Goal: Task Accomplishment & Management: Manage account settings

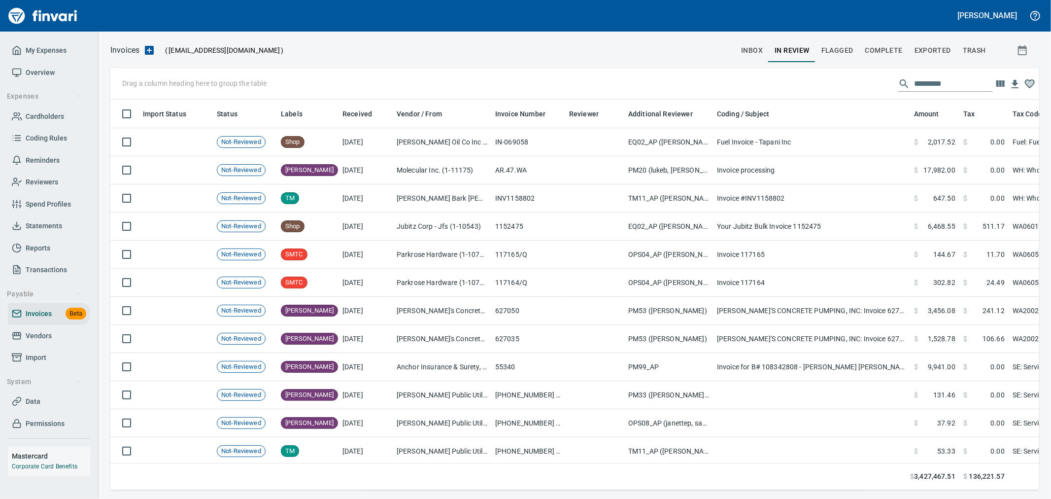
scroll to position [373, 913]
click at [77, 51] on span "My Expenses" at bounding box center [49, 50] width 74 height 12
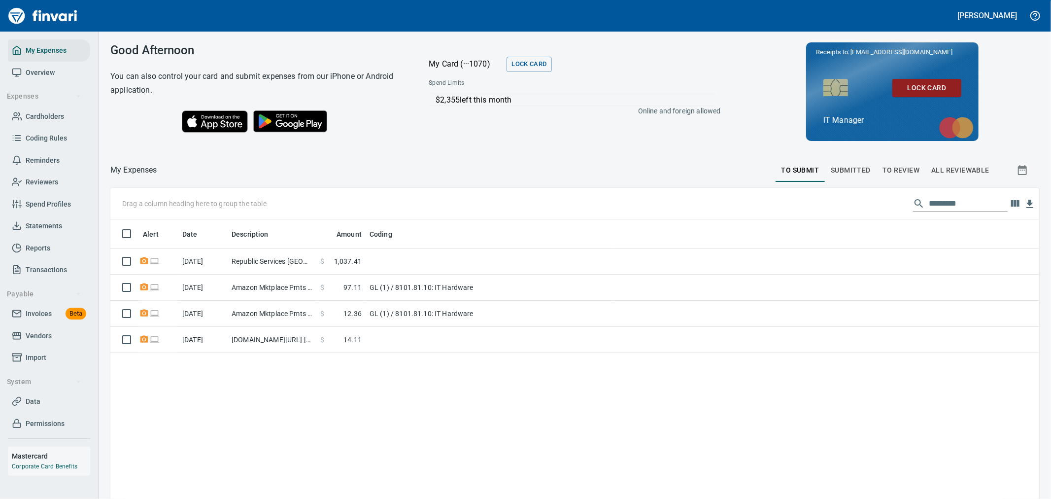
scroll to position [382, 913]
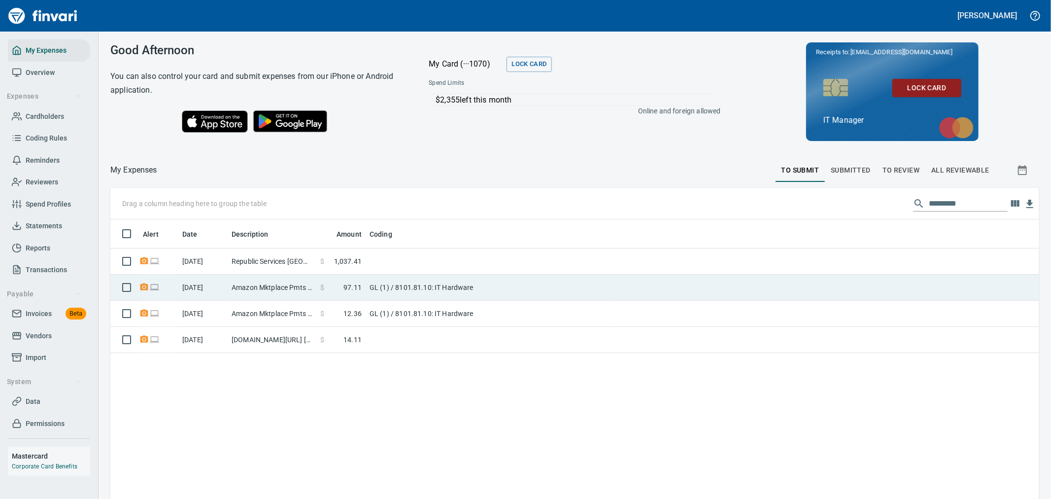
drag, startPoint x: 302, startPoint y: 283, endPoint x: 289, endPoint y: 281, distance: 12.6
click at [302, 283] on td "Amazon Mktplace Pmts [DOMAIN_NAME][URL] WA" at bounding box center [272, 287] width 89 height 26
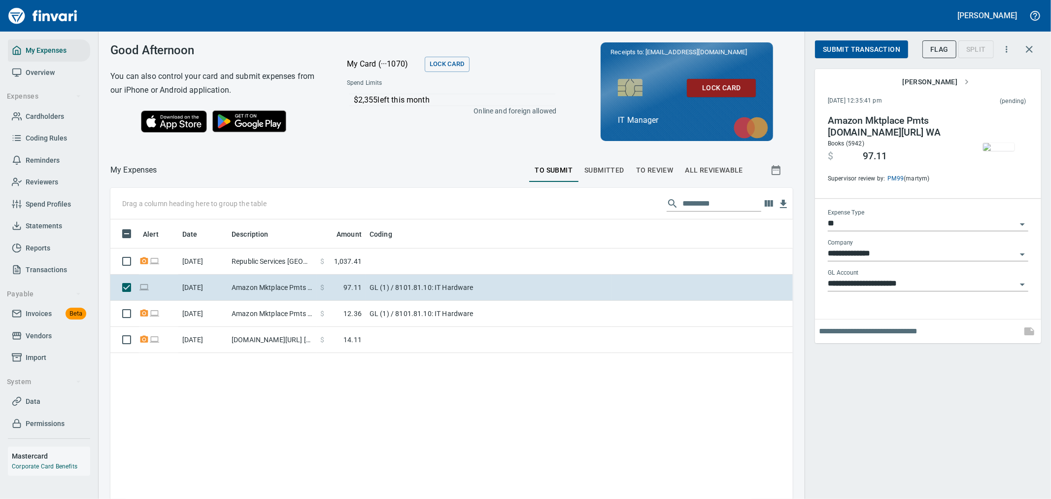
scroll to position [382, 666]
click at [868, 53] on span "Submit Transaction" at bounding box center [861, 49] width 77 height 12
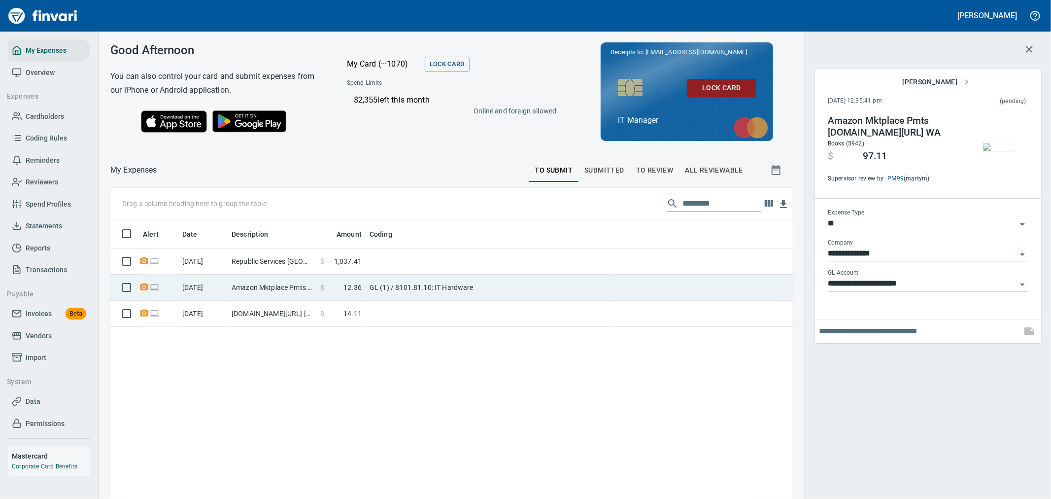
drag, startPoint x: 320, startPoint y: 280, endPoint x: 289, endPoint y: 294, distance: 34.4
click at [320, 280] on td "$ 12.36" at bounding box center [340, 287] width 49 height 26
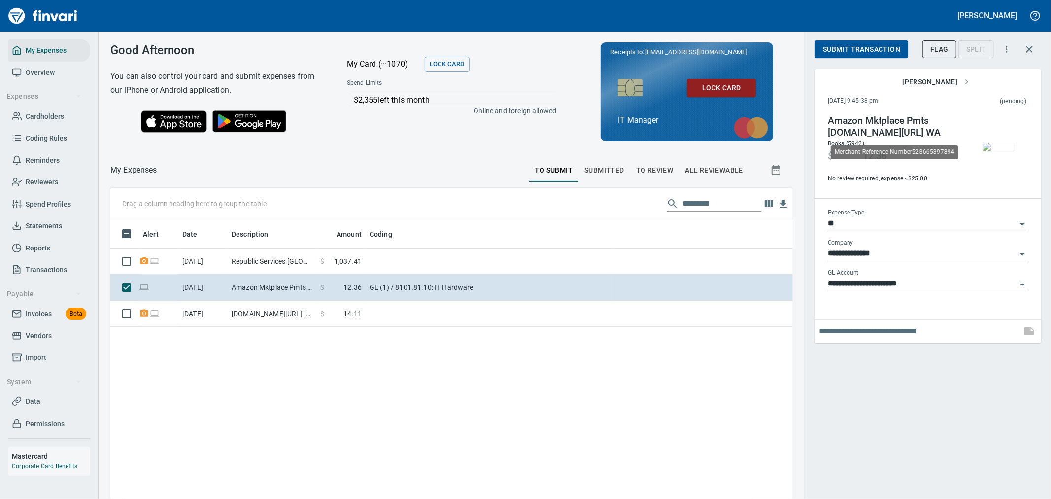
scroll to position [382, 666]
click at [875, 49] on span "Submit Transaction" at bounding box center [861, 49] width 77 height 12
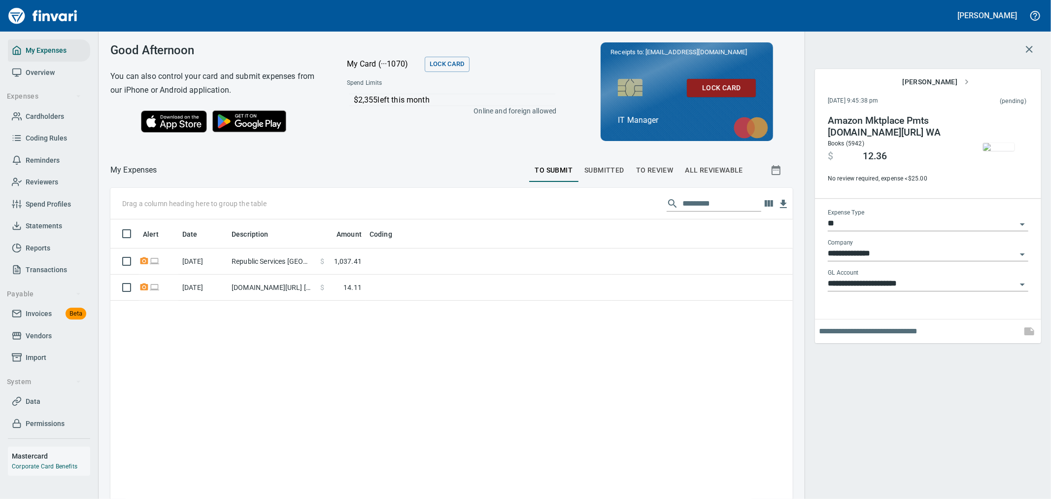
click at [646, 169] on span "To Review" at bounding box center [654, 170] width 37 height 12
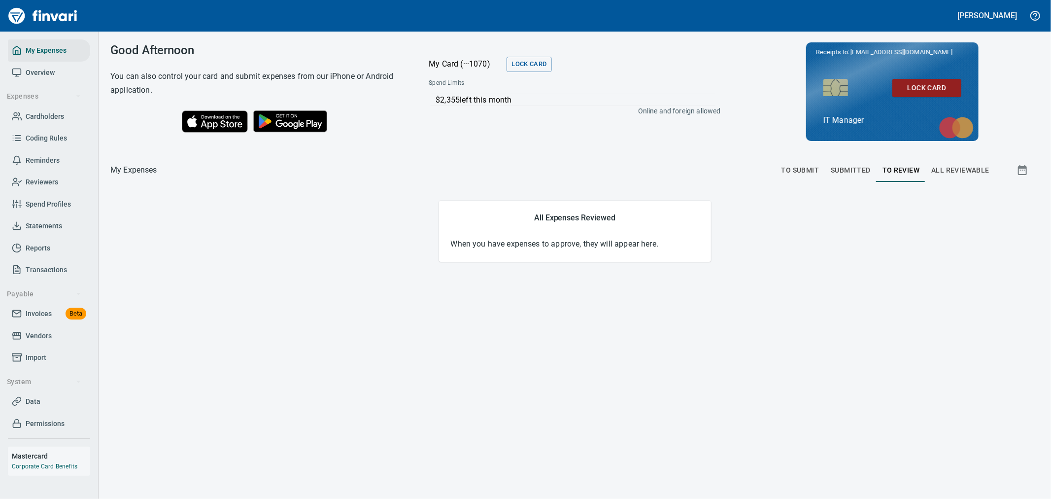
click at [795, 168] on span "To Submit" at bounding box center [800, 170] width 38 height 12
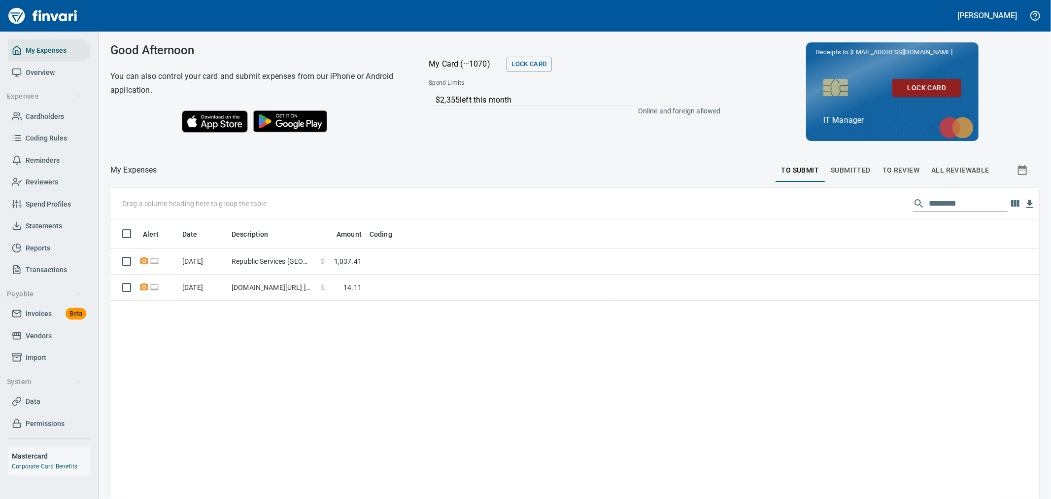
scroll to position [382, 913]
drag, startPoint x: 50, startPoint y: 317, endPoint x: 84, endPoint y: 310, distance: 34.2
click at [50, 317] on span "Invoices" at bounding box center [39, 313] width 26 height 12
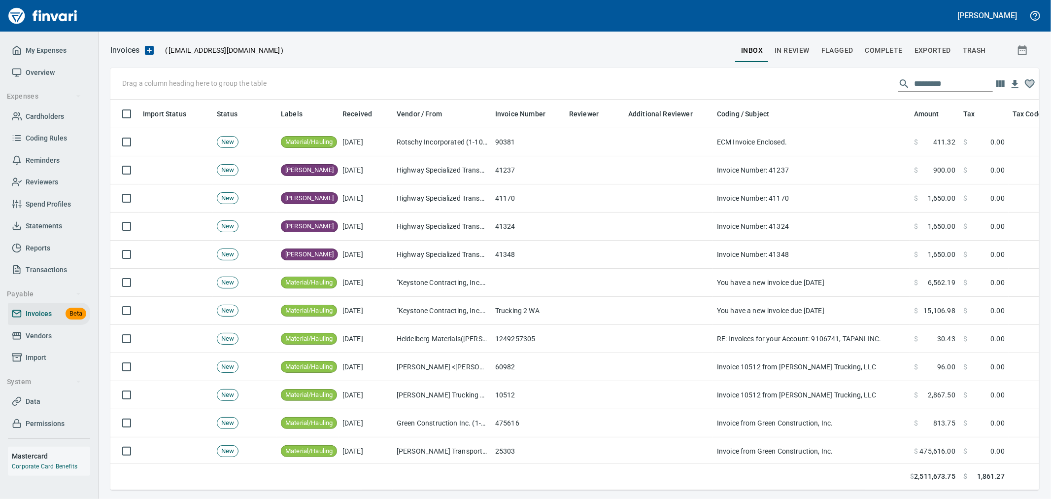
scroll to position [373, 913]
click at [893, 55] on span "Complete" at bounding box center [883, 50] width 37 height 12
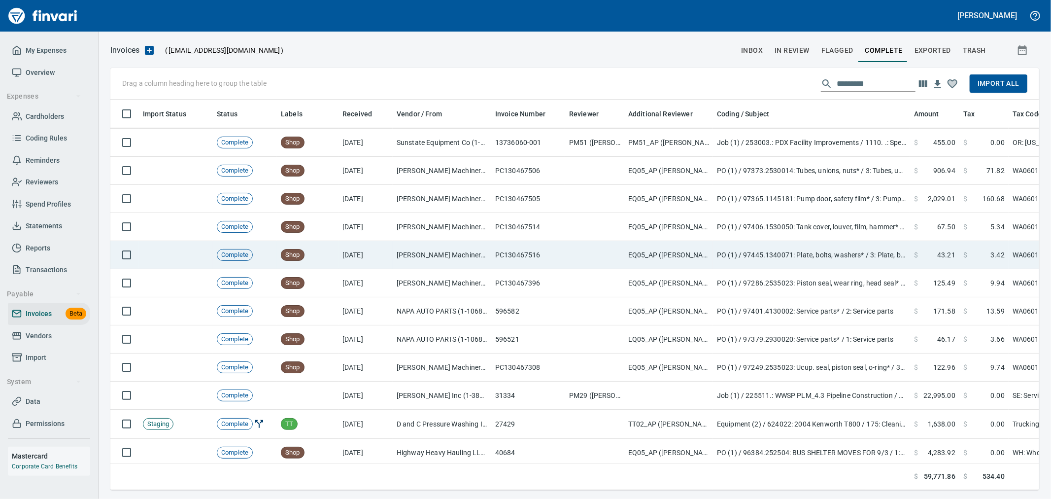
scroll to position [411, 0]
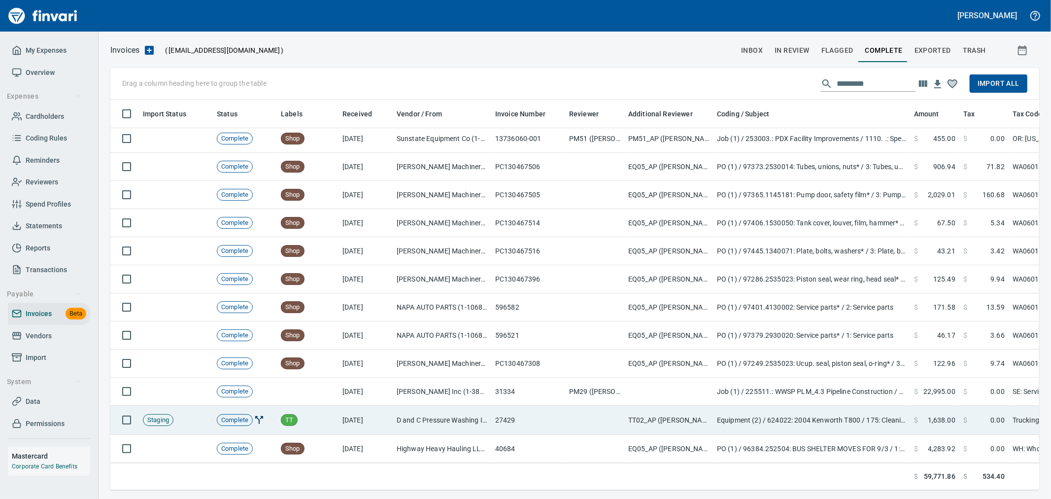
click at [455, 417] on td "D and C Pressure Washing Inc (1-38751)" at bounding box center [442, 420] width 99 height 29
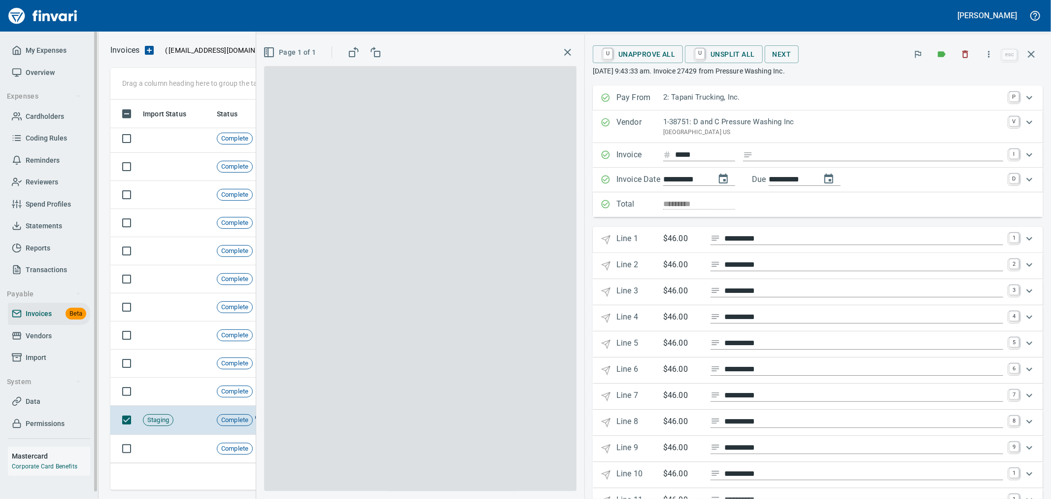
scroll to position [373, 912]
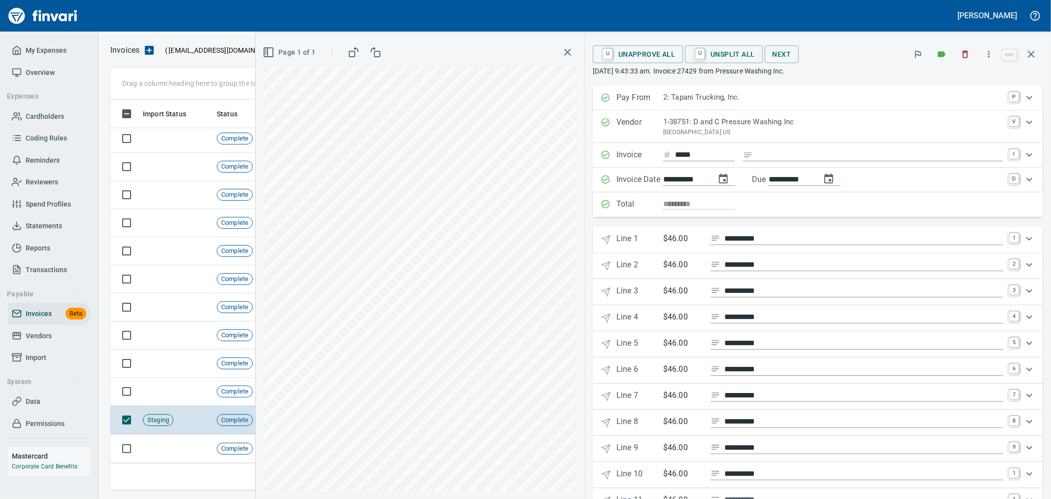
click at [1017, 240] on div "Expand" at bounding box center [1029, 239] width 24 height 24
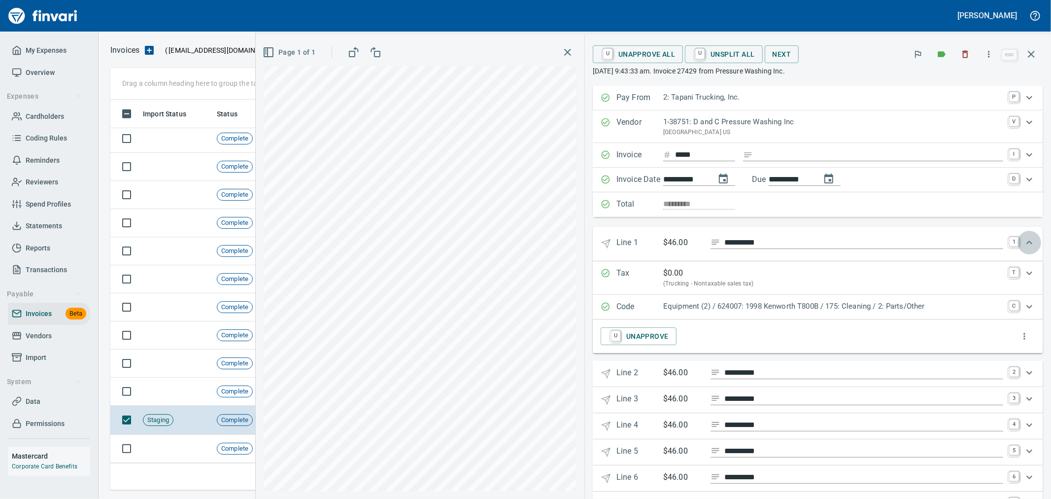
click at [1017, 240] on div "Expand" at bounding box center [1029, 243] width 24 height 24
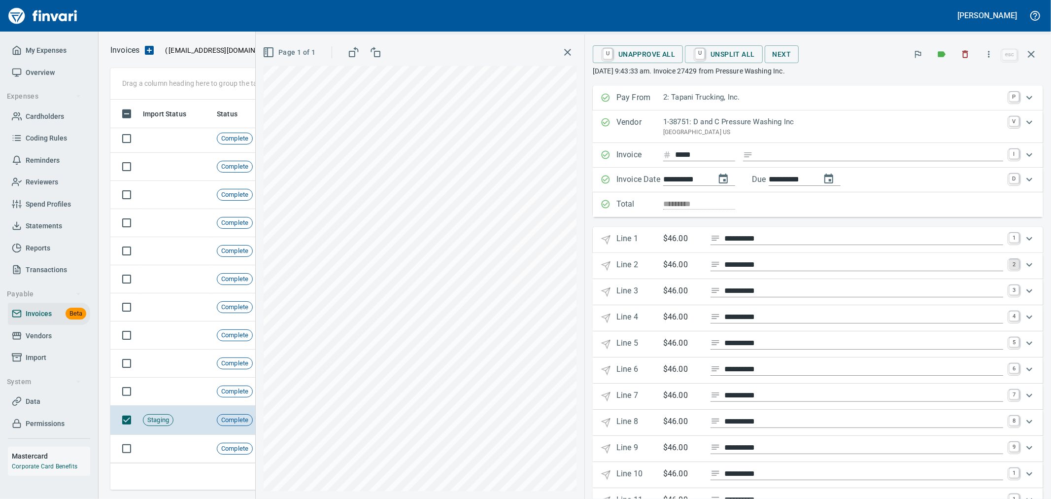
click at [1009, 268] on link "2" at bounding box center [1014, 264] width 10 height 10
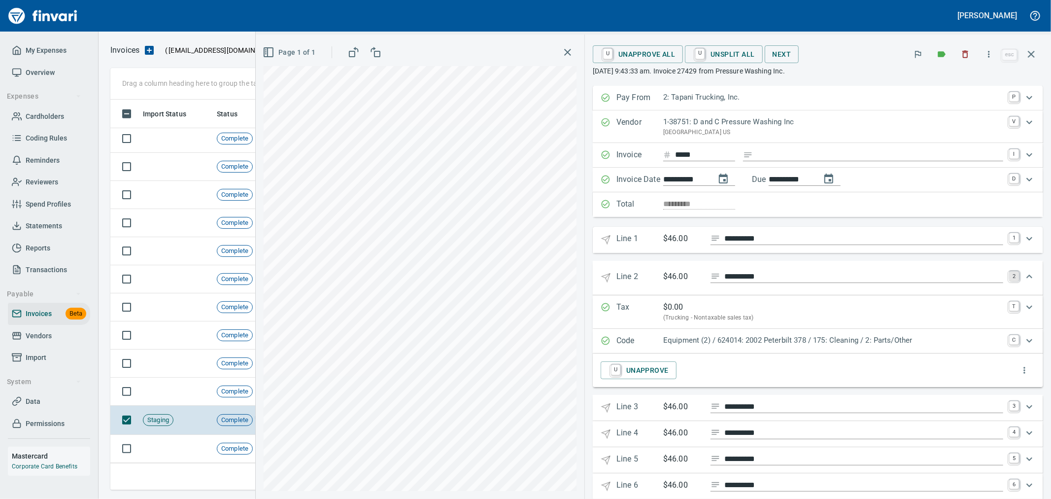
click at [1007, 268] on 2 "**********" at bounding box center [818, 278] width 450 height 34
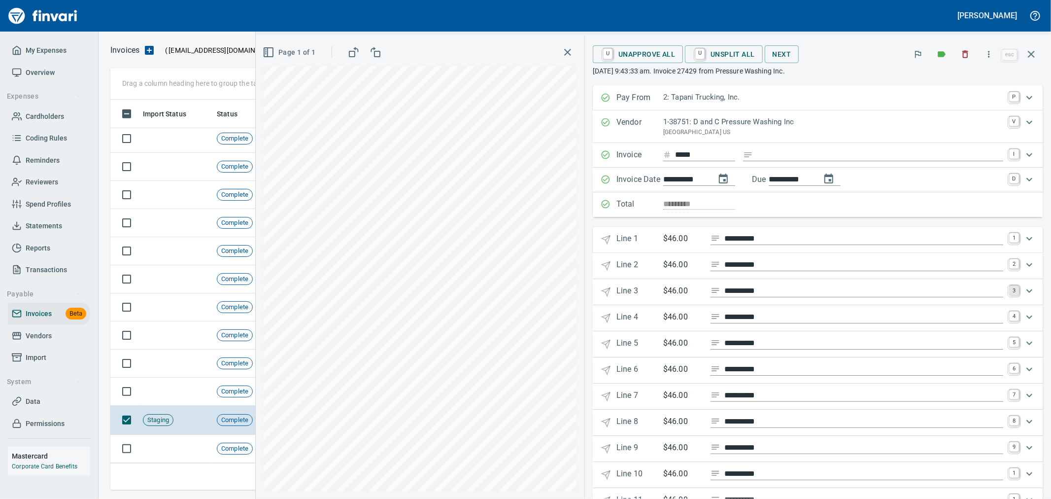
click at [1009, 295] on link "3" at bounding box center [1014, 290] width 10 height 10
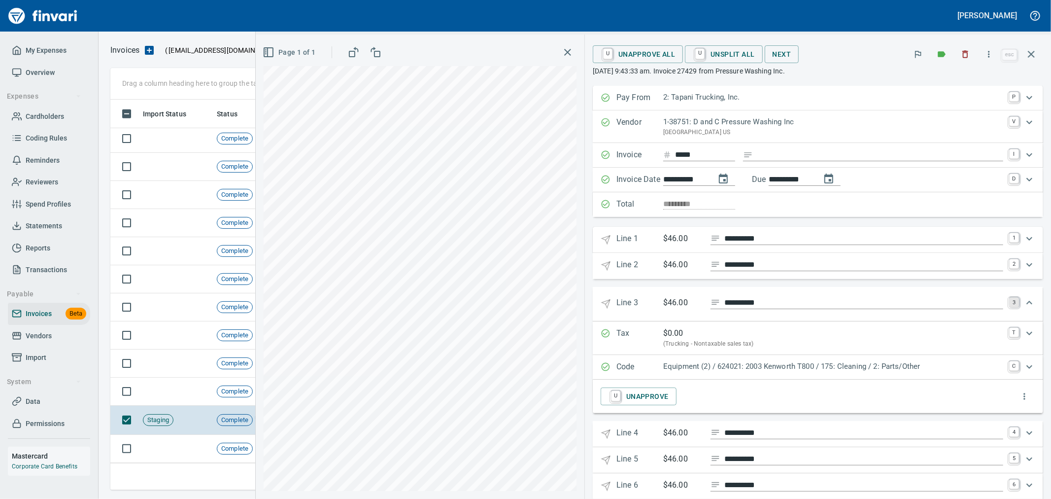
click at [1008, 295] on 3 "**********" at bounding box center [818, 304] width 450 height 34
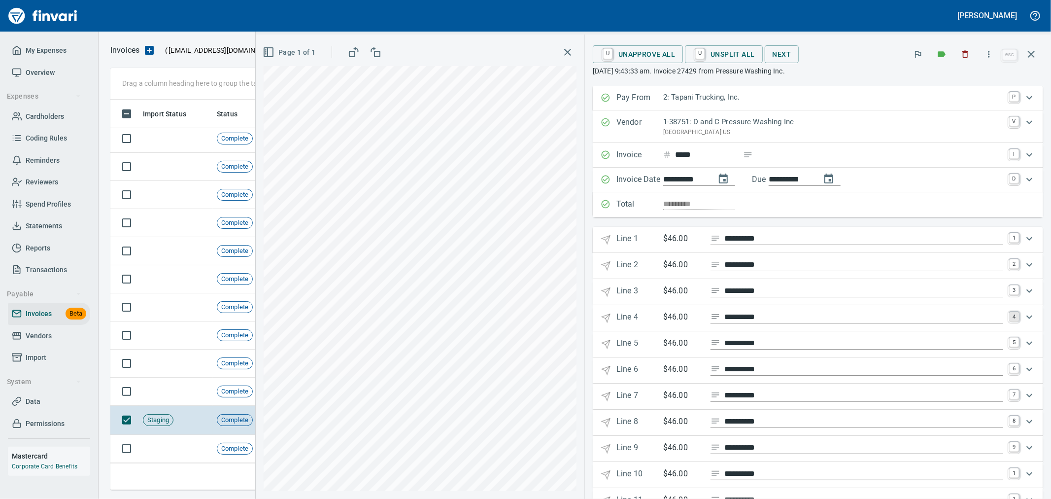
click at [1009, 320] on link "4" at bounding box center [1014, 316] width 10 height 10
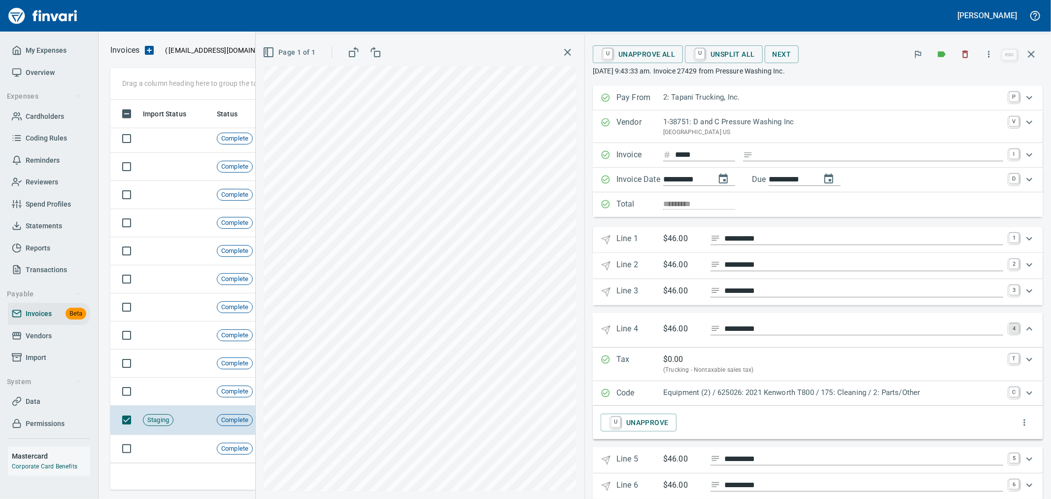
click at [1006, 320] on 4 "**********" at bounding box center [818, 330] width 450 height 34
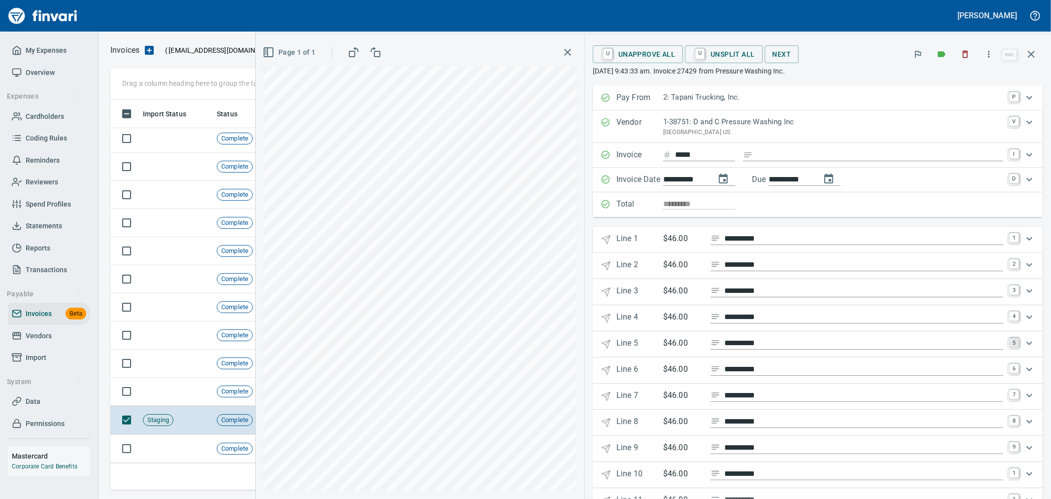
click at [1009, 344] on link "5" at bounding box center [1014, 343] width 10 height 10
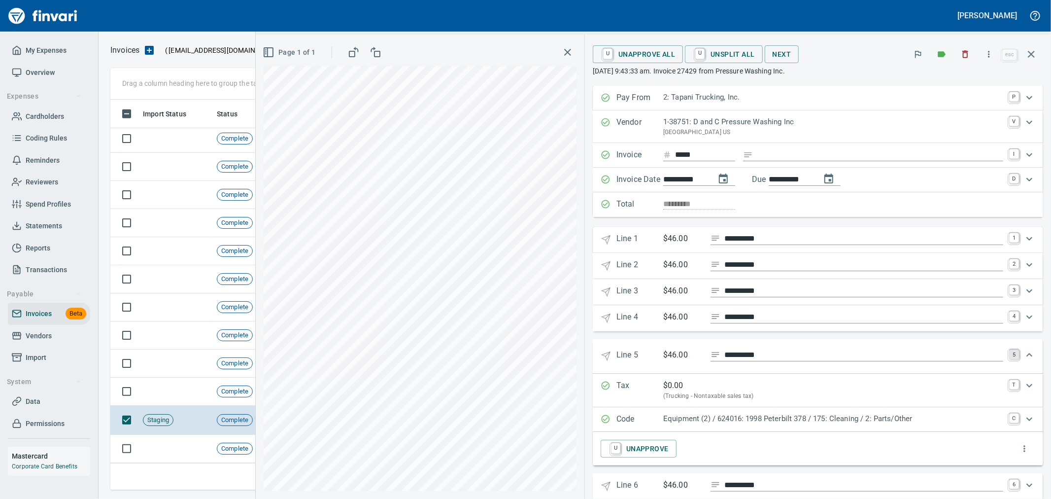
click at [1009, 351] on link "5" at bounding box center [1014, 354] width 10 height 10
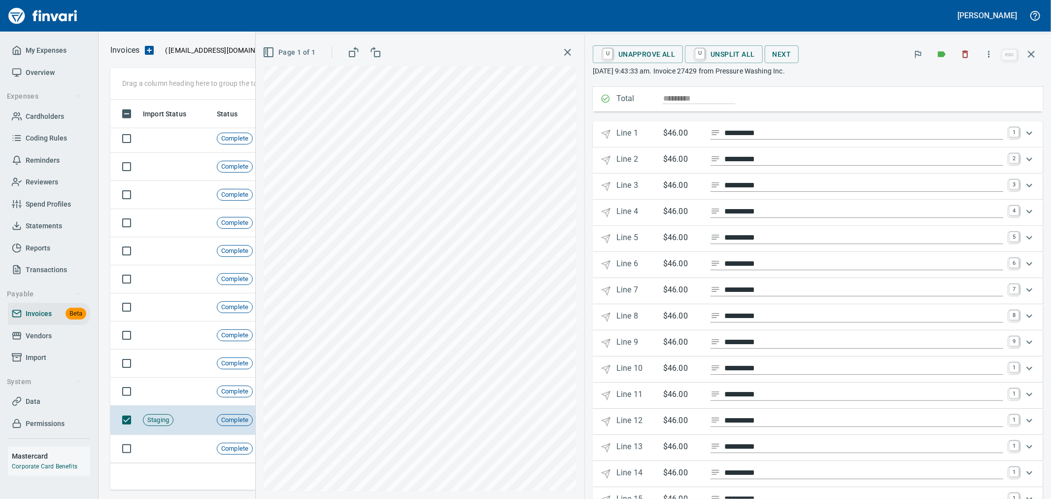
scroll to position [109, 0]
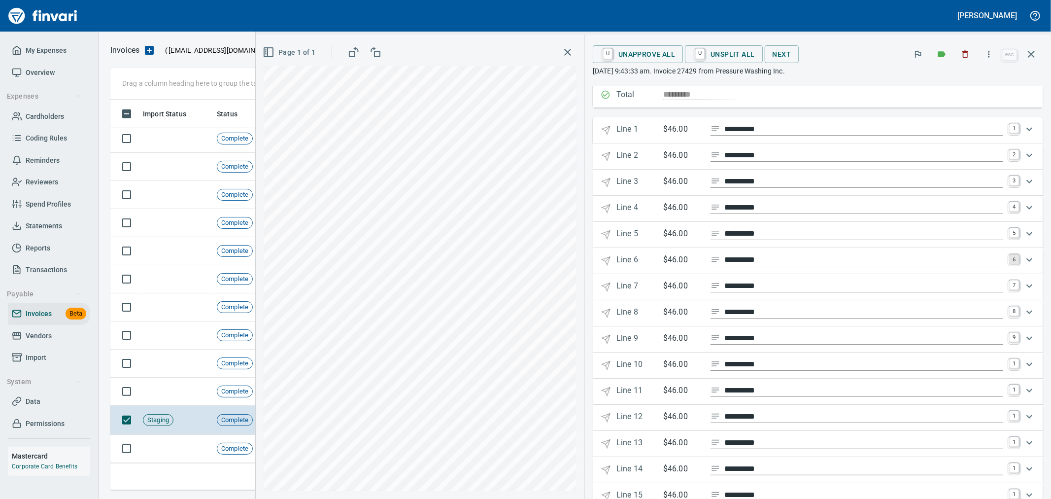
click at [1009, 264] on link "6" at bounding box center [1014, 259] width 10 height 10
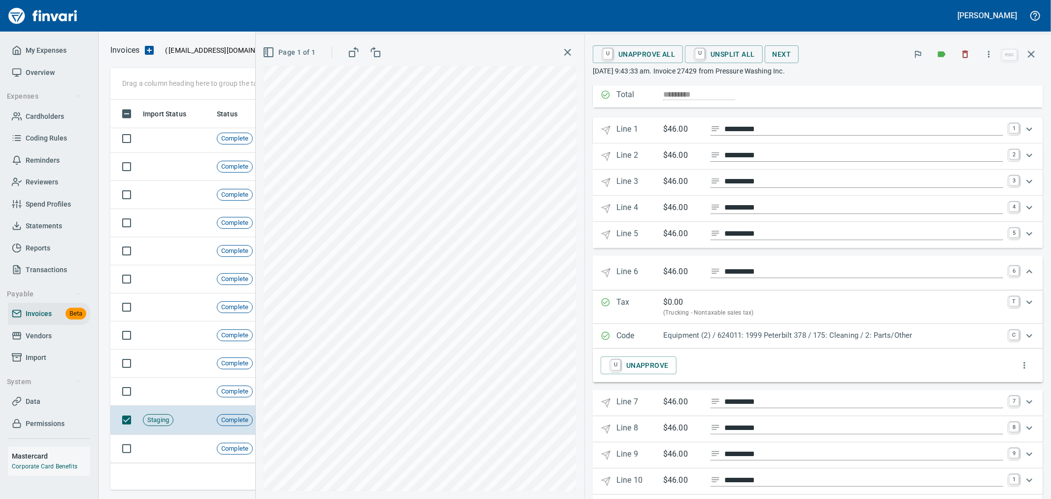
click at [1017, 272] on div "Expand" at bounding box center [1029, 272] width 24 height 24
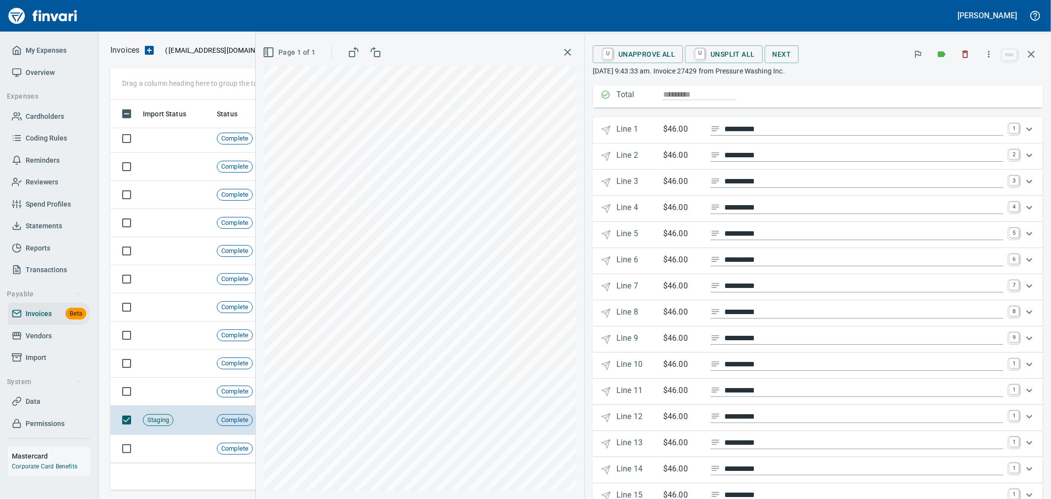
click at [1017, 284] on div "Expand" at bounding box center [1029, 286] width 24 height 24
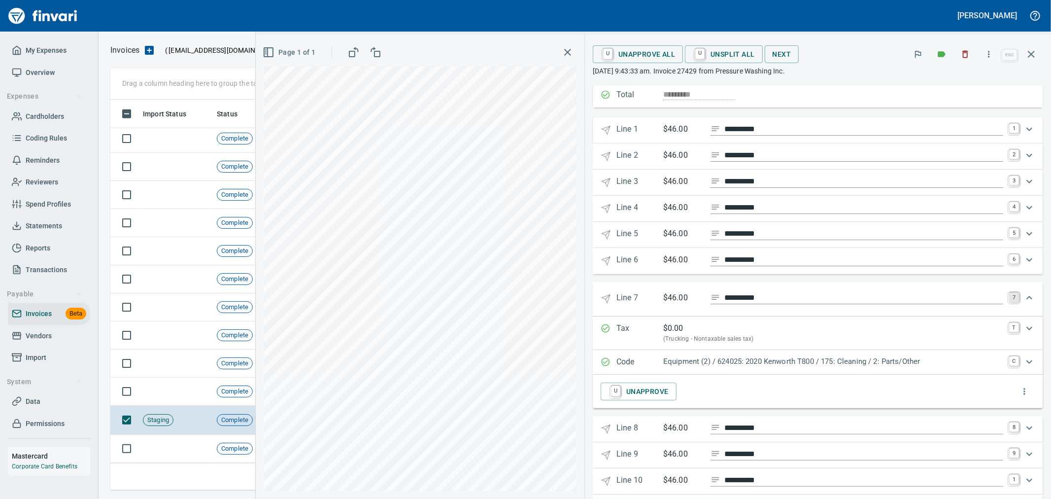
click at [1009, 293] on link "7" at bounding box center [1014, 297] width 10 height 10
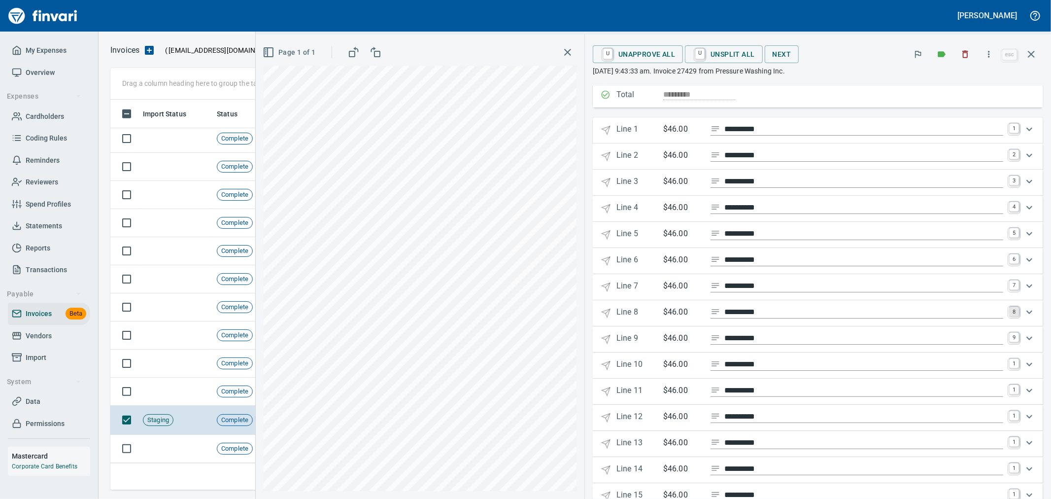
click at [1009, 314] on link "8" at bounding box center [1014, 311] width 10 height 10
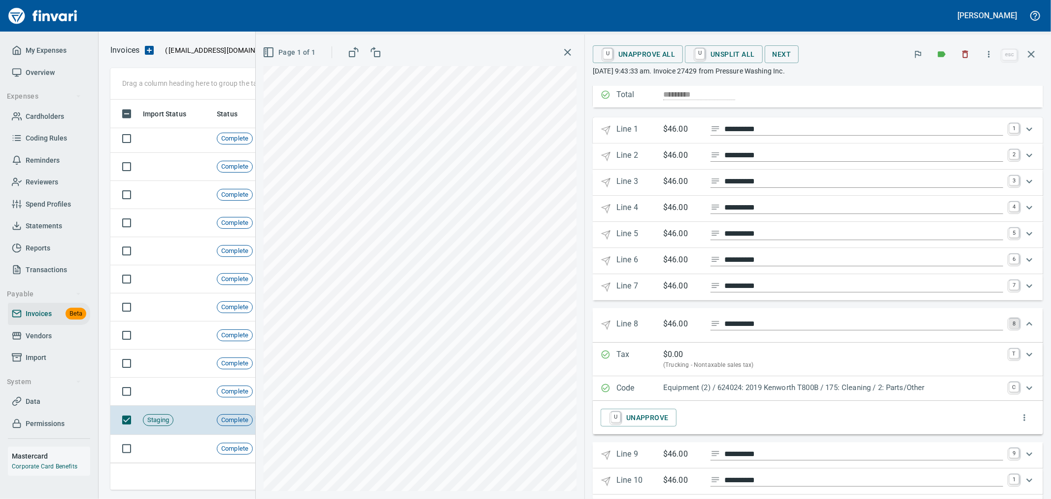
click at [1009, 325] on link "8" at bounding box center [1014, 323] width 10 height 10
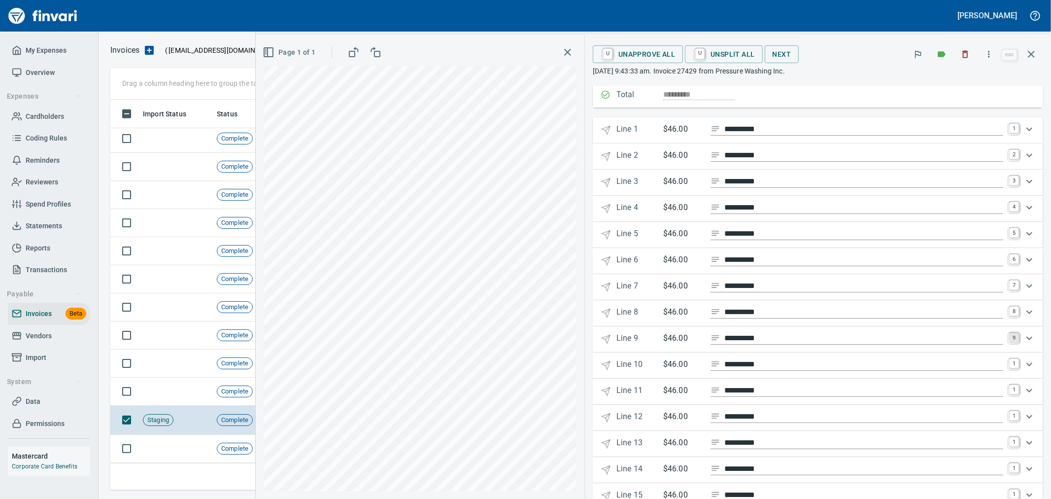
click at [1009, 340] on link "9" at bounding box center [1014, 338] width 10 height 10
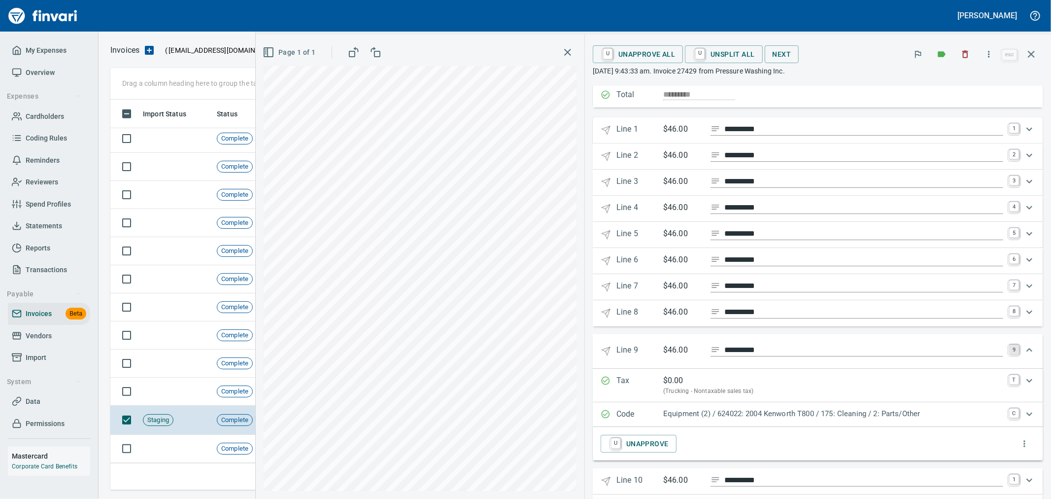
click at [1009, 351] on link "9" at bounding box center [1014, 349] width 10 height 10
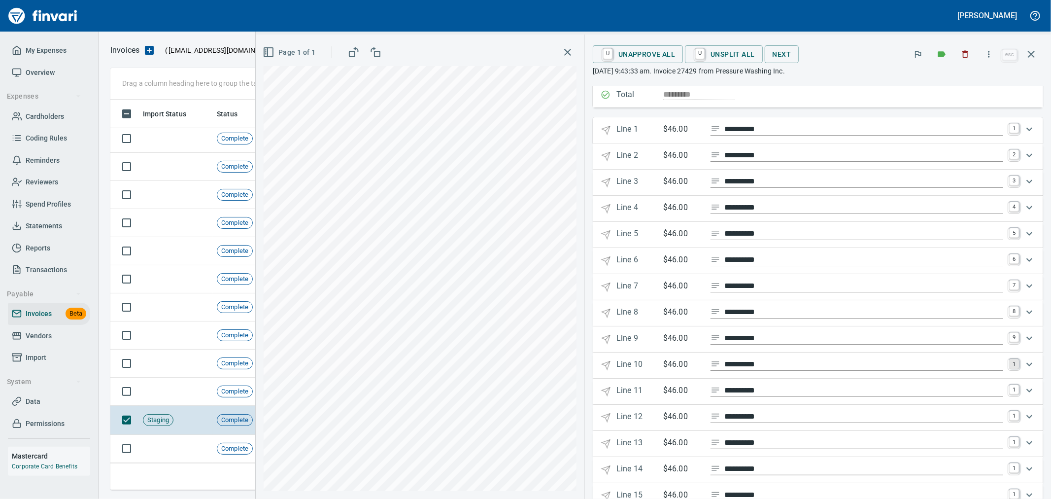
click at [1009, 367] on link "1" at bounding box center [1014, 364] width 10 height 10
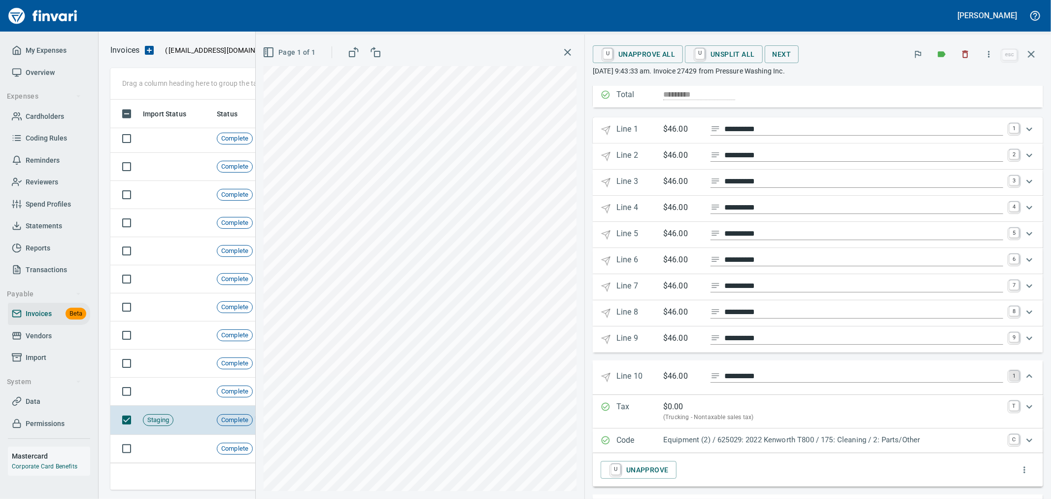
click at [1009, 376] on link "1" at bounding box center [1014, 376] width 10 height 10
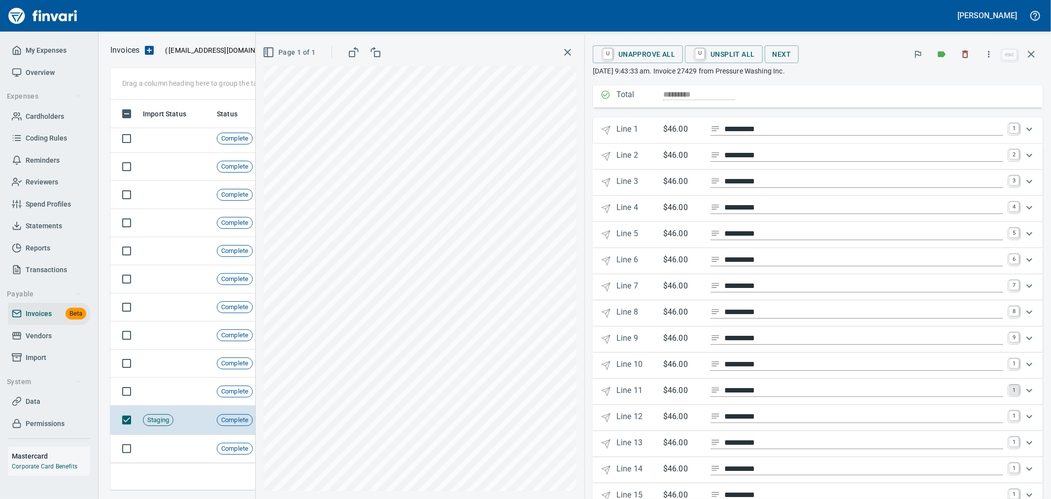
click at [1009, 392] on link "1" at bounding box center [1014, 390] width 10 height 10
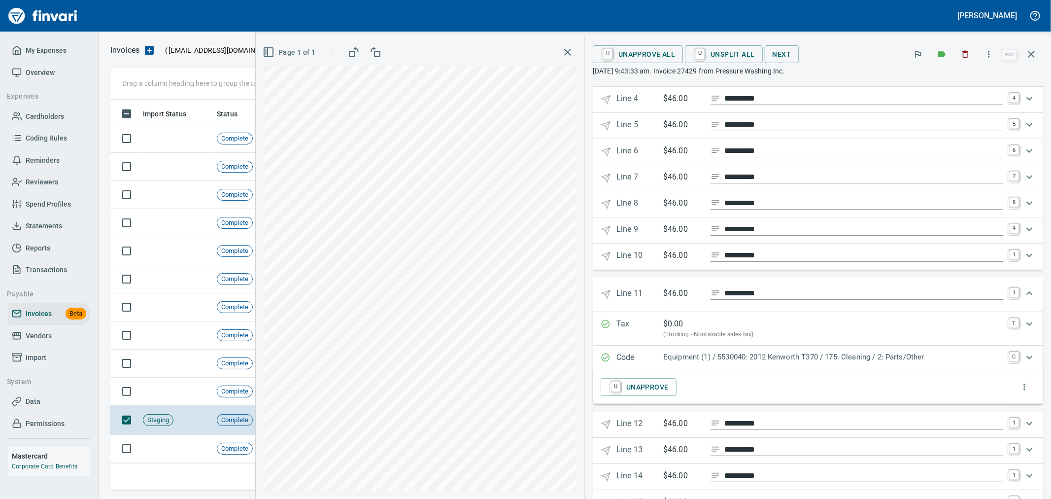
scroll to position [219, 0]
click at [1009, 294] on link "1" at bounding box center [1014, 292] width 10 height 10
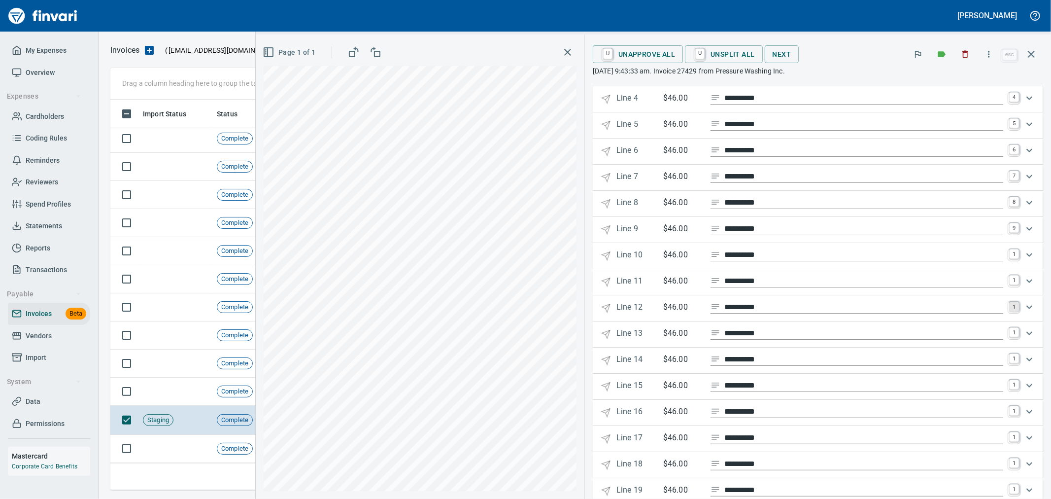
click at [1009, 310] on link "1" at bounding box center [1014, 307] width 10 height 10
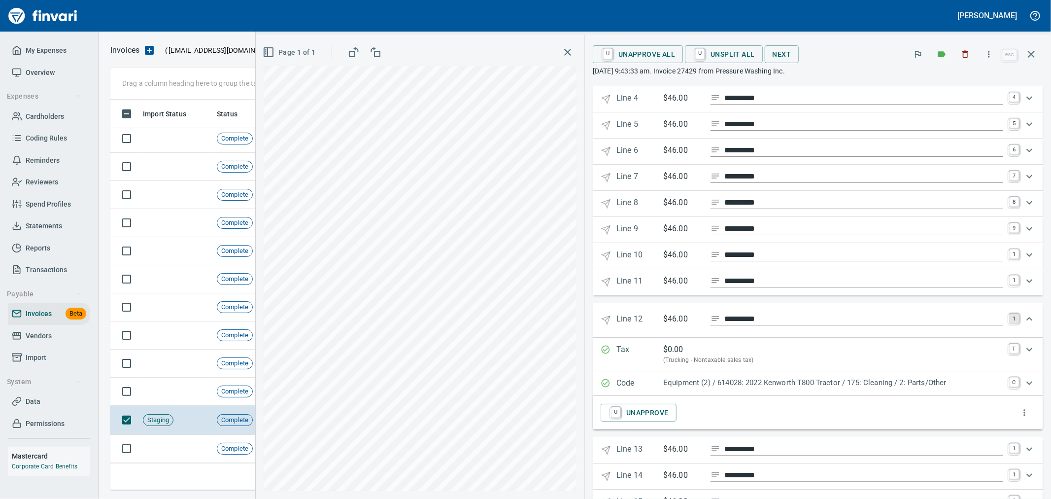
click at [1009, 318] on link "1" at bounding box center [1014, 318] width 10 height 10
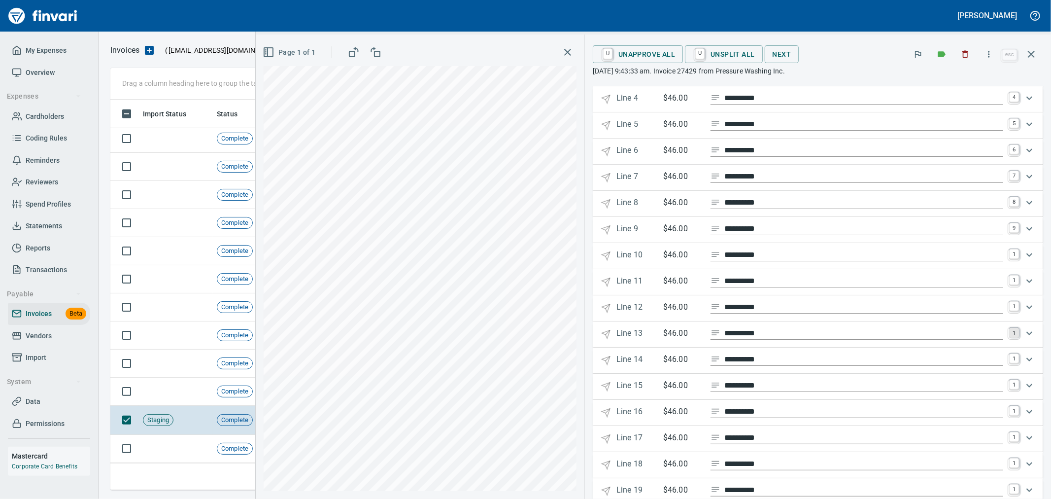
click at [1009, 337] on link "1" at bounding box center [1014, 333] width 10 height 10
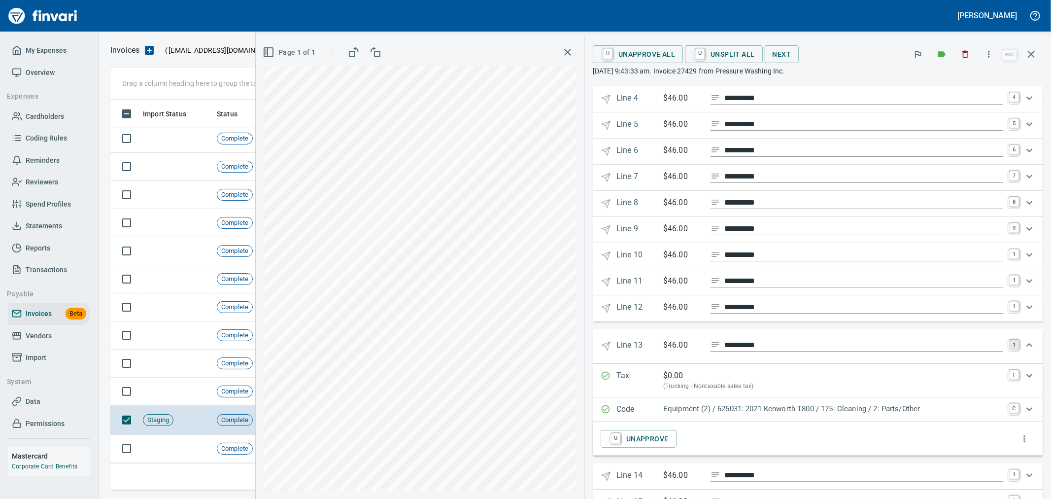
click at [1009, 347] on link "1" at bounding box center [1014, 344] width 10 height 10
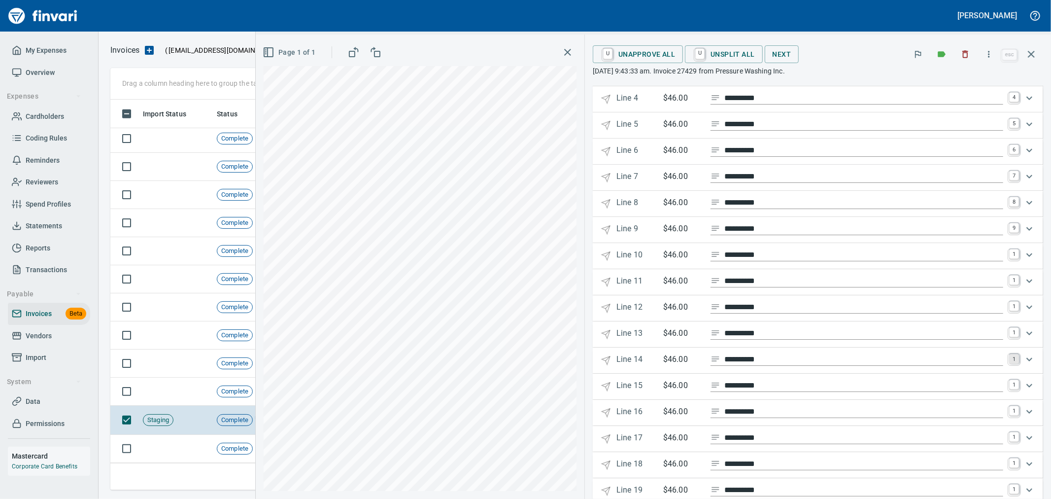
click at [1009, 362] on link "1" at bounding box center [1014, 359] width 10 height 10
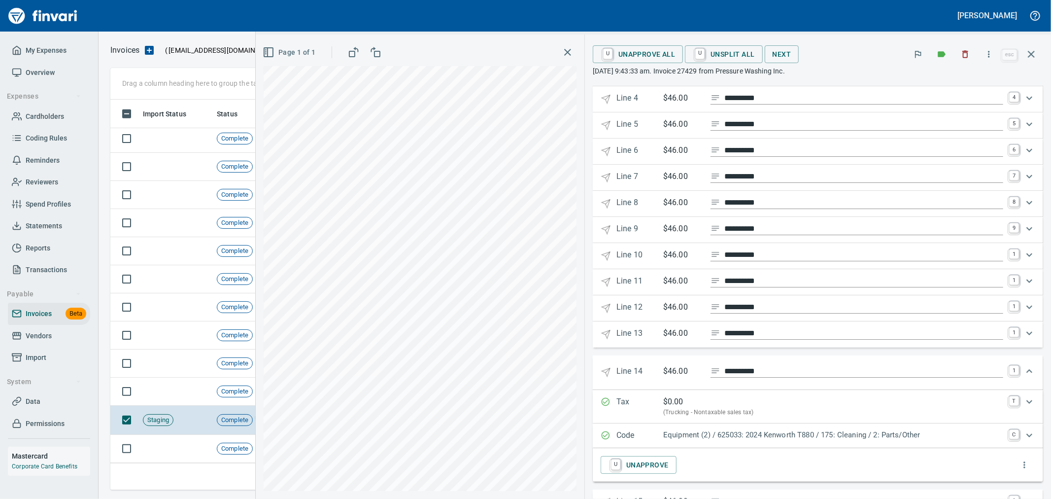
click at [1017, 373] on div "Expand" at bounding box center [1029, 371] width 24 height 24
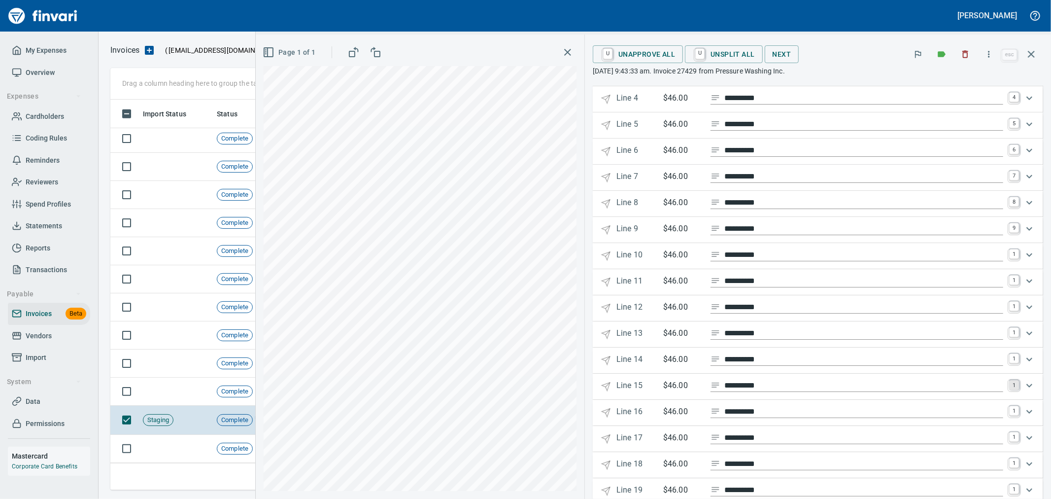
click at [1009, 388] on link "1" at bounding box center [1014, 385] width 10 height 10
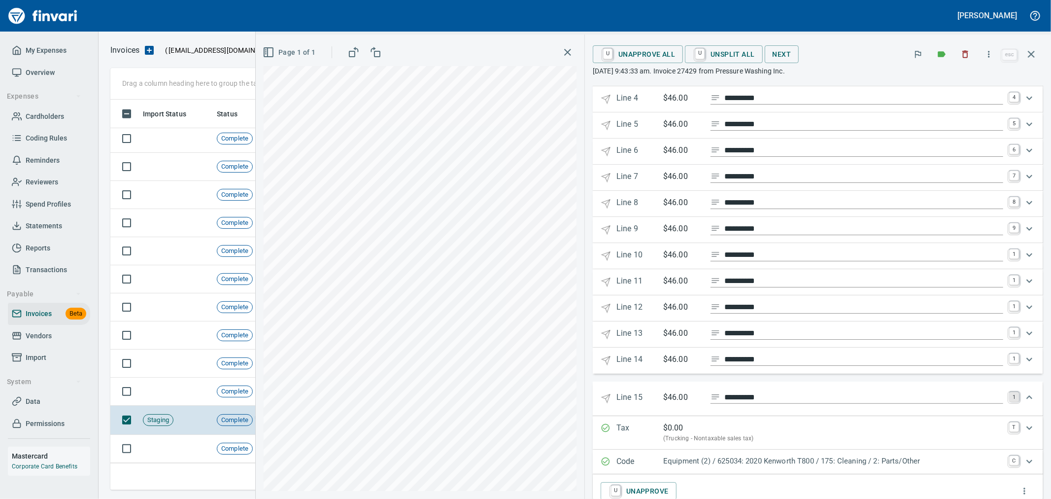
click at [1009, 400] on link "1" at bounding box center [1014, 397] width 10 height 10
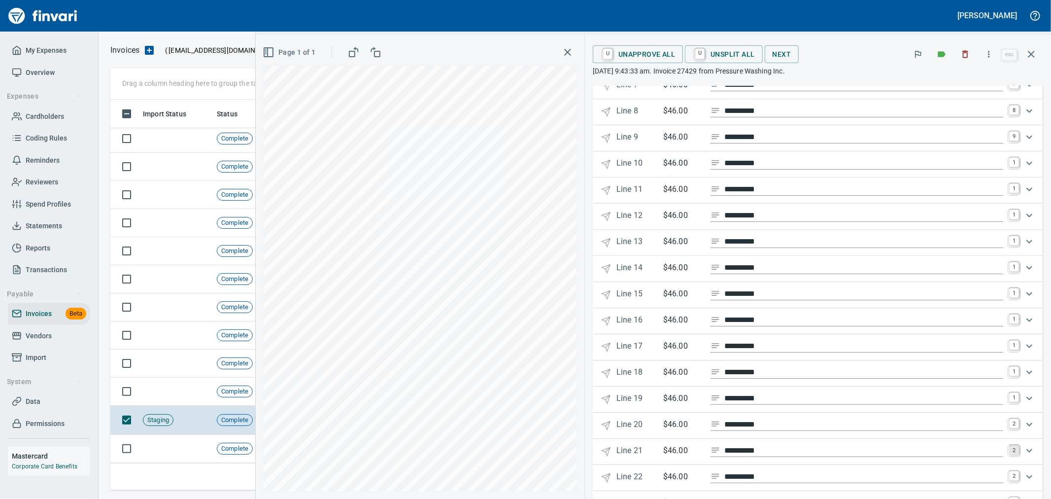
scroll to position [383, 0]
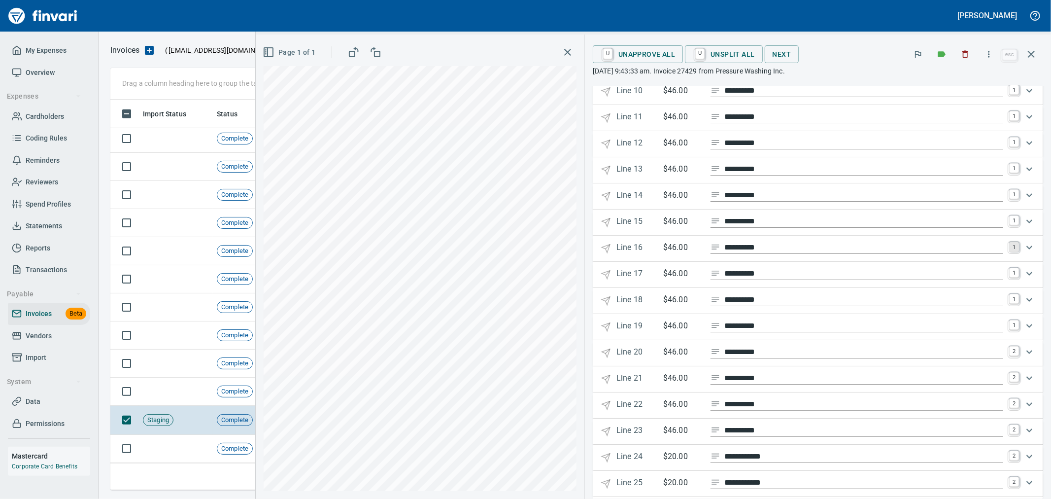
click at [1009, 249] on link "1" at bounding box center [1014, 247] width 10 height 10
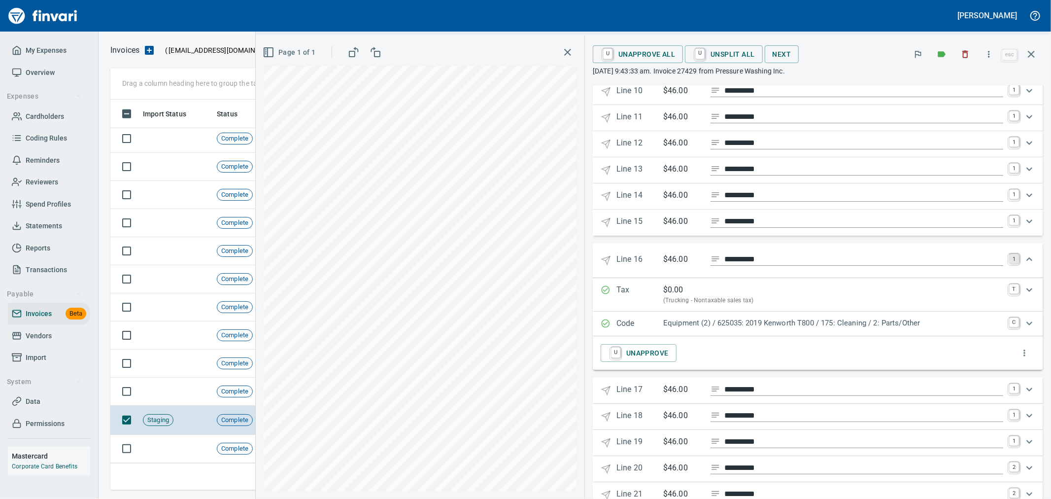
click at [1006, 257] on 16 "**********" at bounding box center [818, 260] width 450 height 34
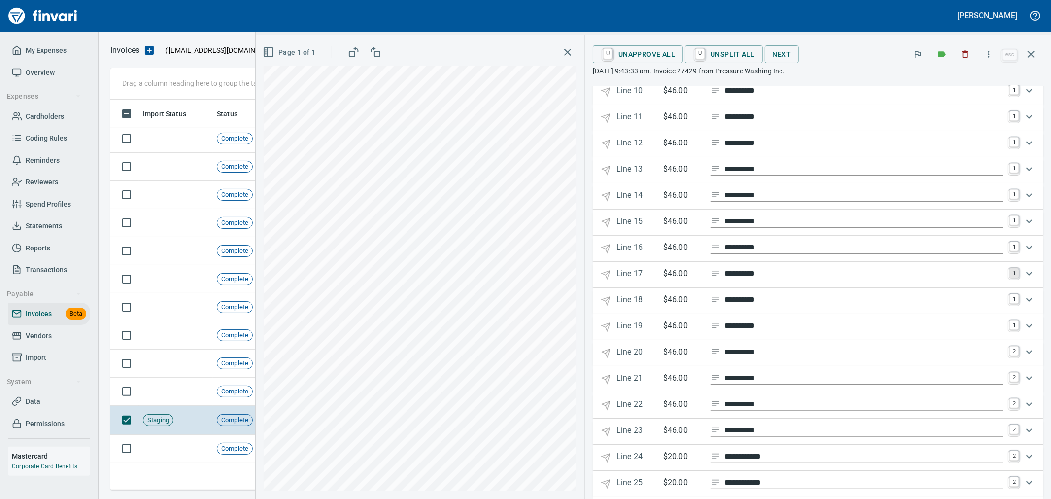
click at [1009, 273] on link "1" at bounding box center [1014, 273] width 10 height 10
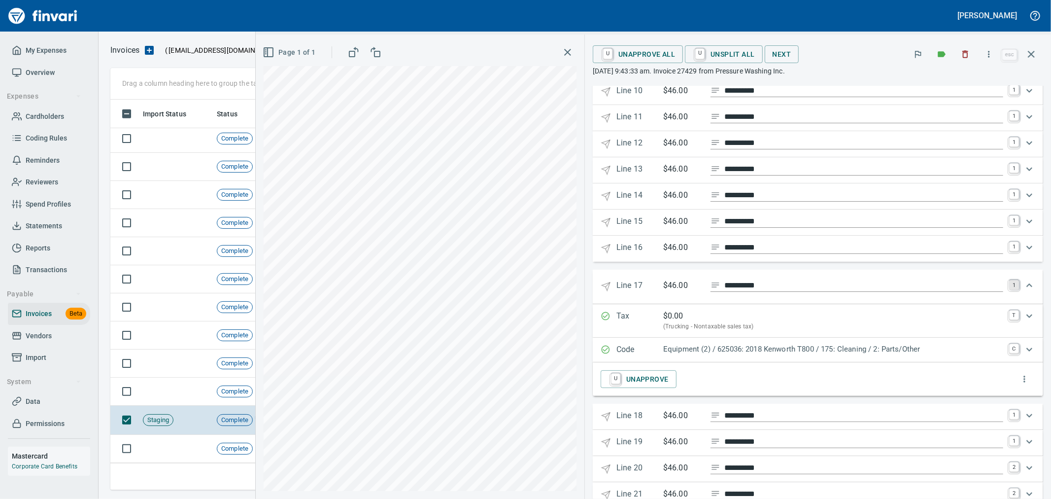
click at [1006, 278] on 17 "**********" at bounding box center [818, 287] width 450 height 34
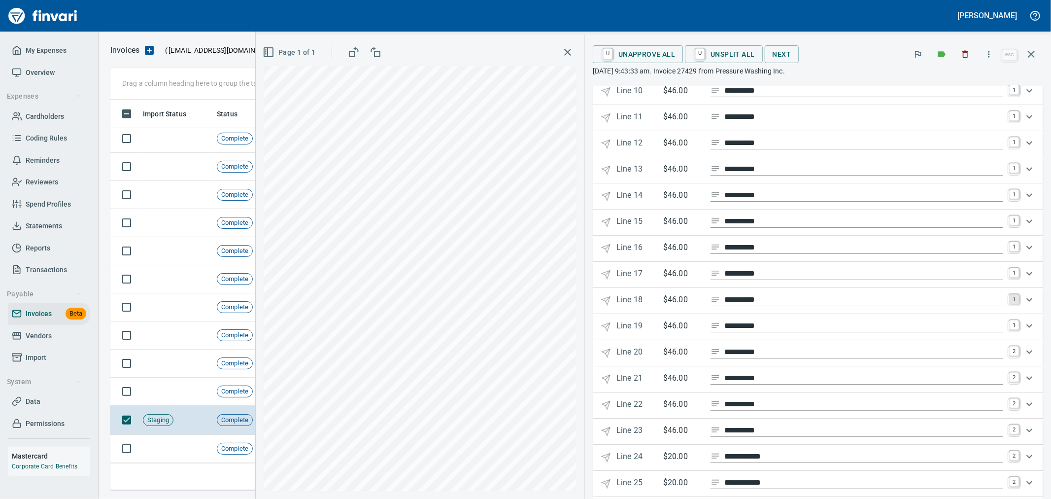
click at [1009, 304] on link "1" at bounding box center [1014, 299] width 10 height 10
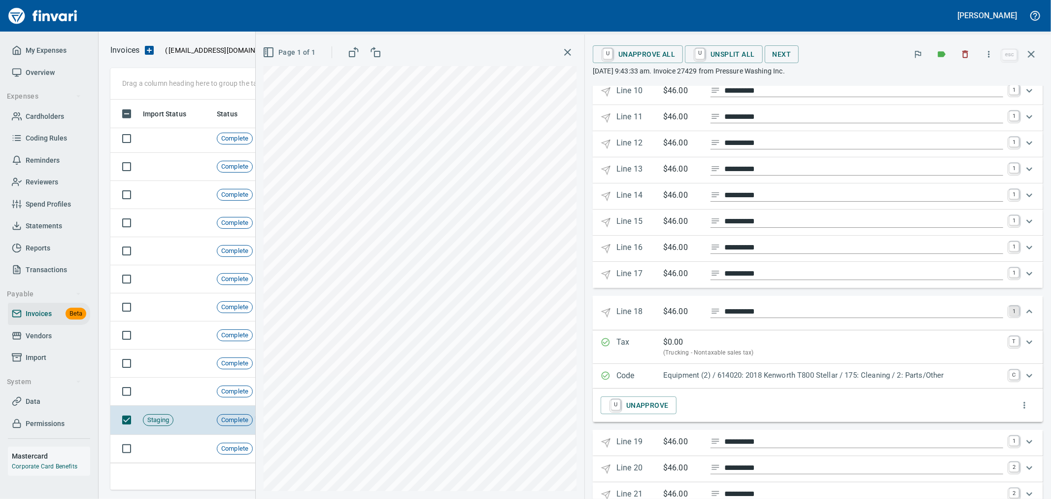
click at [1008, 304] on 18 "**********" at bounding box center [818, 313] width 450 height 34
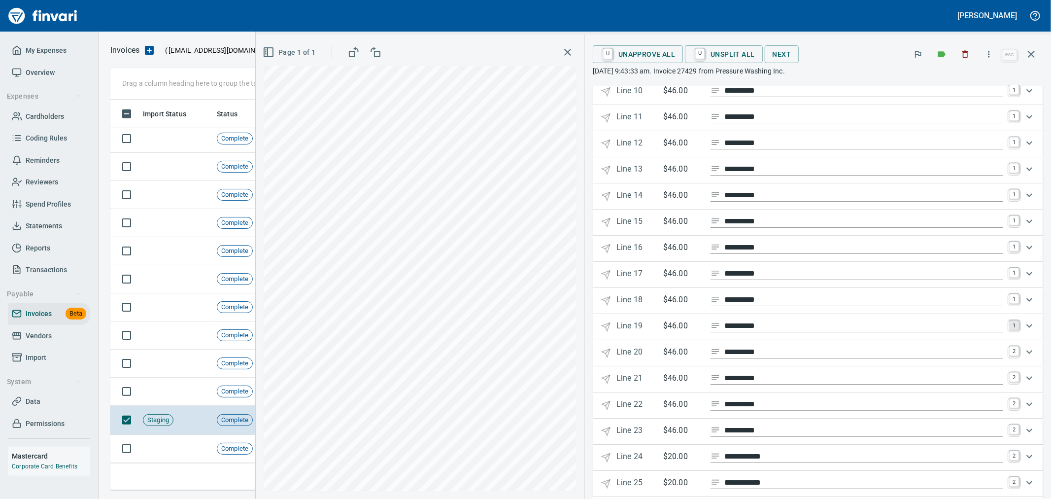
click at [1009, 325] on link "1" at bounding box center [1014, 325] width 10 height 10
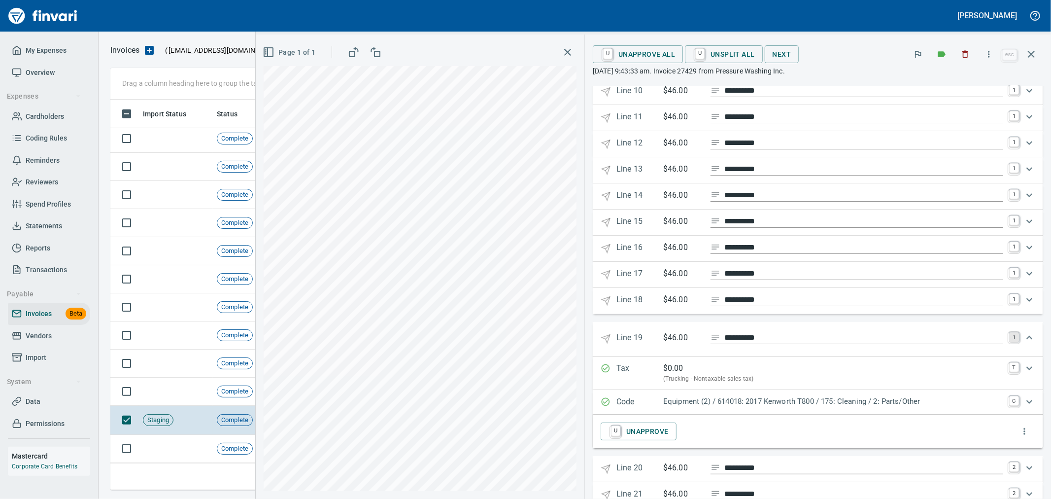
click at [1008, 325] on div "**********" at bounding box center [818, 385] width 450 height 126
click at [1009, 336] on link "1" at bounding box center [1014, 337] width 10 height 10
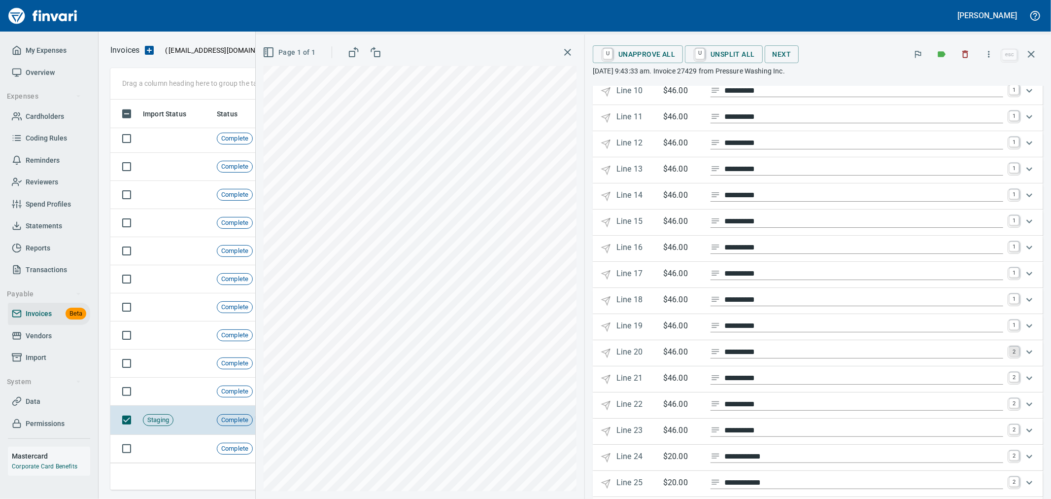
click at [1009, 356] on link "2" at bounding box center [1014, 351] width 10 height 10
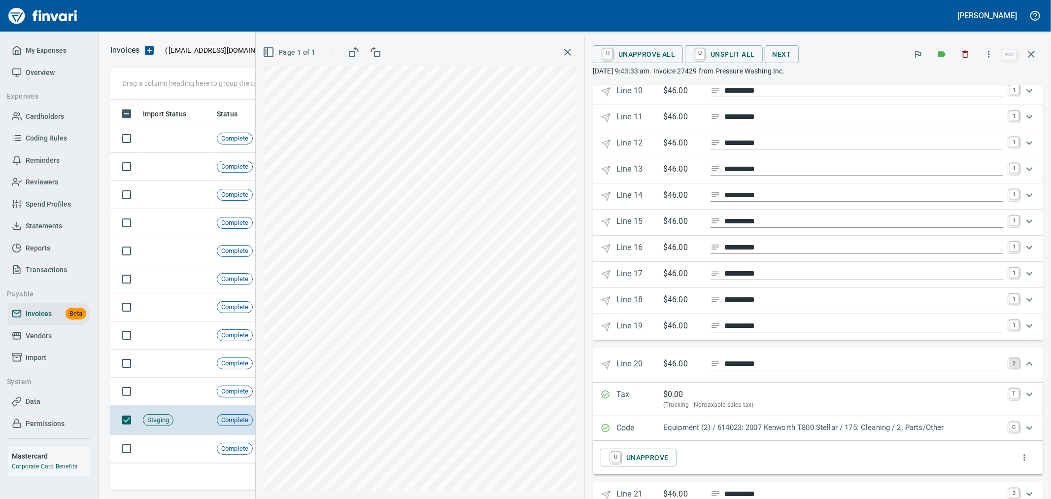
click at [1009, 367] on link "2" at bounding box center [1014, 363] width 10 height 10
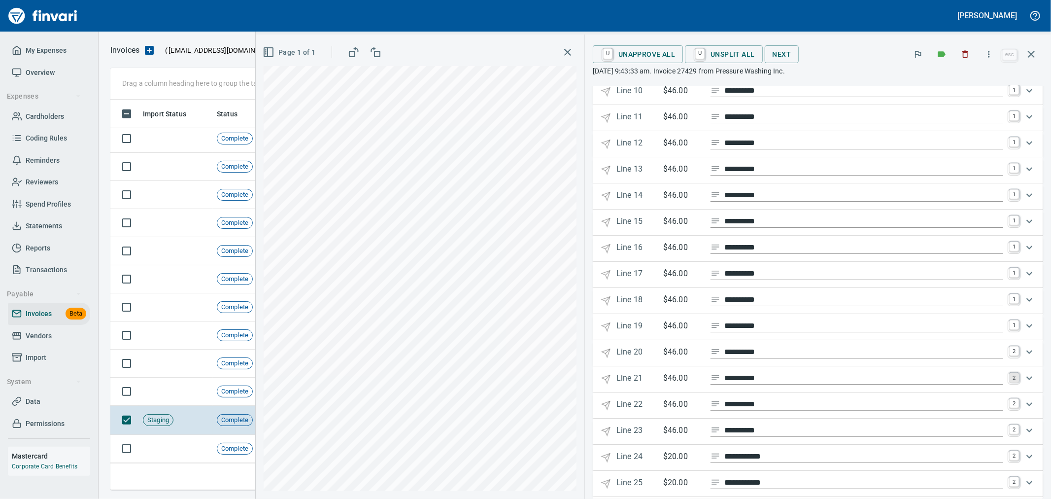
click at [1009, 382] on link "2" at bounding box center [1014, 378] width 10 height 10
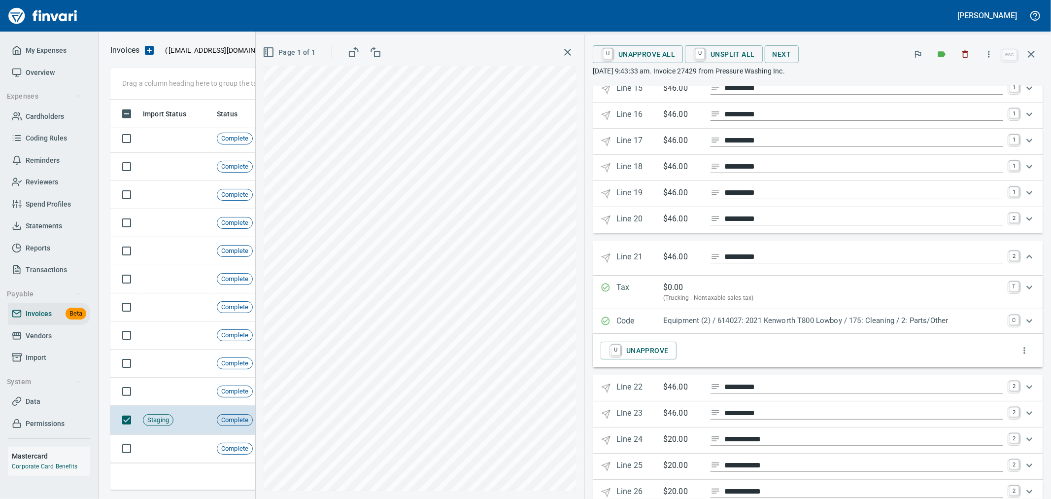
scroll to position [547, 0]
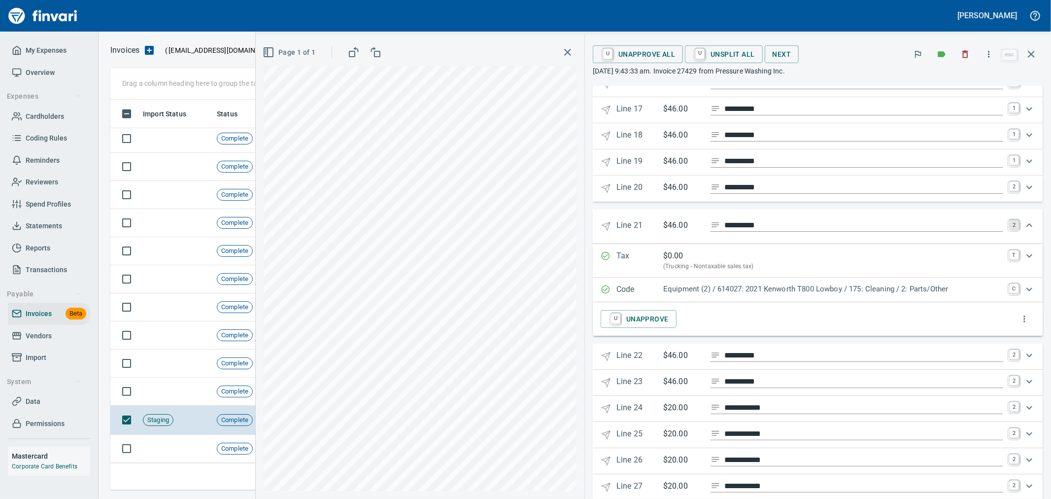
click at [1009, 230] on link "2" at bounding box center [1014, 225] width 10 height 10
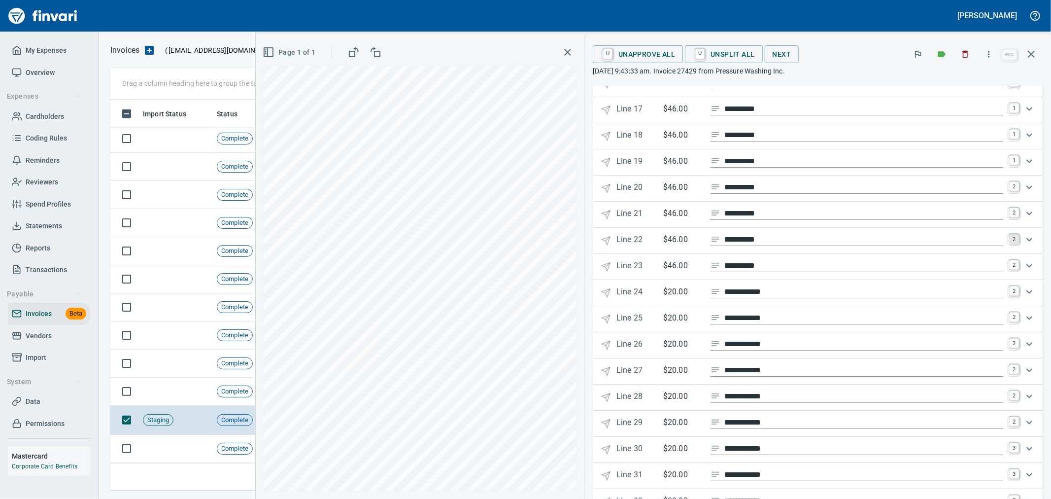
click at [1009, 244] on link "2" at bounding box center [1014, 239] width 10 height 10
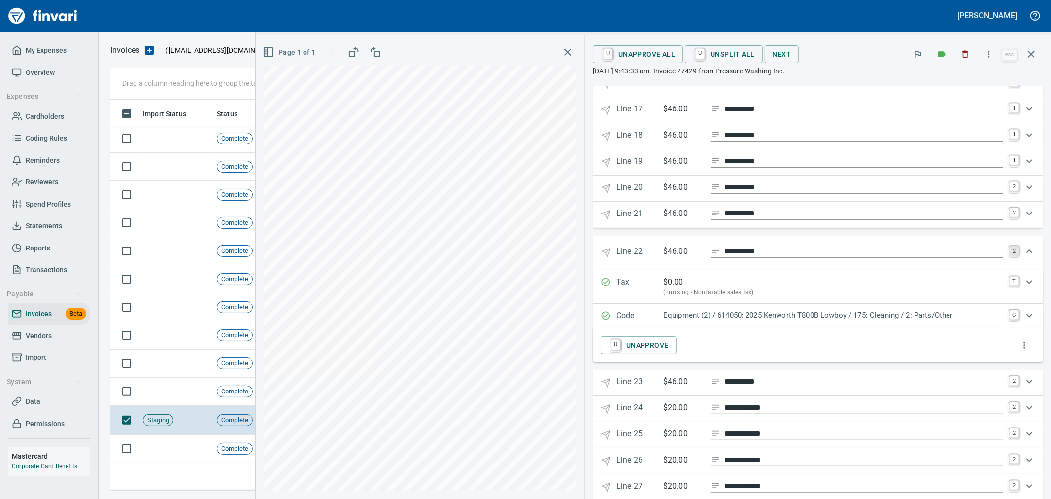
click at [1009, 252] on link "2" at bounding box center [1014, 251] width 10 height 10
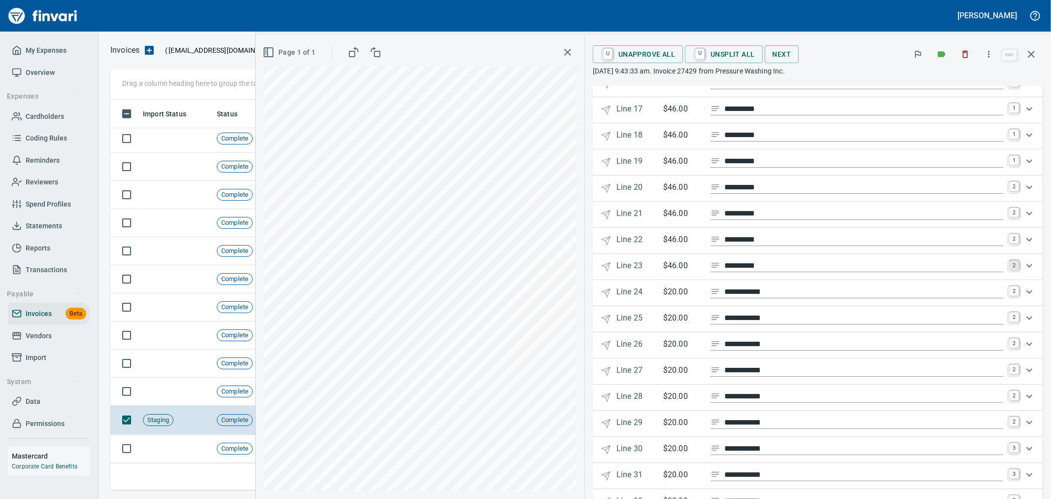
click at [1009, 270] on link "2" at bounding box center [1014, 265] width 10 height 10
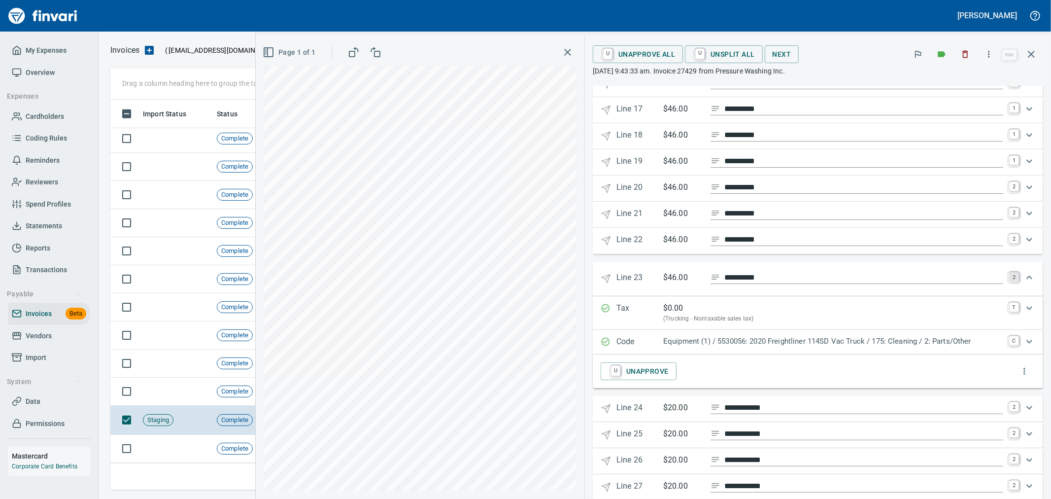
click at [1009, 281] on link "2" at bounding box center [1014, 277] width 10 height 10
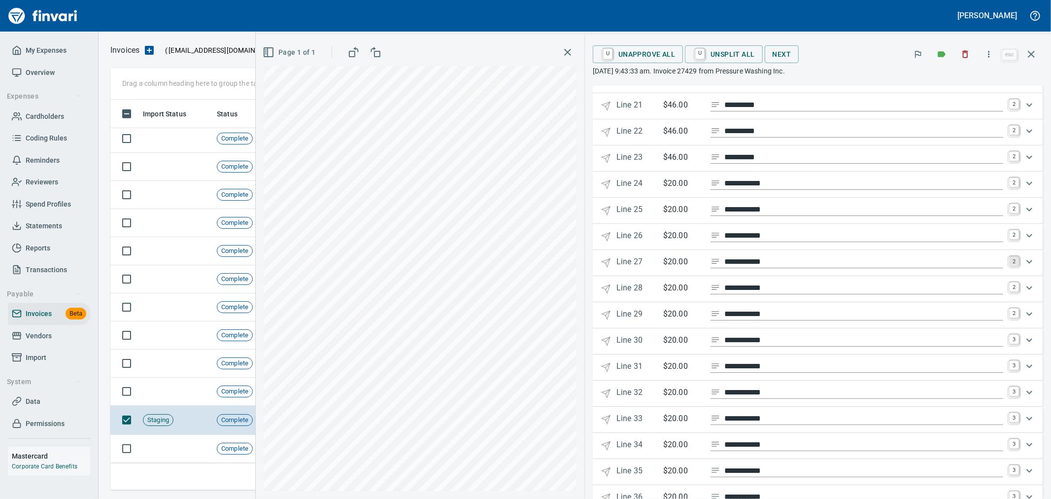
scroll to position [657, 0]
click at [1009, 187] on link "2" at bounding box center [1014, 182] width 10 height 10
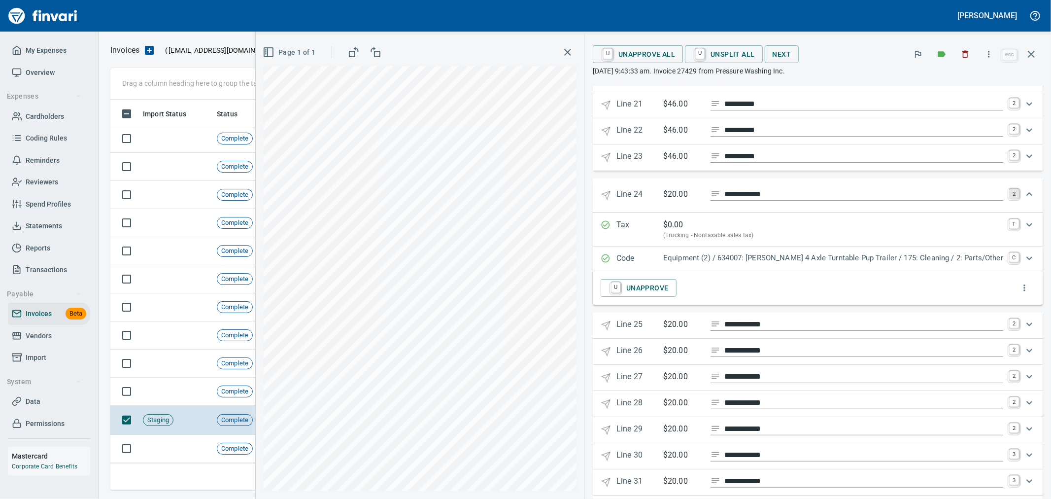
click at [1009, 198] on link "2" at bounding box center [1014, 194] width 10 height 10
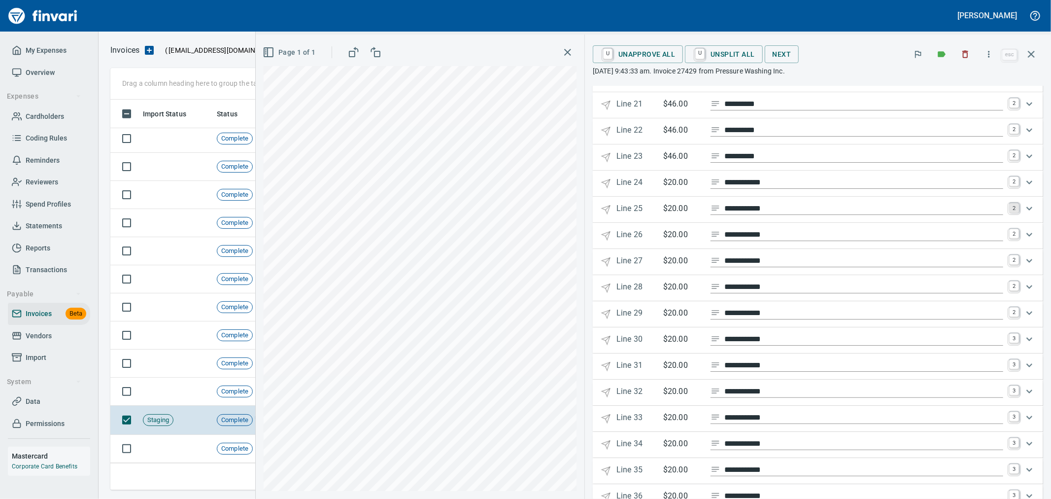
click at [1009, 213] on link "2" at bounding box center [1014, 208] width 10 height 10
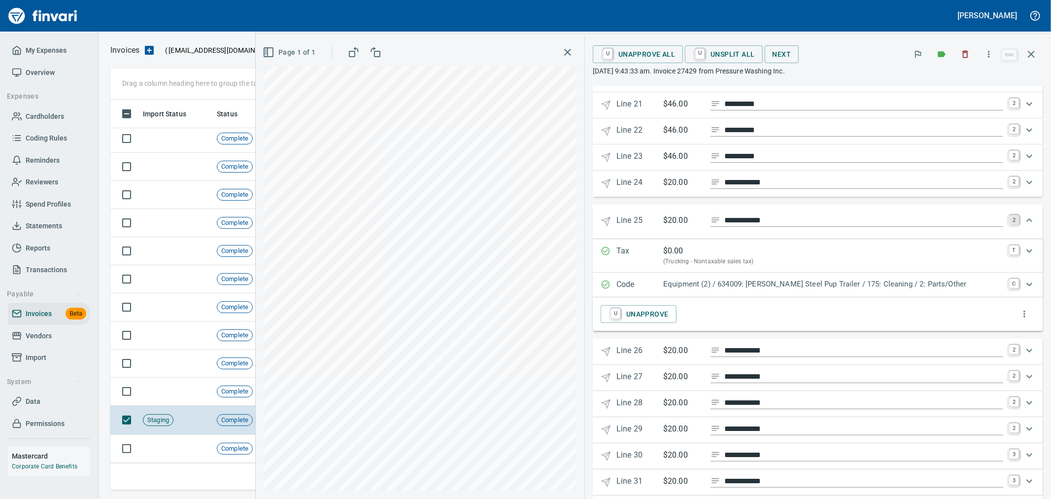
click at [1007, 215] on 25 "**********" at bounding box center [818, 221] width 450 height 34
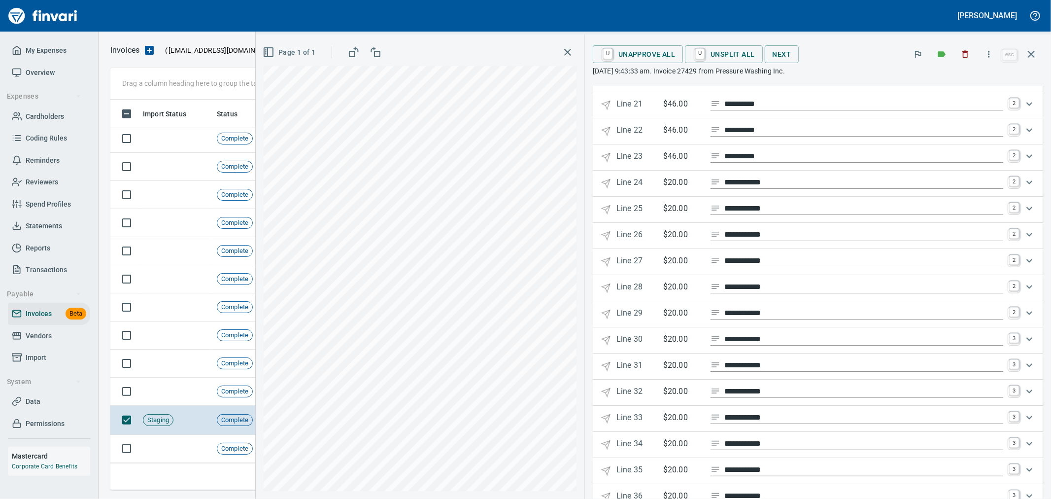
click at [1017, 240] on div "Expand" at bounding box center [1029, 235] width 24 height 24
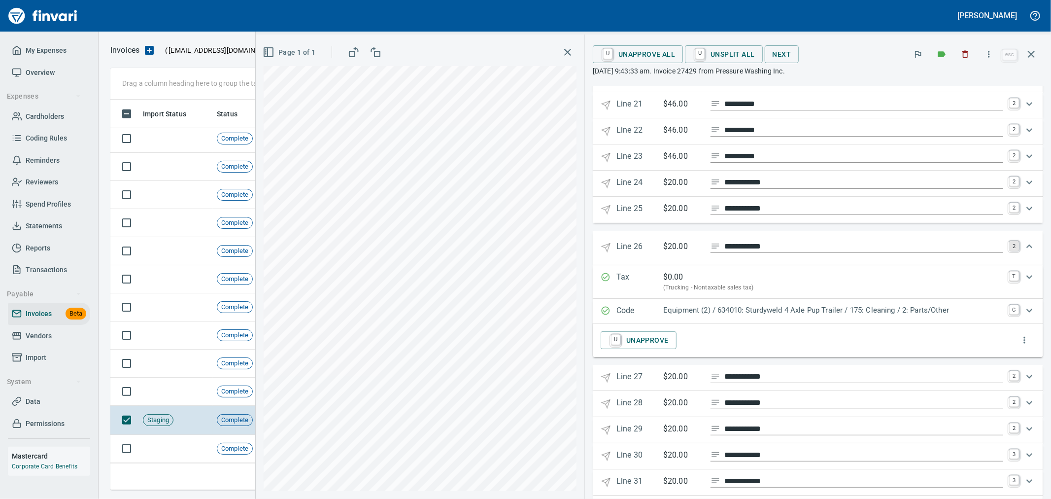
click at [1009, 245] on link "2" at bounding box center [1014, 246] width 10 height 10
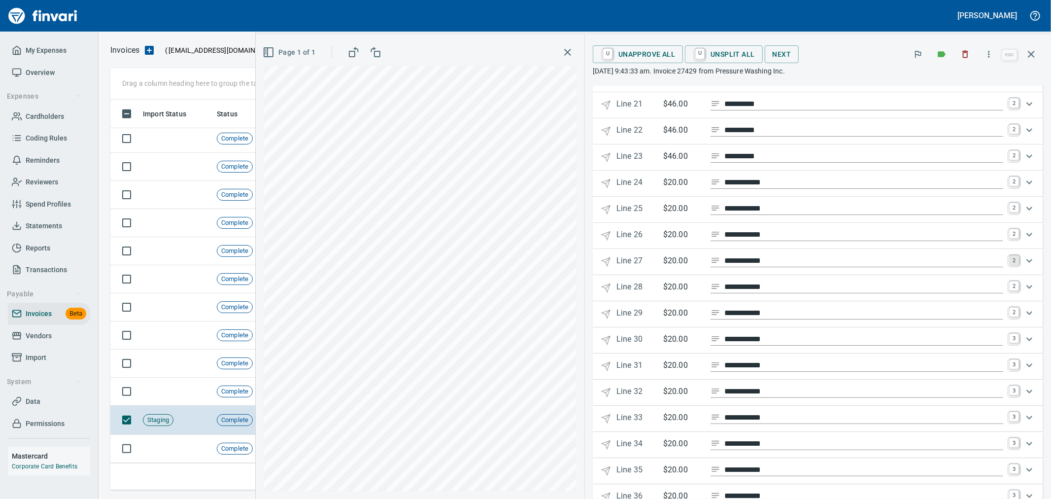
click at [1009, 265] on link "2" at bounding box center [1014, 260] width 10 height 10
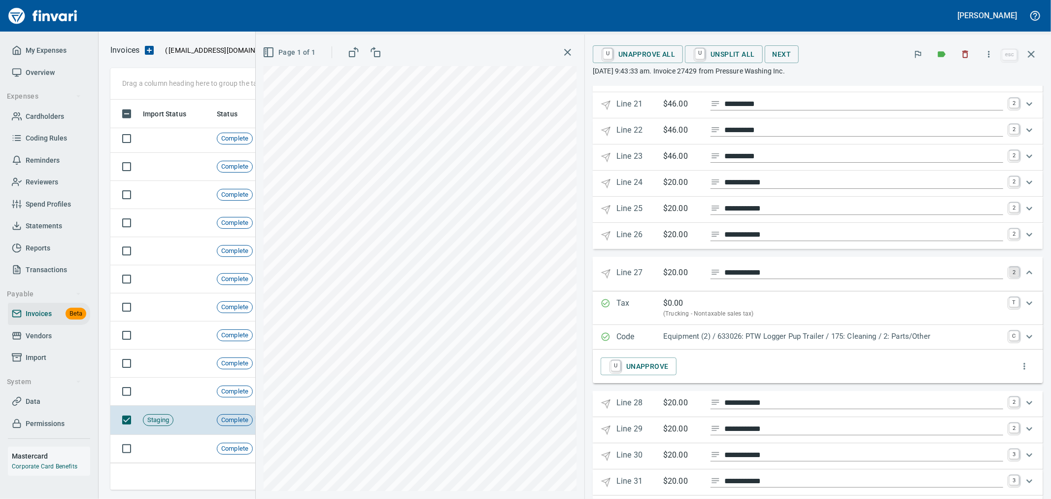
click at [1009, 277] on link "2" at bounding box center [1014, 272] width 10 height 10
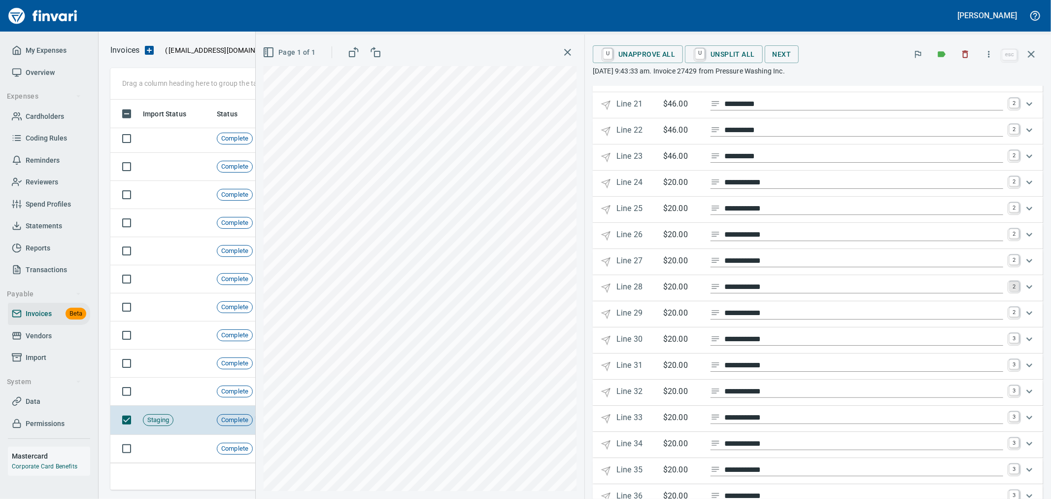
click at [1009, 291] on link "2" at bounding box center [1014, 286] width 10 height 10
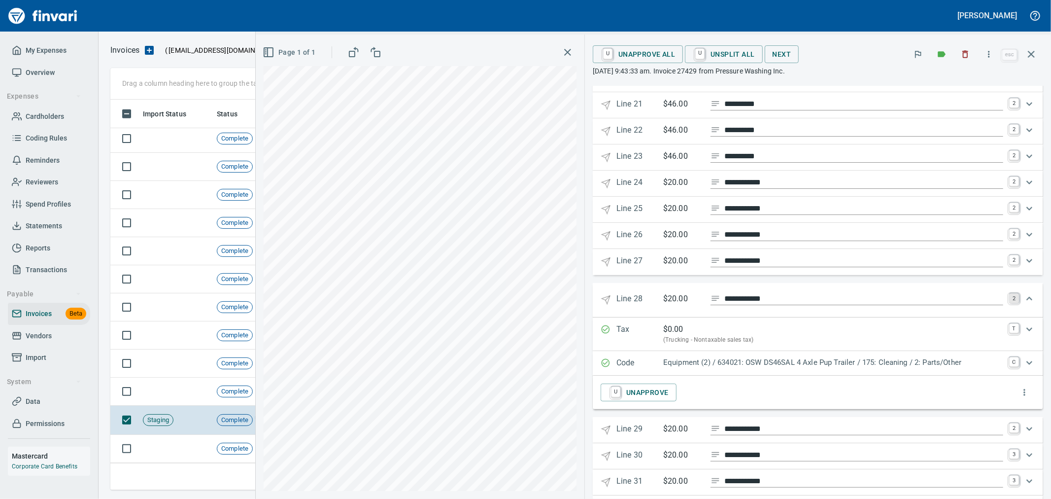
click at [1007, 294] on 28 "**********" at bounding box center [818, 300] width 450 height 34
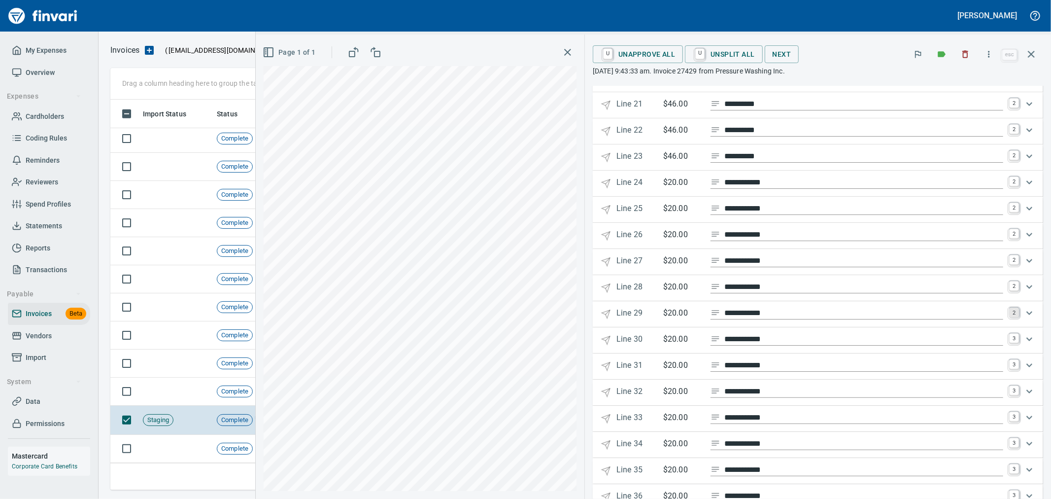
click at [1009, 317] on link "2" at bounding box center [1014, 312] width 10 height 10
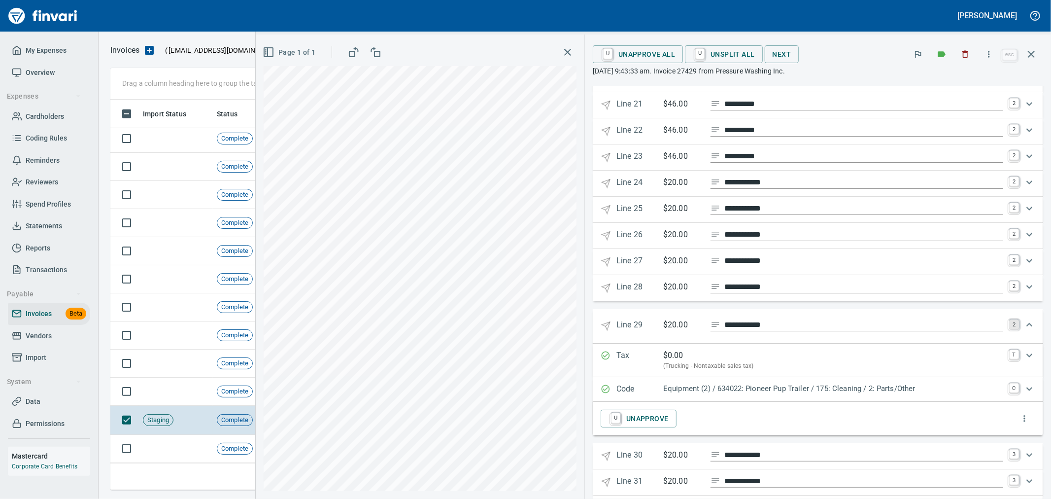
click at [1005, 324] on 29 "**********" at bounding box center [818, 326] width 450 height 34
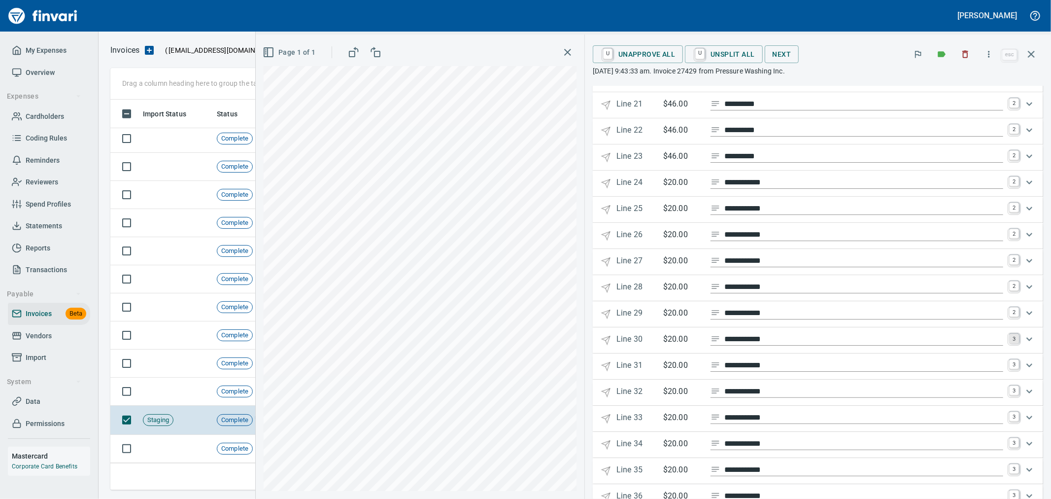
click at [1009, 343] on link "3" at bounding box center [1014, 339] width 10 height 10
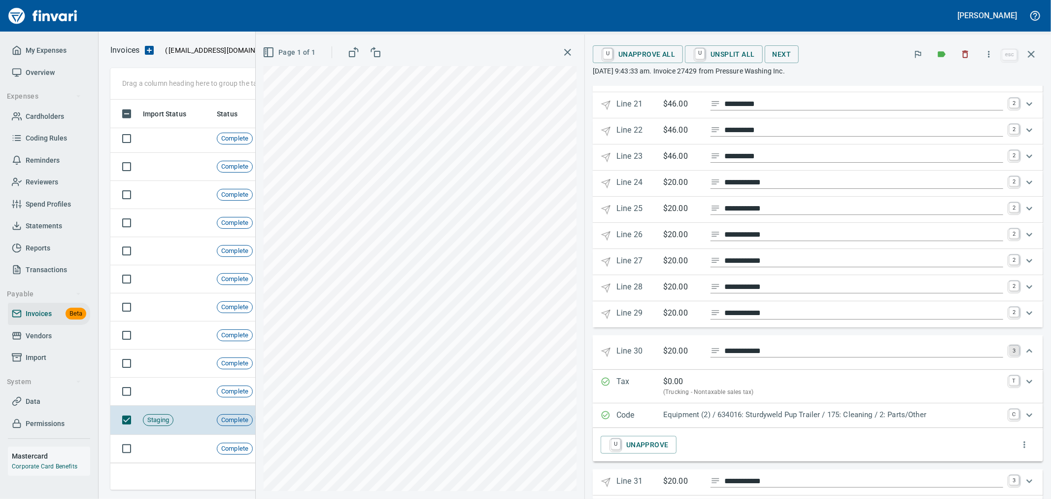
click at [1009, 355] on link "3" at bounding box center [1014, 350] width 10 height 10
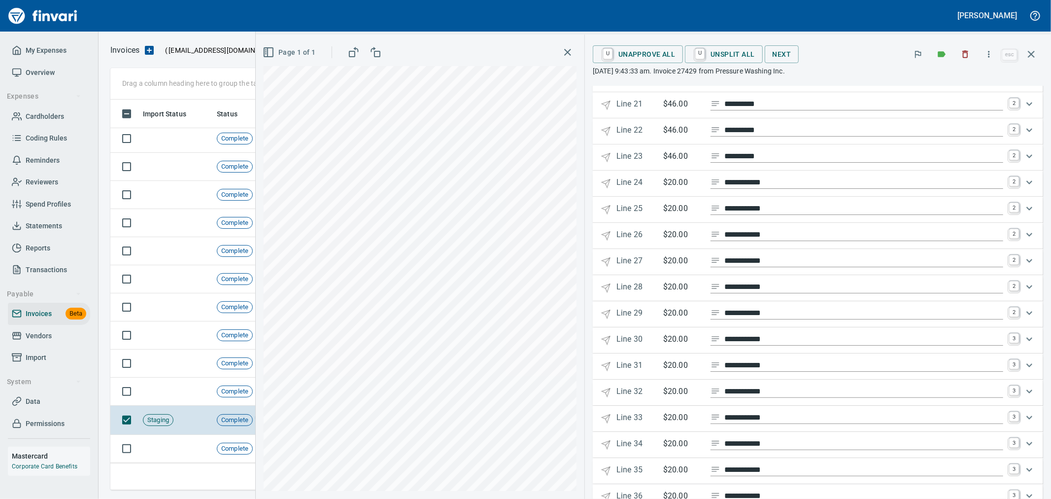
click at [1017, 373] on div "Expand" at bounding box center [1029, 365] width 24 height 24
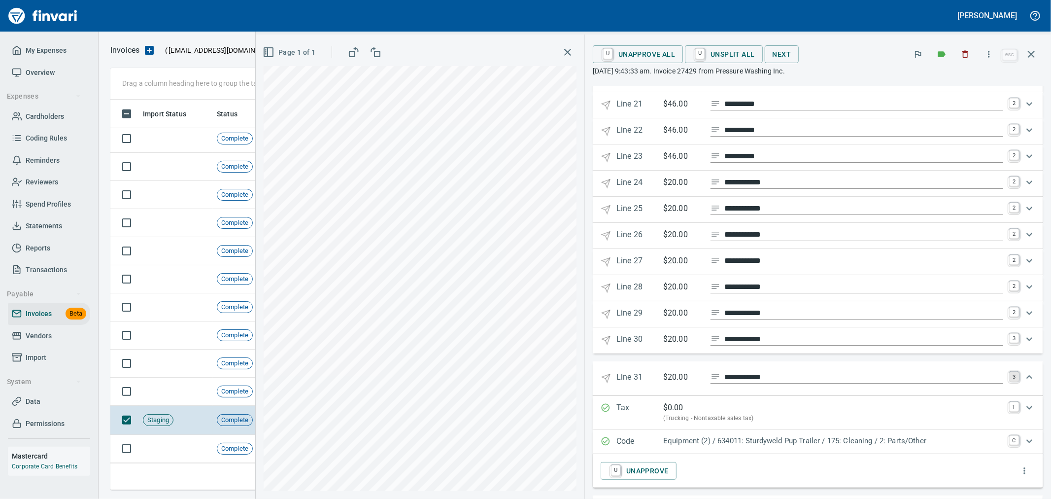
click at [1009, 381] on link "3" at bounding box center [1014, 377] width 10 height 10
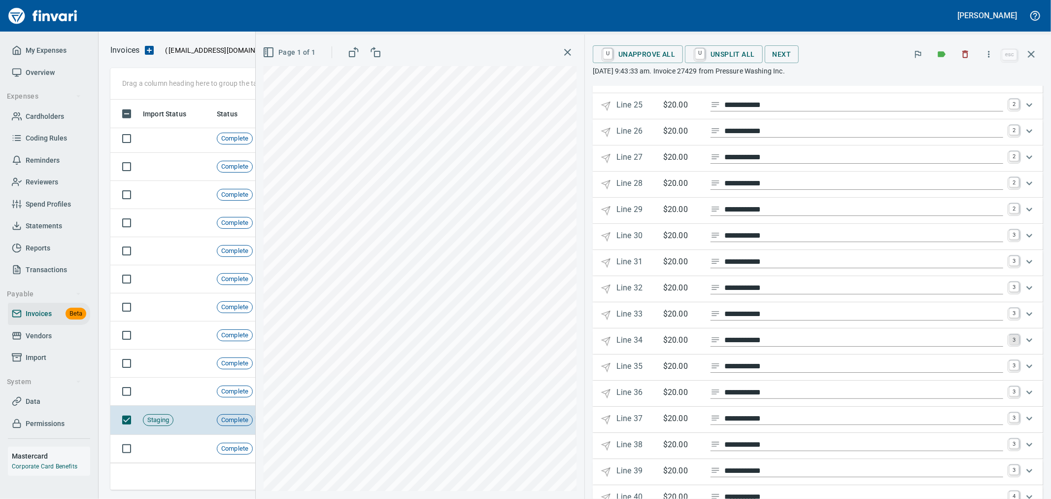
scroll to position [766, 0]
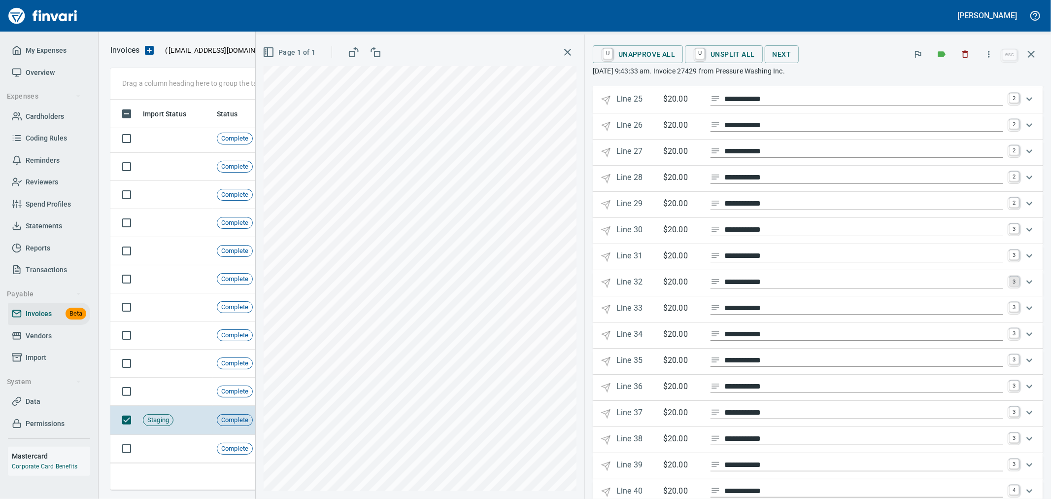
click at [1009, 286] on link "3" at bounding box center [1014, 281] width 10 height 10
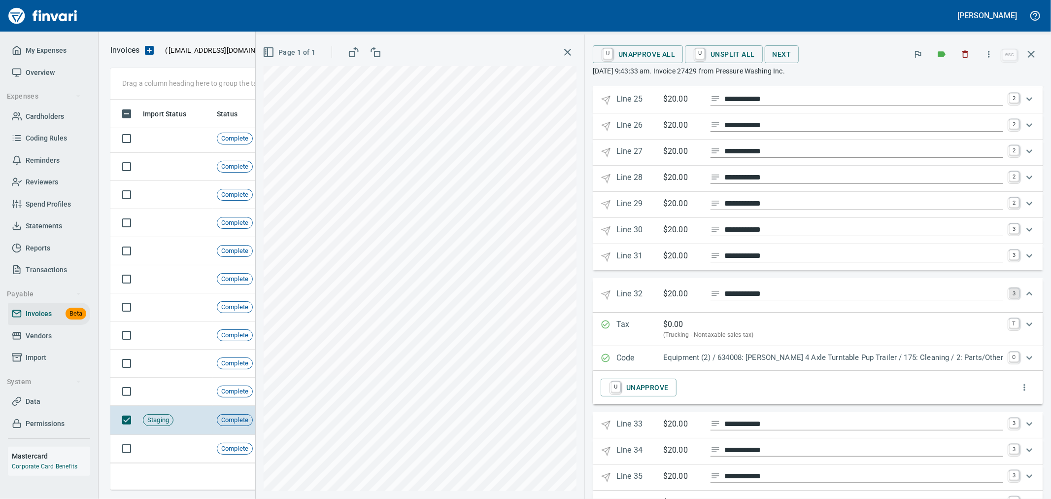
click at [1006, 288] on 32 "**********" at bounding box center [818, 295] width 450 height 34
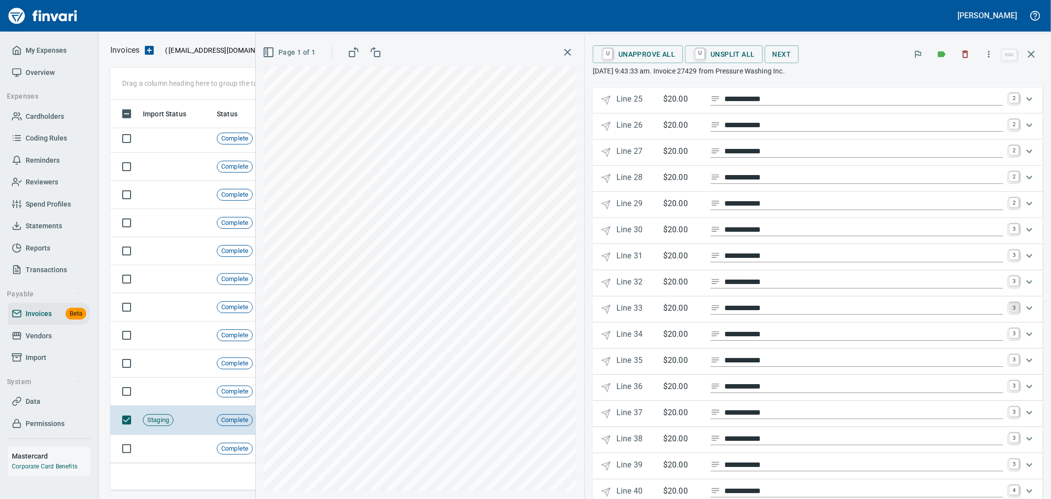
click at [1009, 312] on link "3" at bounding box center [1014, 308] width 10 height 10
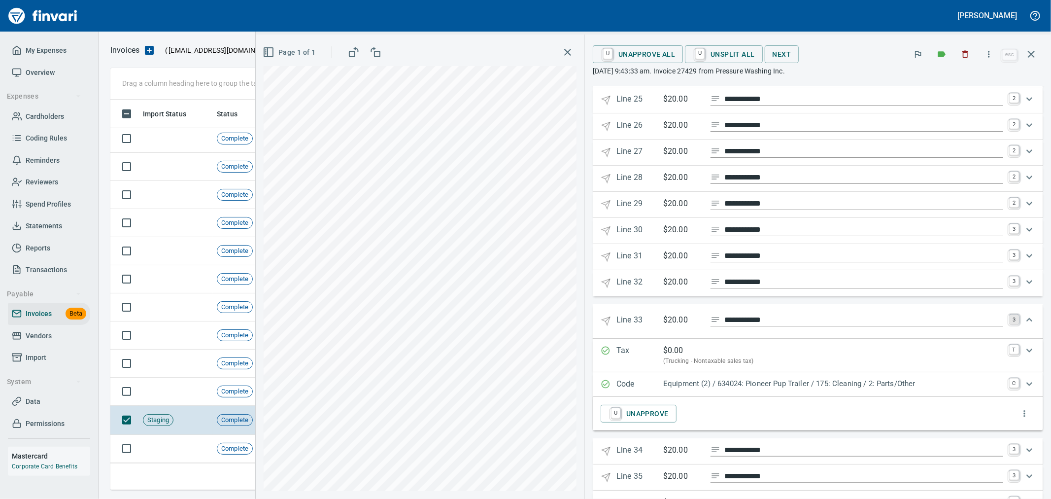
click at [1009, 323] on link "3" at bounding box center [1014, 319] width 10 height 10
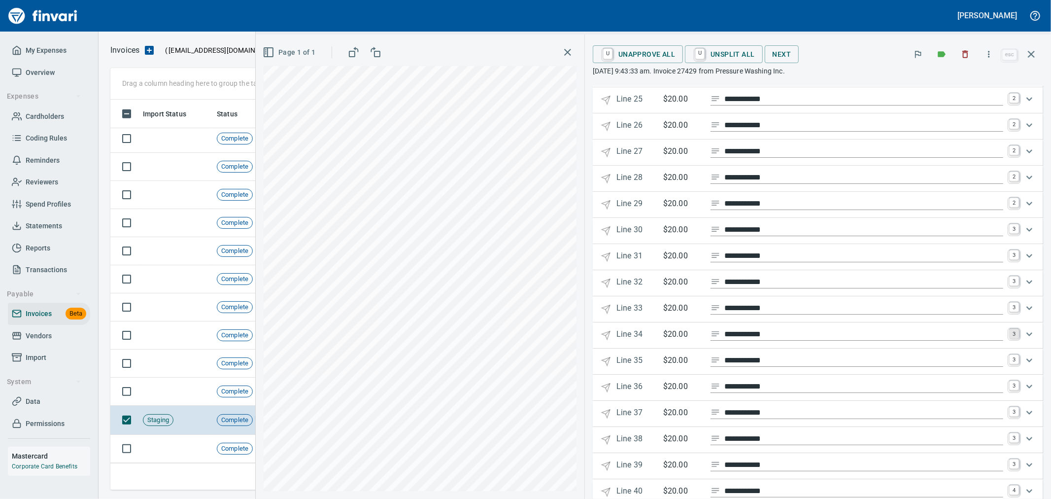
click at [1009, 339] on link "3" at bounding box center [1014, 334] width 10 height 10
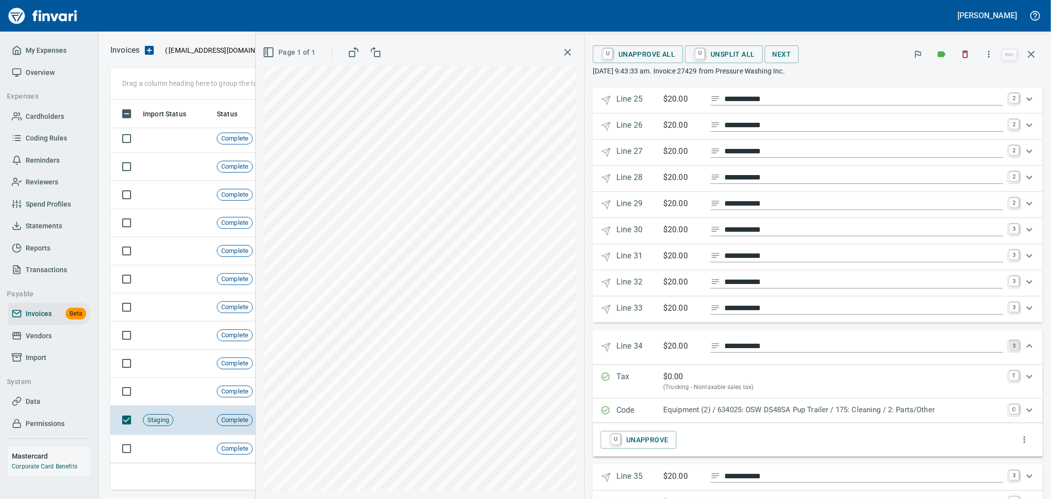
click at [1009, 350] on link "3" at bounding box center [1014, 345] width 10 height 10
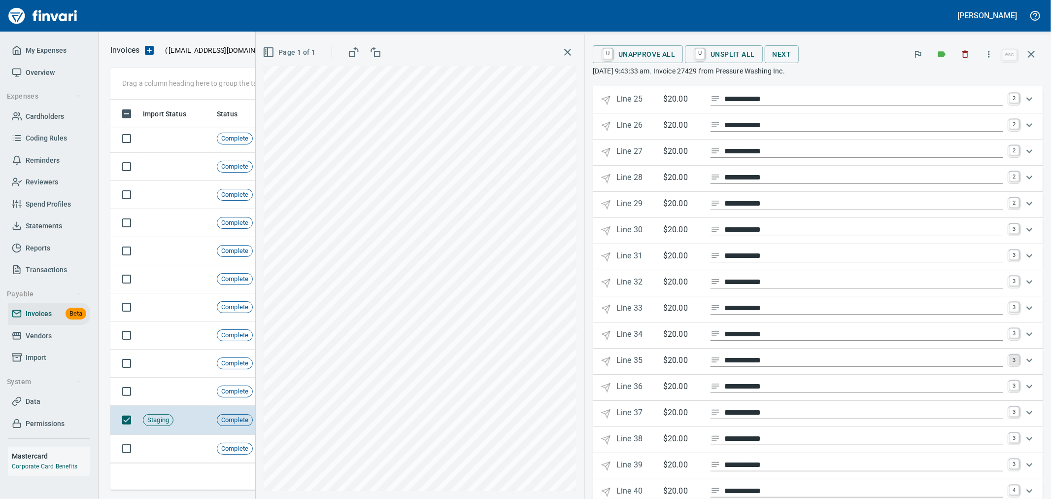
click at [1009, 365] on link "3" at bounding box center [1014, 360] width 10 height 10
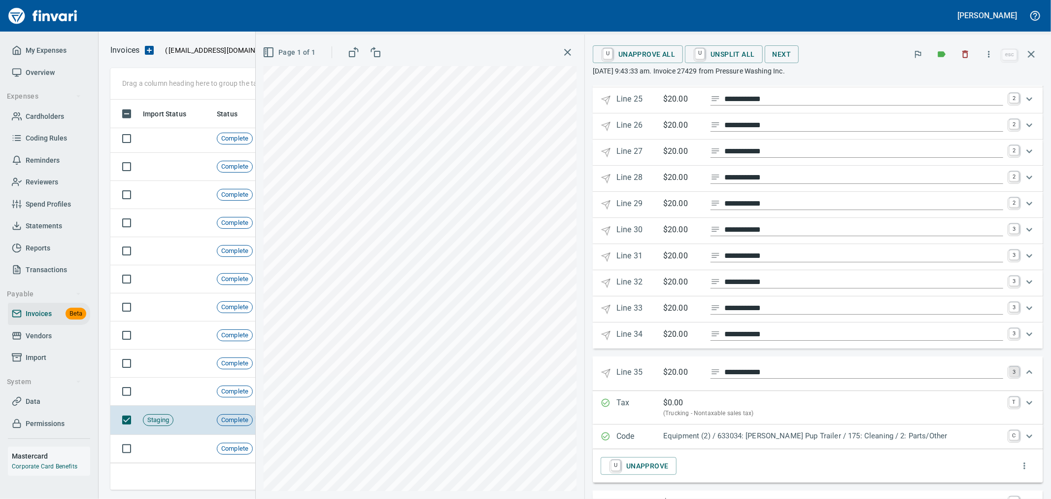
click at [1009, 376] on link "3" at bounding box center [1014, 372] width 10 height 10
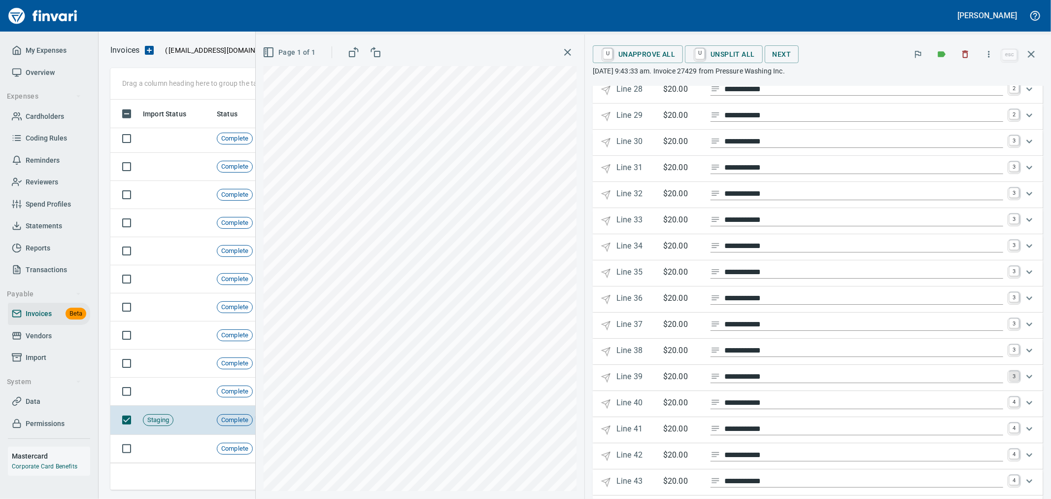
scroll to position [876, 0]
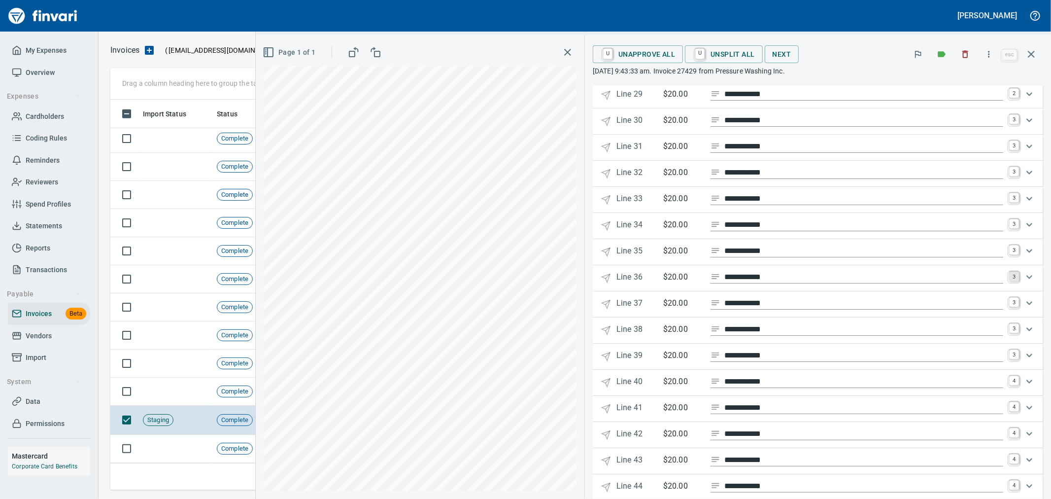
click at [1009, 281] on link "3" at bounding box center [1014, 276] width 10 height 10
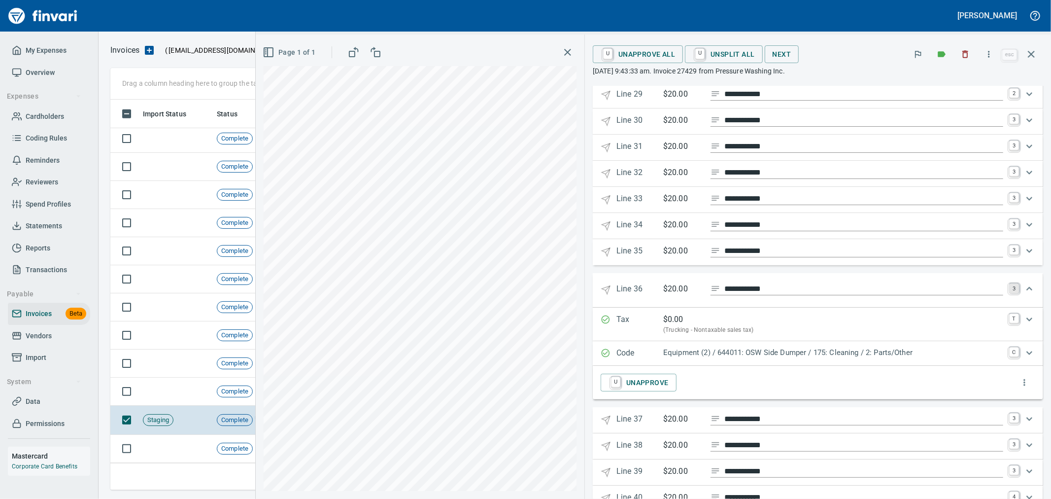
click at [1009, 293] on link "3" at bounding box center [1014, 288] width 10 height 10
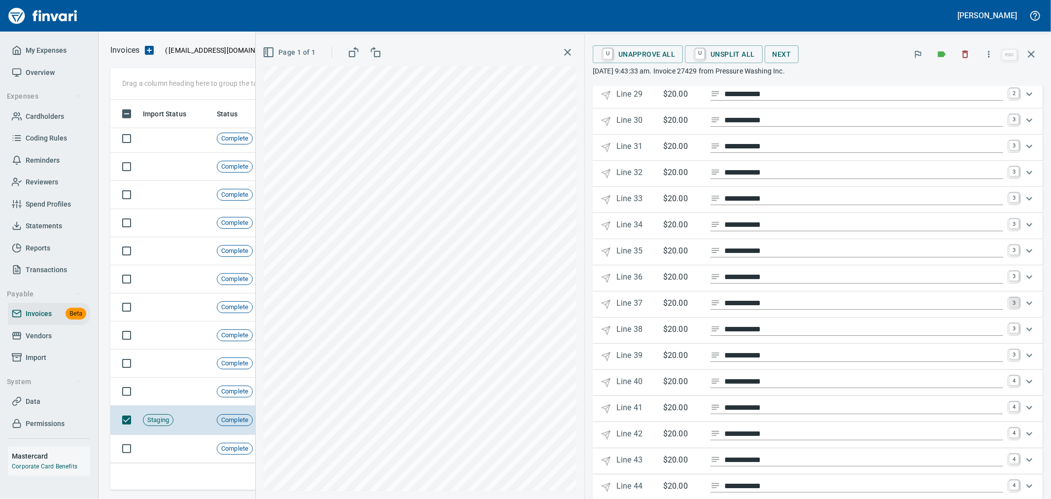
click at [1009, 307] on link "3" at bounding box center [1014, 303] width 10 height 10
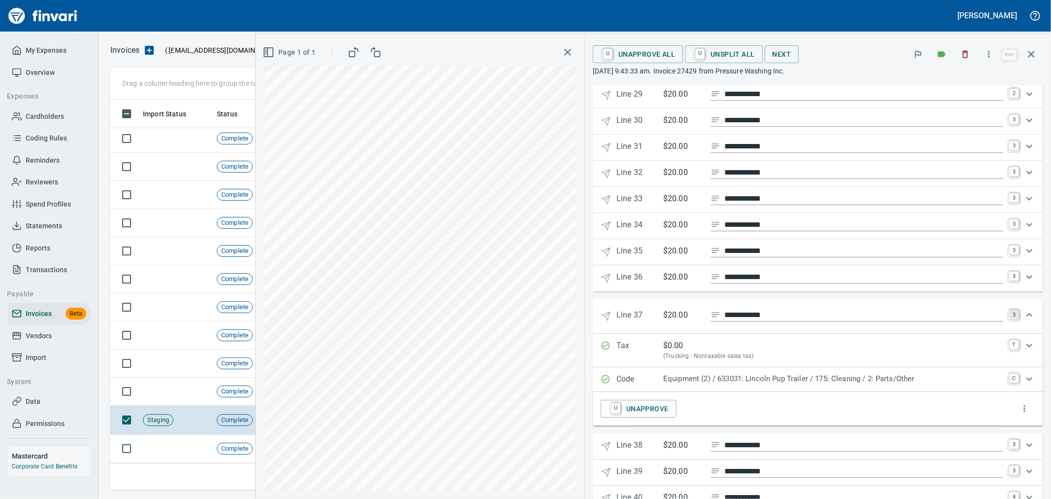
click at [1009, 319] on link "3" at bounding box center [1014, 314] width 10 height 10
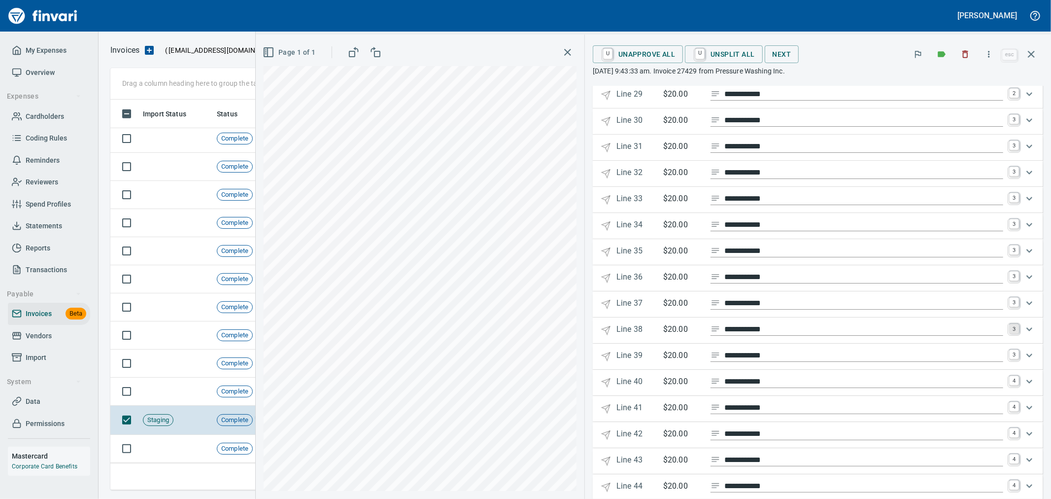
click at [1009, 334] on link "3" at bounding box center [1014, 329] width 10 height 10
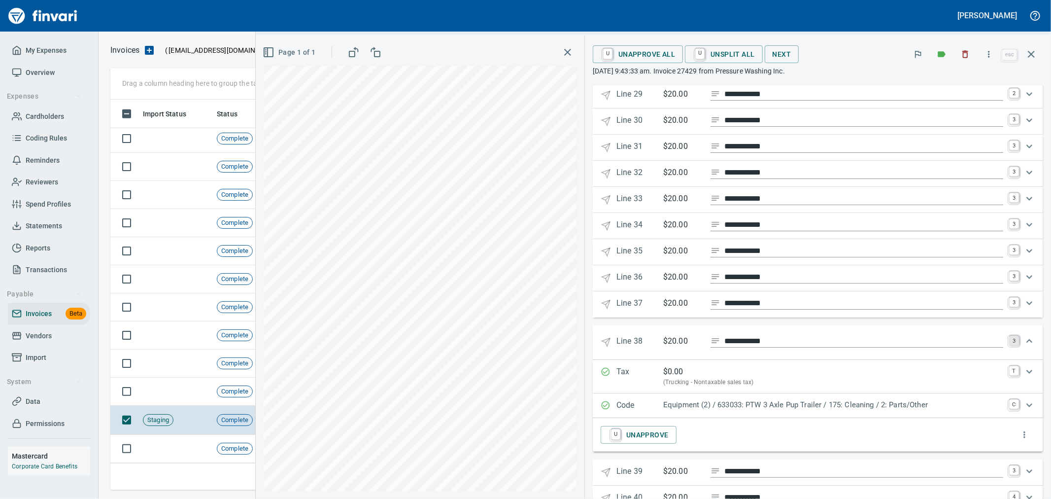
click at [1009, 345] on link "3" at bounding box center [1014, 341] width 10 height 10
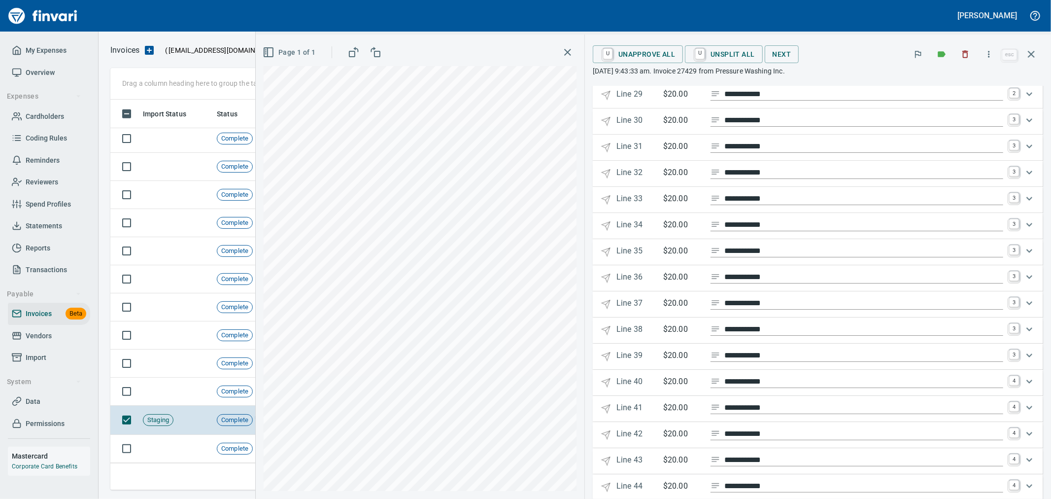
click at [1009, 359] on link "3" at bounding box center [1014, 354] width 10 height 10
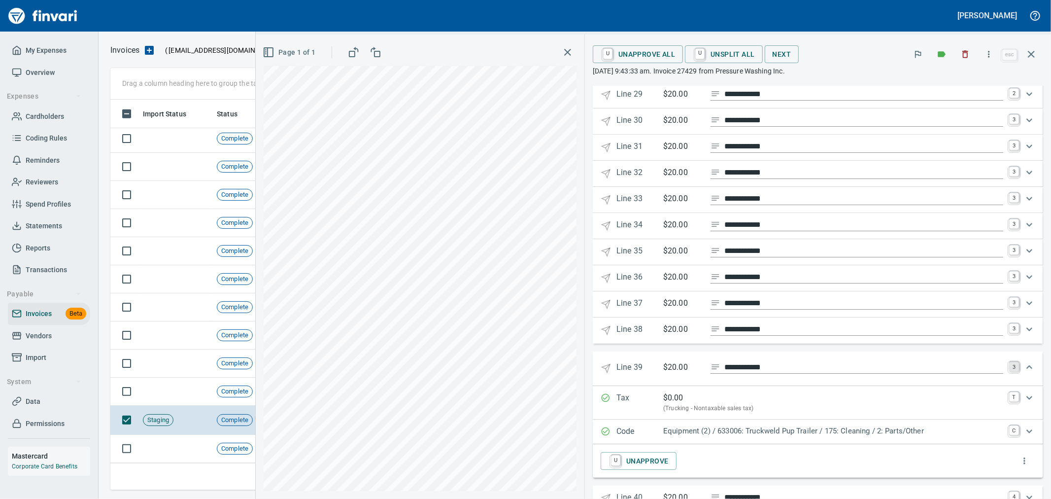
click at [1009, 372] on link "3" at bounding box center [1014, 367] width 10 height 10
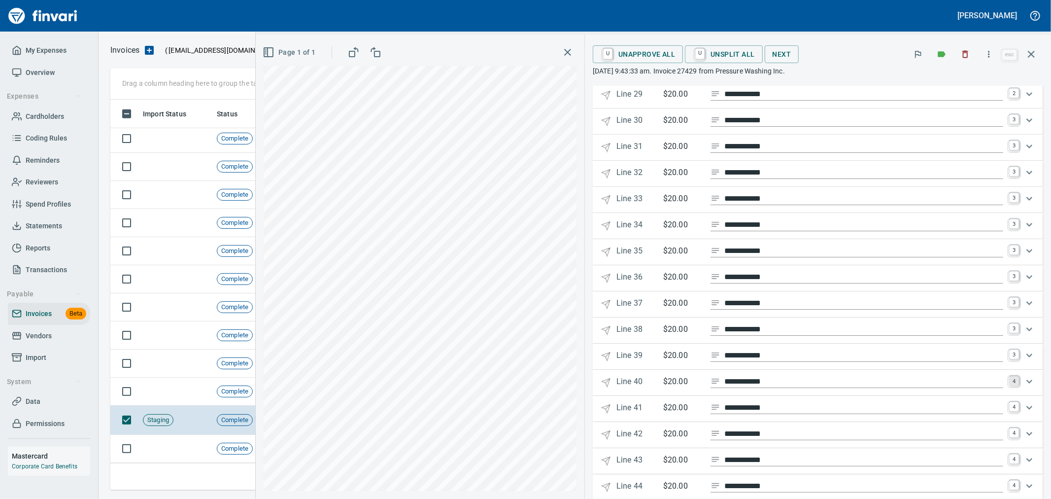
click at [1009, 386] on link "4" at bounding box center [1014, 381] width 10 height 10
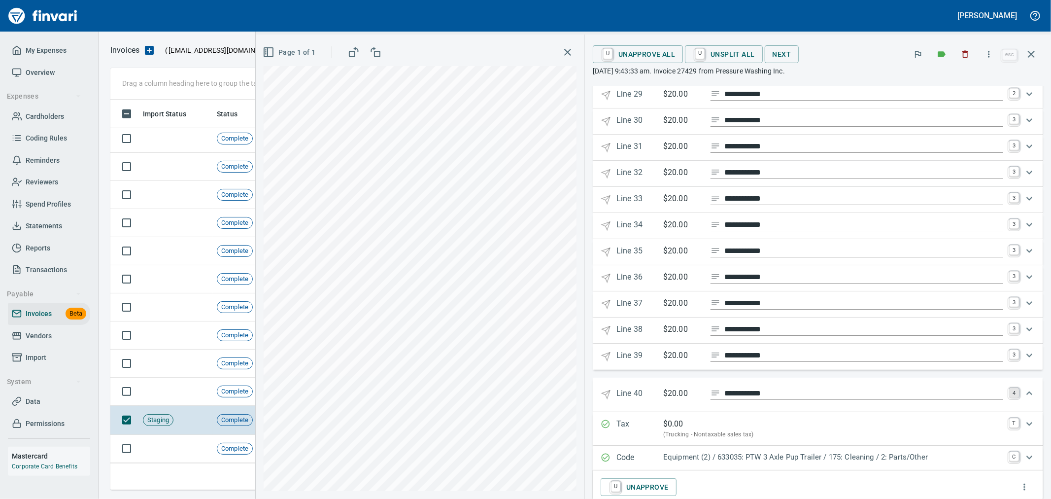
click at [1009, 398] on link "4" at bounding box center [1014, 393] width 10 height 10
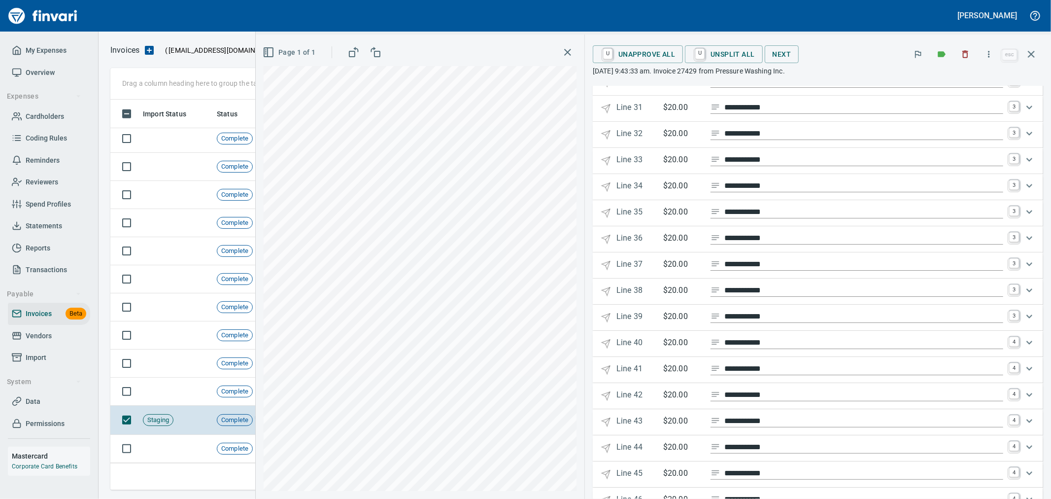
scroll to position [930, 0]
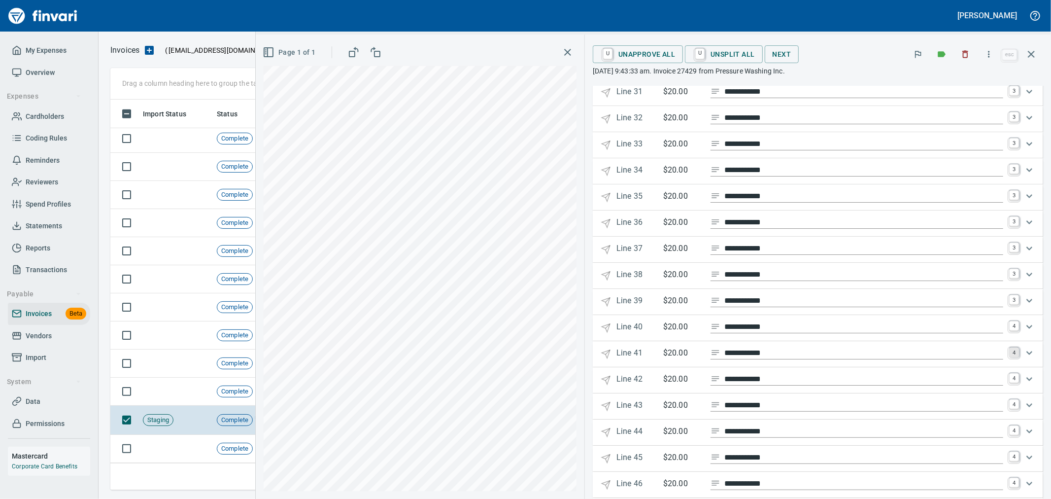
click at [1009, 357] on link "4" at bounding box center [1014, 352] width 10 height 10
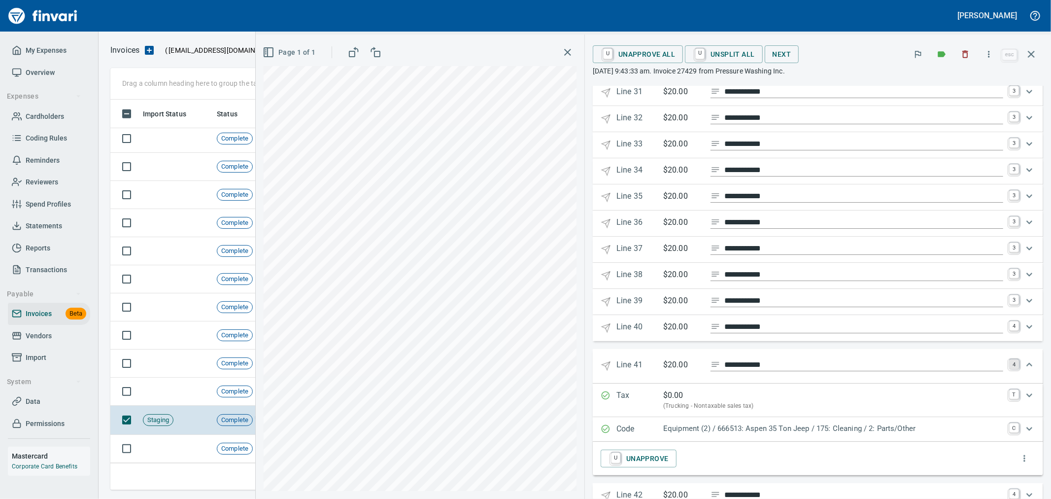
click at [1009, 369] on link "4" at bounding box center [1014, 364] width 10 height 10
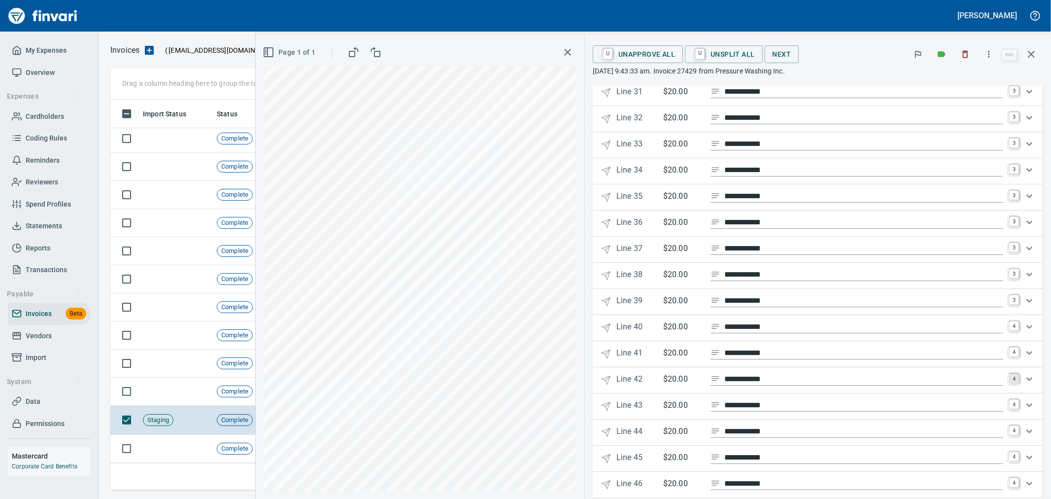
click at [1009, 383] on link "4" at bounding box center [1014, 378] width 10 height 10
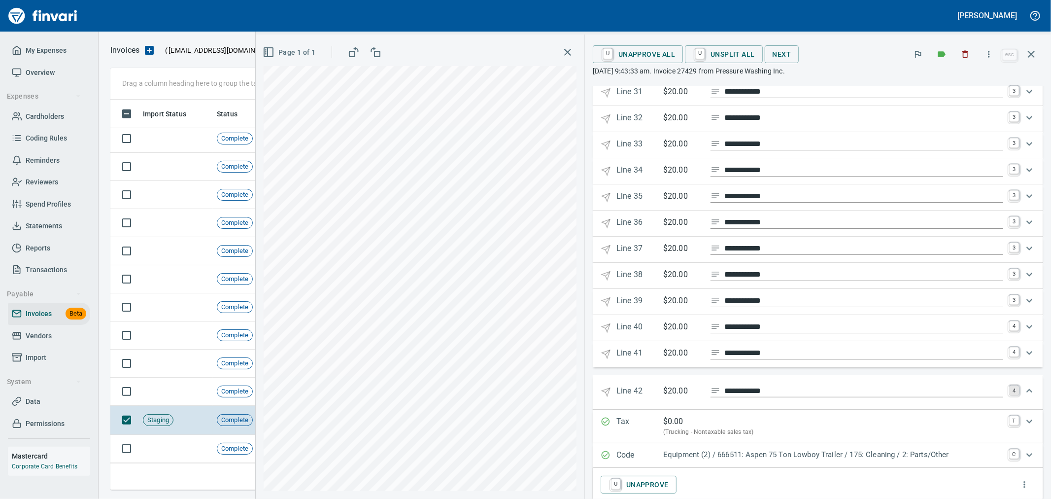
click at [1009, 395] on link "4" at bounding box center [1014, 390] width 10 height 10
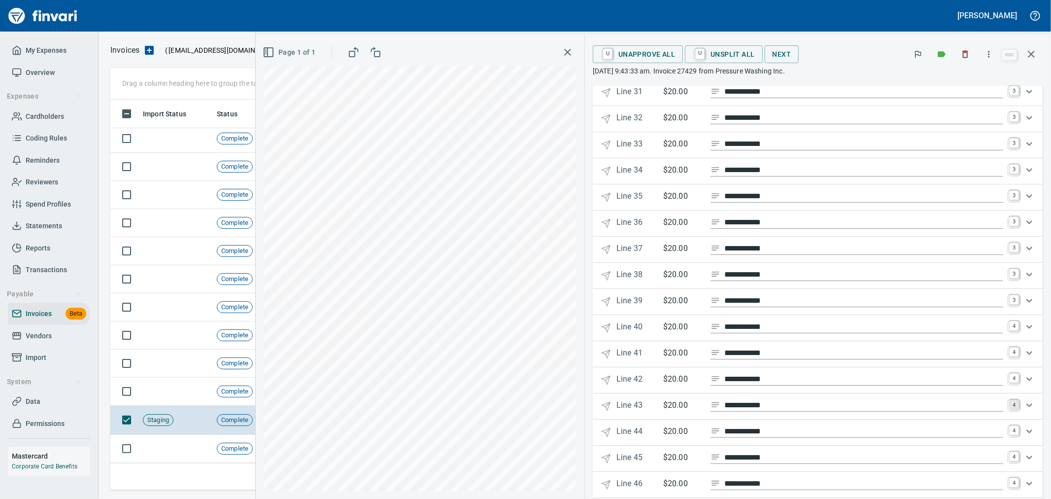
click at [1009, 409] on link "4" at bounding box center [1014, 405] width 10 height 10
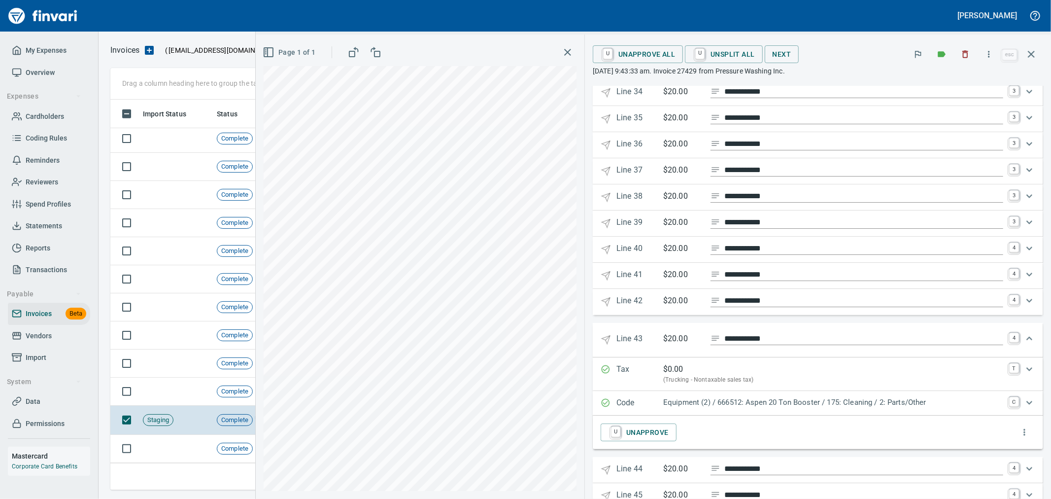
scroll to position [1095, 0]
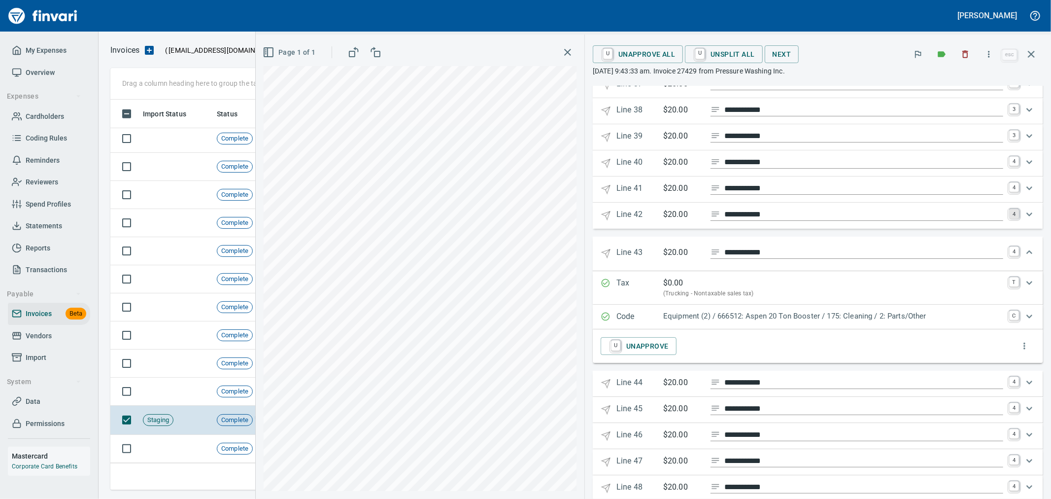
click at [1009, 219] on link "4" at bounding box center [1014, 214] width 10 height 10
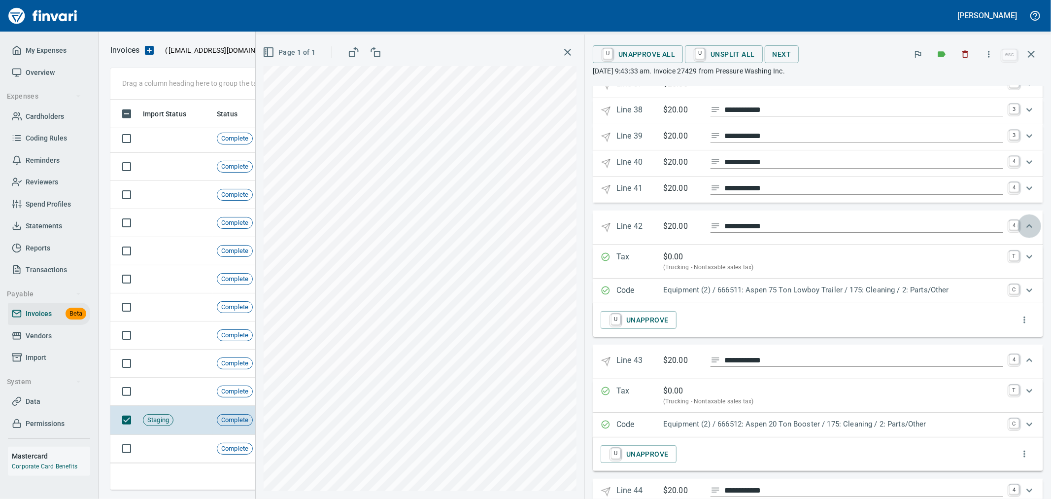
click at [1023, 232] on icon "Expand" at bounding box center [1029, 226] width 12 height 12
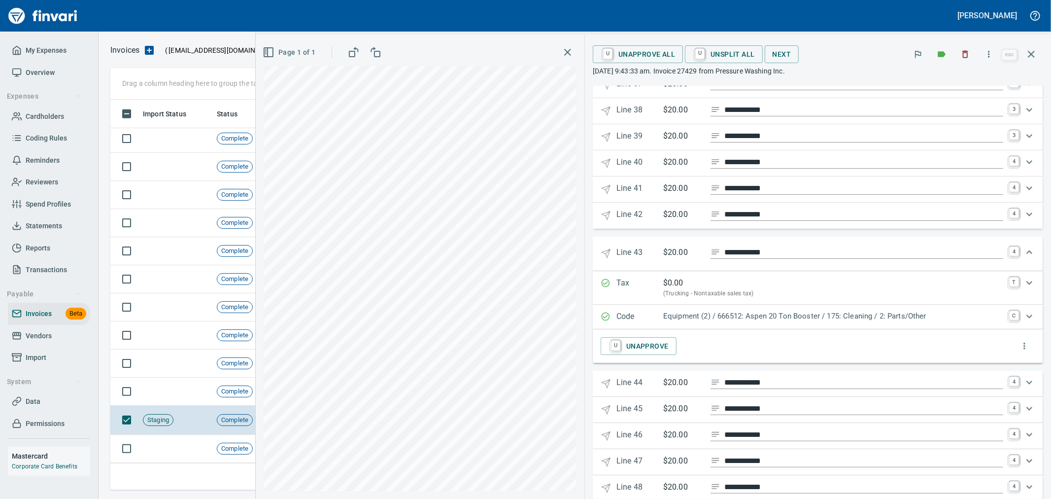
click at [1023, 258] on icon "Expand" at bounding box center [1029, 252] width 12 height 12
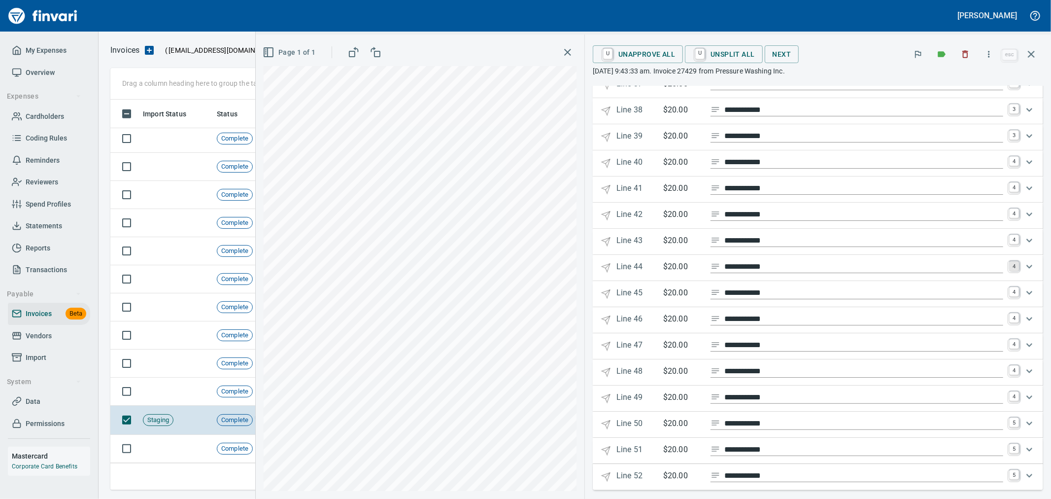
click at [1009, 271] on link "4" at bounding box center [1014, 266] width 10 height 10
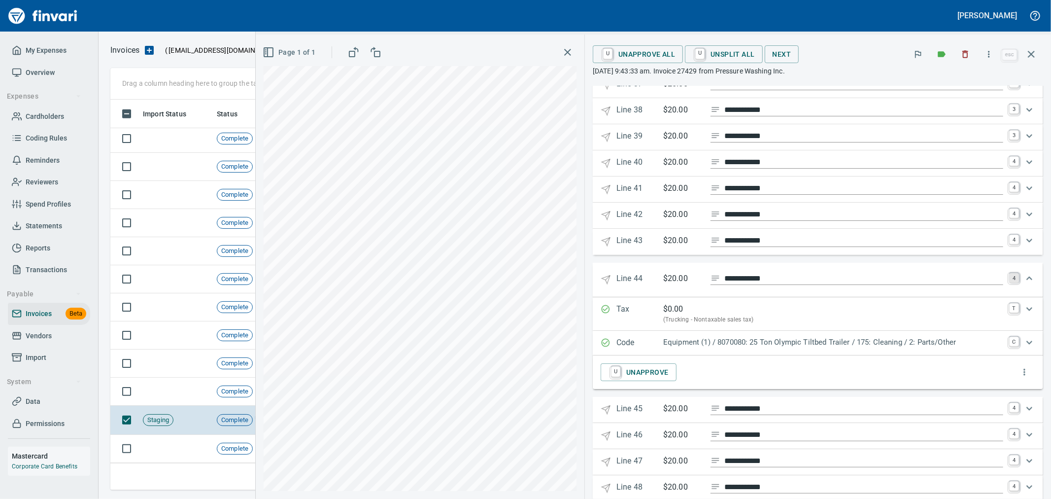
click at [1009, 283] on link "4" at bounding box center [1014, 278] width 10 height 10
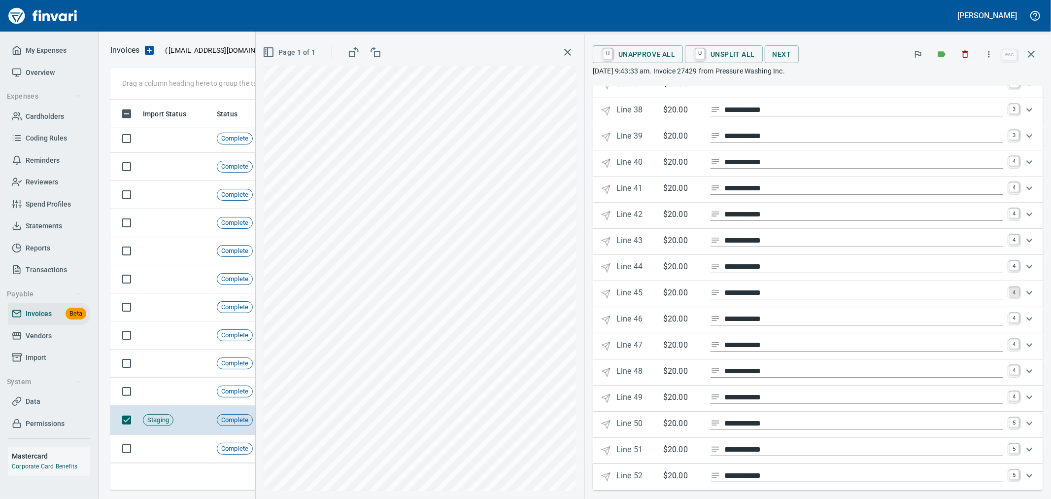
click at [1009, 297] on link "4" at bounding box center [1014, 292] width 10 height 10
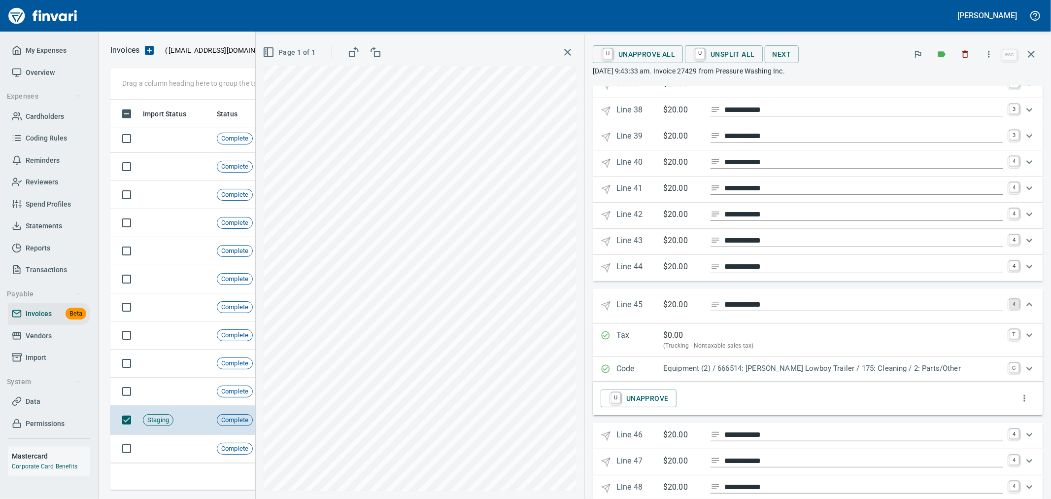
click at [1009, 309] on link "4" at bounding box center [1014, 304] width 10 height 10
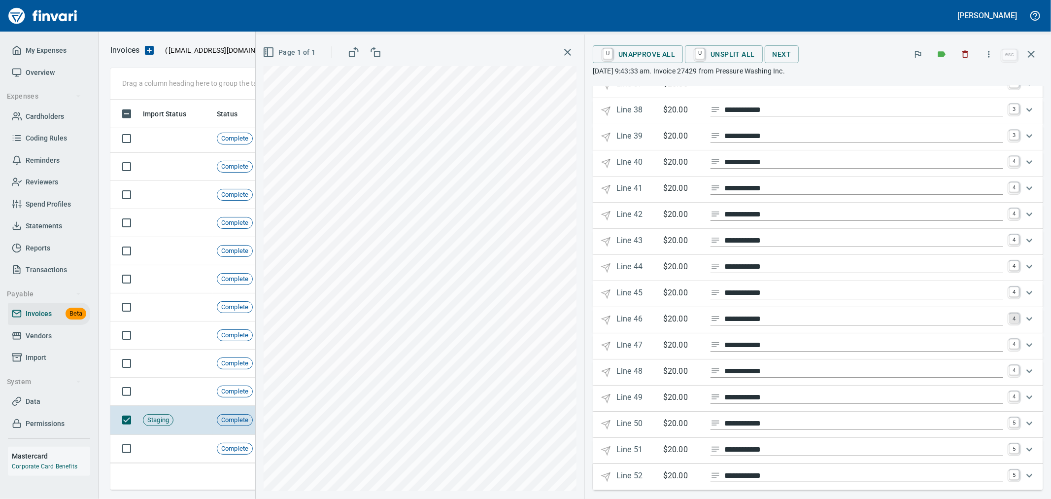
click at [1009, 323] on link "4" at bounding box center [1014, 318] width 10 height 10
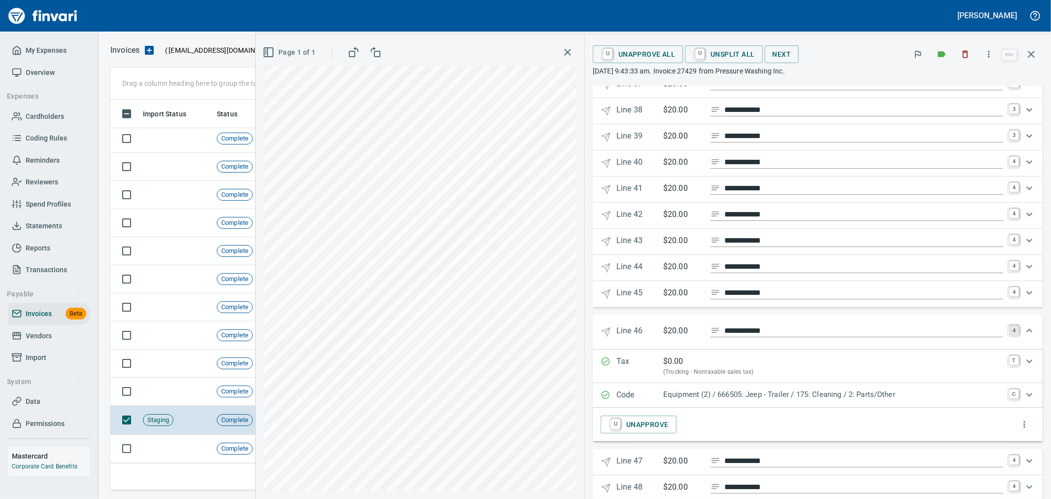
click at [1009, 335] on link "4" at bounding box center [1014, 330] width 10 height 10
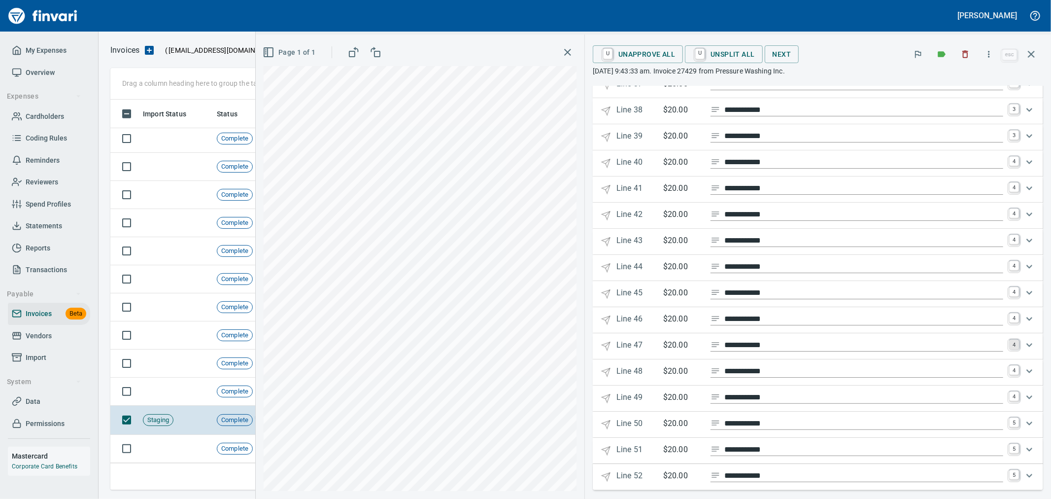
click at [1009, 349] on link "4" at bounding box center [1014, 344] width 10 height 10
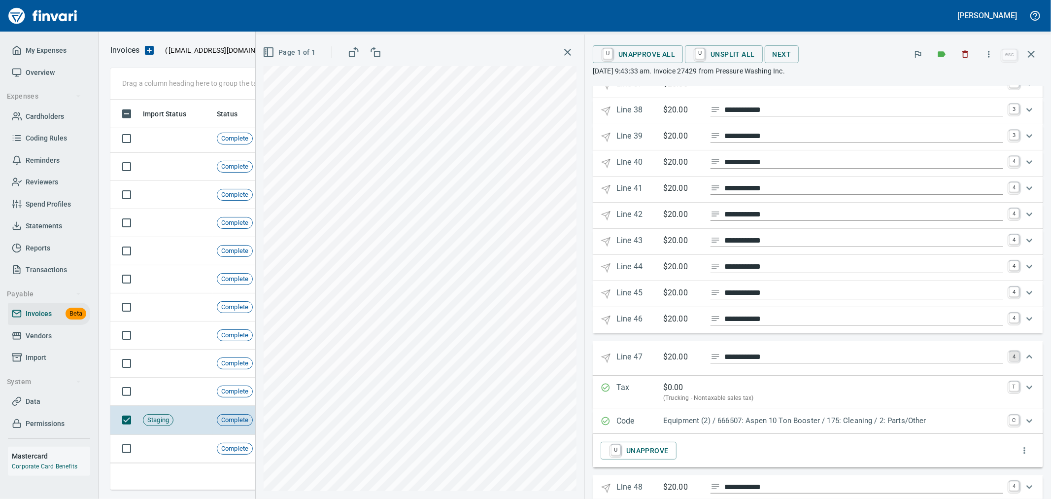
click at [1009, 361] on link "4" at bounding box center [1014, 356] width 10 height 10
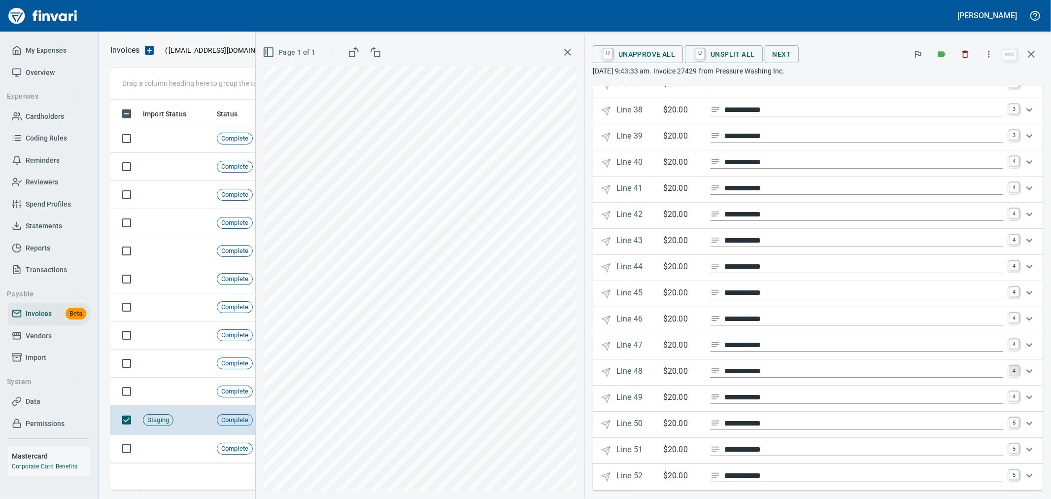
click at [1009, 375] on link "4" at bounding box center [1014, 371] width 10 height 10
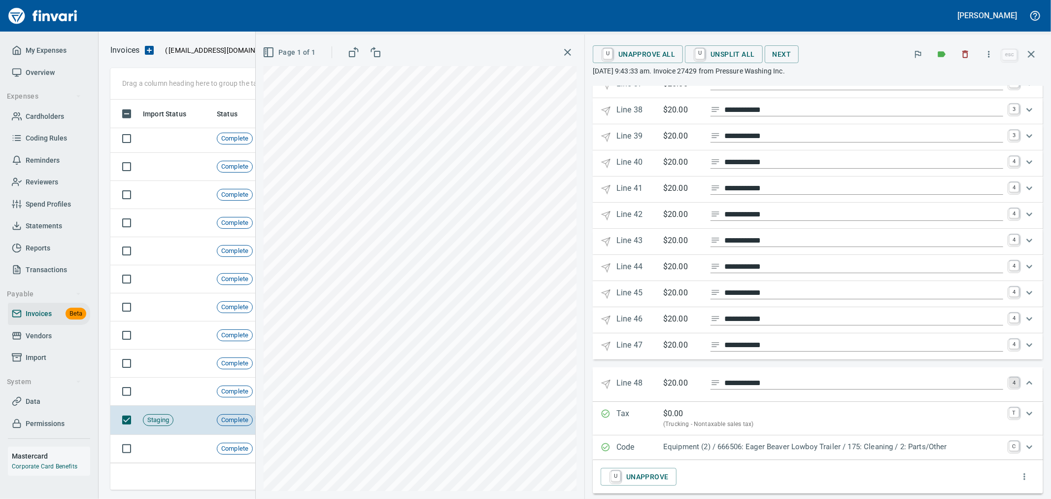
click at [1009, 387] on link "4" at bounding box center [1014, 382] width 10 height 10
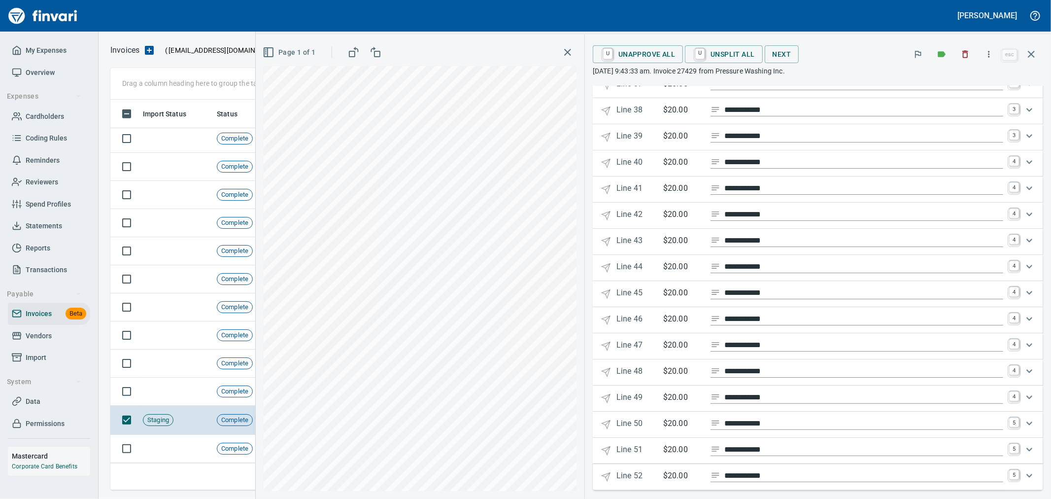
click at [1017, 409] on div "Expand" at bounding box center [1029, 397] width 24 height 24
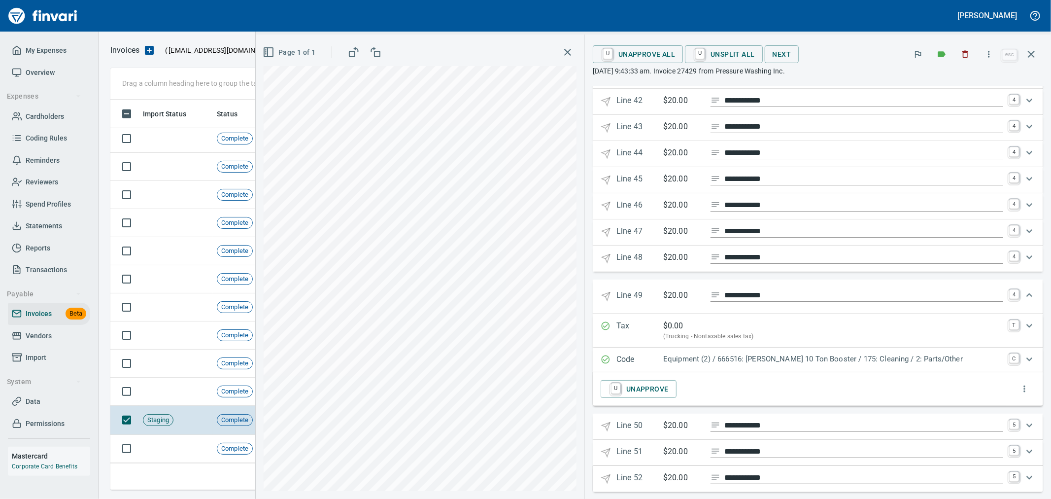
scroll to position [1231, 0]
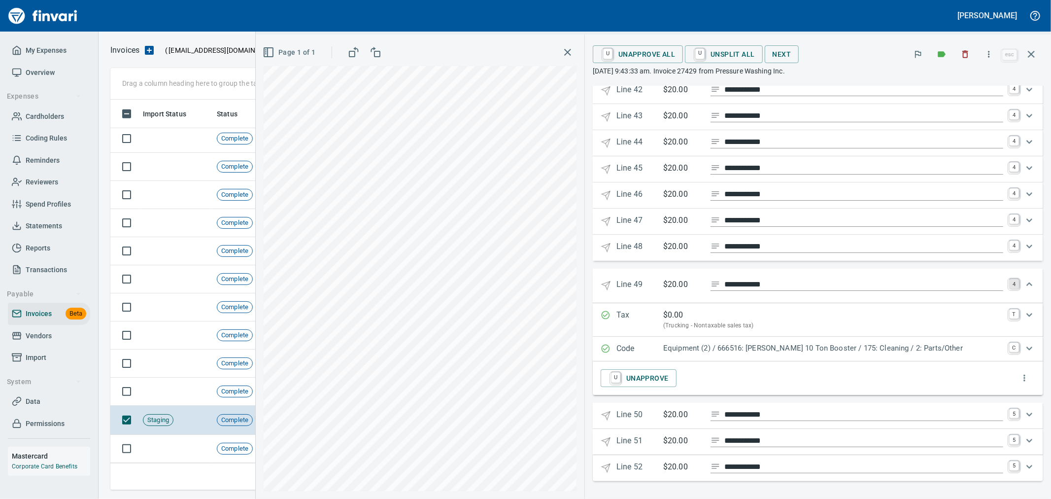
click at [1009, 287] on link "4" at bounding box center [1014, 284] width 10 height 10
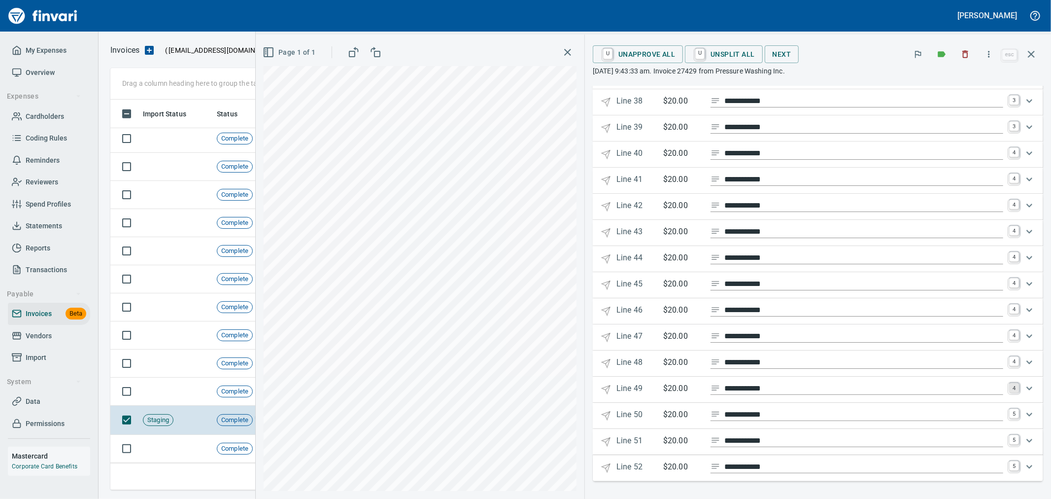
scroll to position [1116, 0]
click at [1009, 412] on link "5" at bounding box center [1014, 413] width 10 height 10
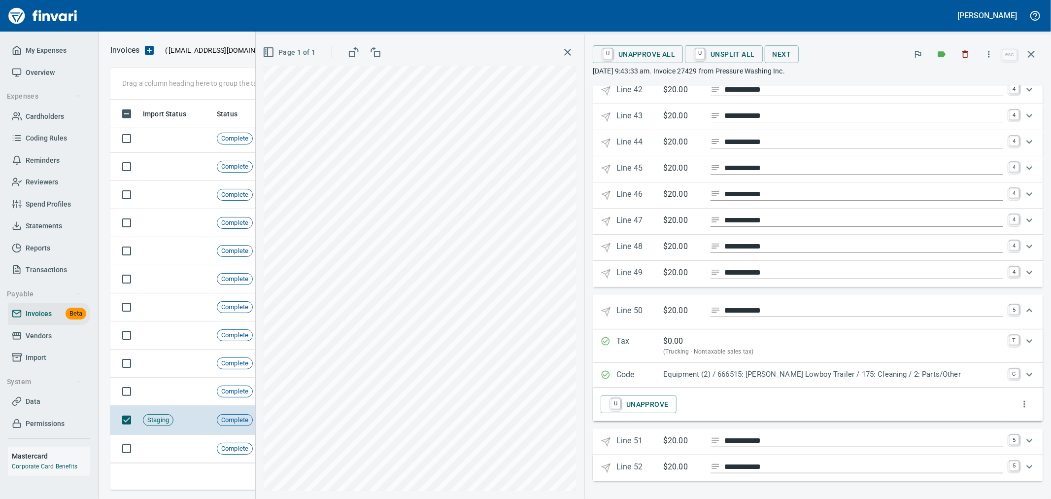
scroll to position [1228, 0]
click at [1009, 314] on link "5" at bounding box center [1014, 310] width 10 height 10
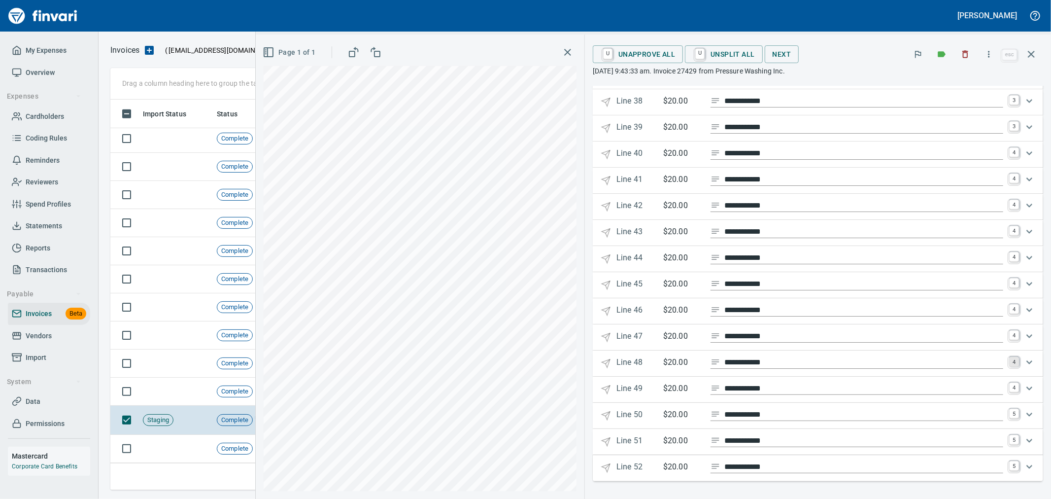
scroll to position [1116, 0]
click at [1009, 436] on link "5" at bounding box center [1014, 440] width 10 height 10
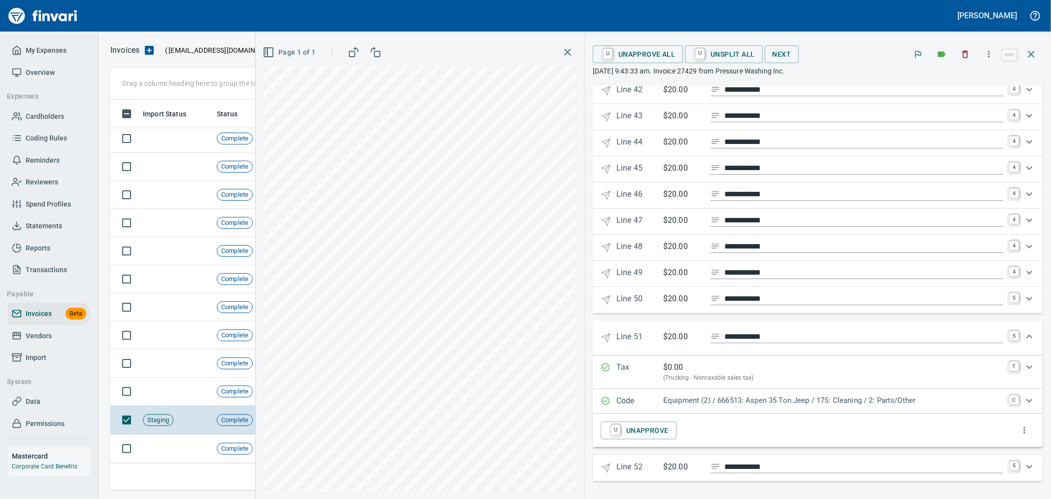
scroll to position [1231, 0]
click at [1009, 338] on link "5" at bounding box center [1014, 336] width 10 height 10
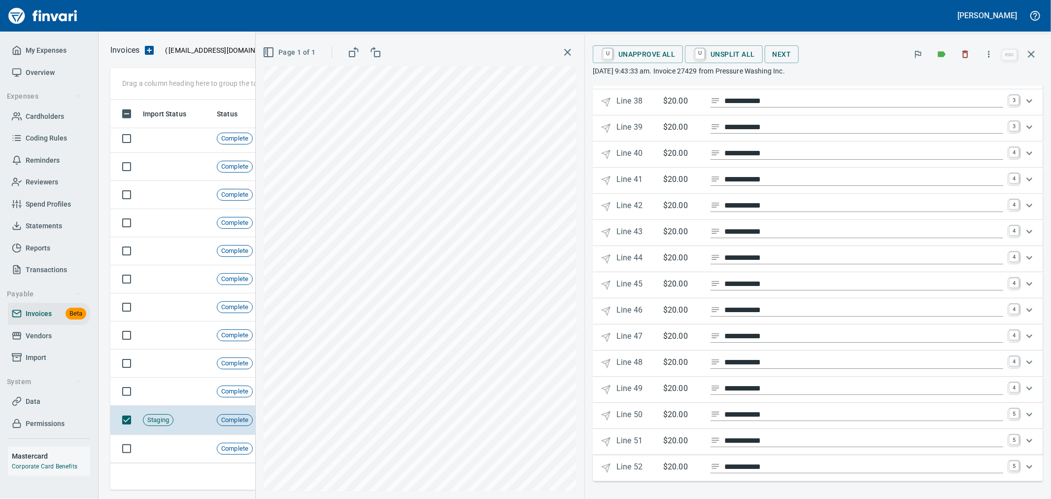
scroll to position [1115, 0]
click at [1009, 463] on link "5" at bounding box center [1014, 466] width 10 height 10
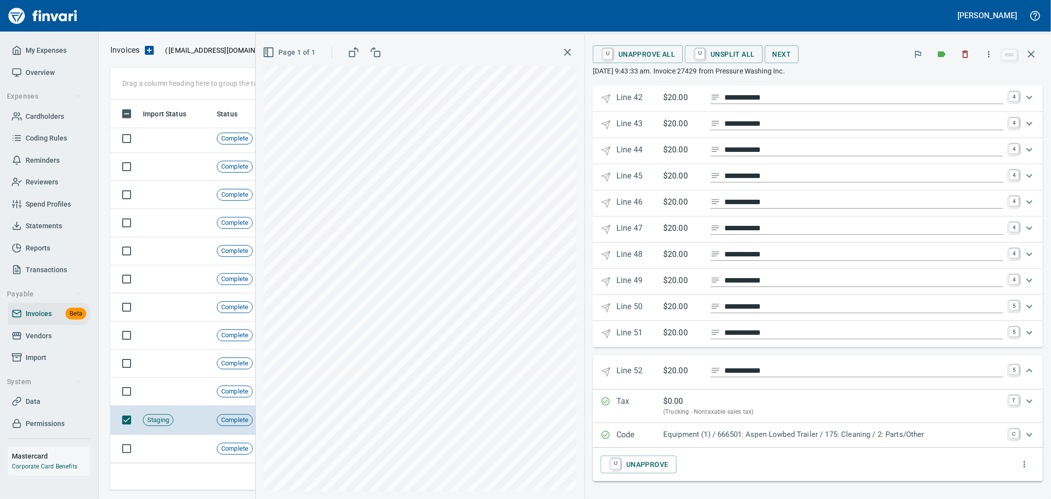
scroll to position [1223, 0]
click at [838, 433] on p "Equipment (1) / 666501: Aspen Lowbed Trailer / 175: Cleaning / 2: Parts/Other" at bounding box center [833, 434] width 340 height 11
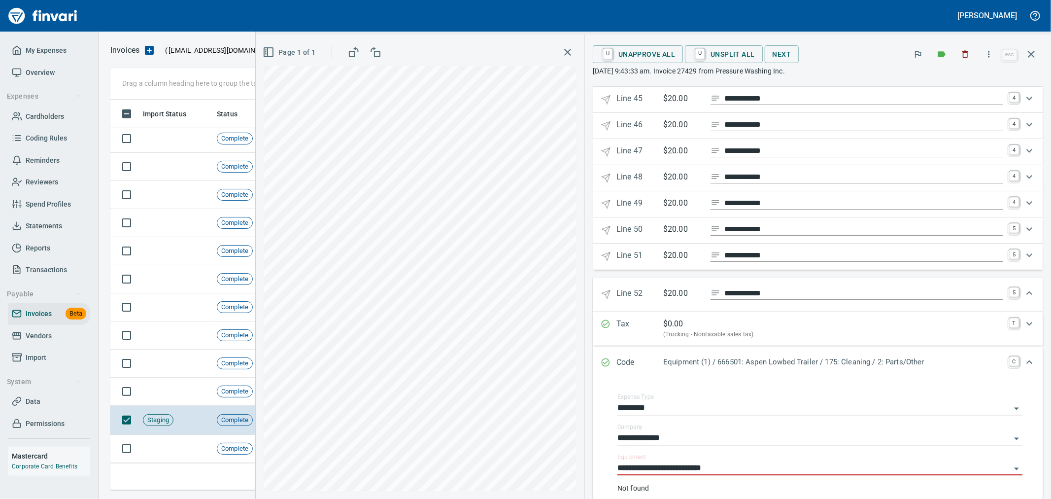
scroll to position [1442, 0]
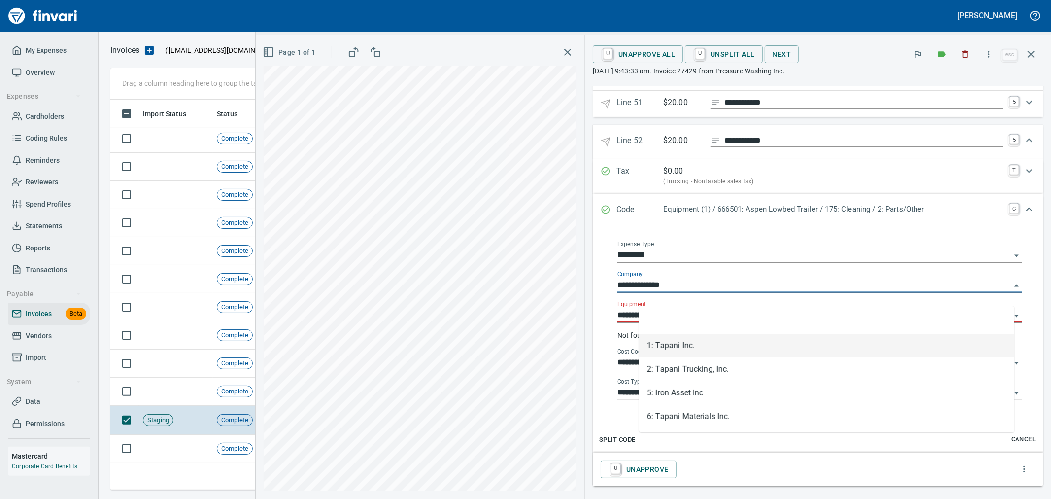
click at [701, 292] on input "**********" at bounding box center [813, 285] width 393 height 14
click at [698, 366] on li "2: Tapani Trucking, Inc." at bounding box center [826, 369] width 375 height 24
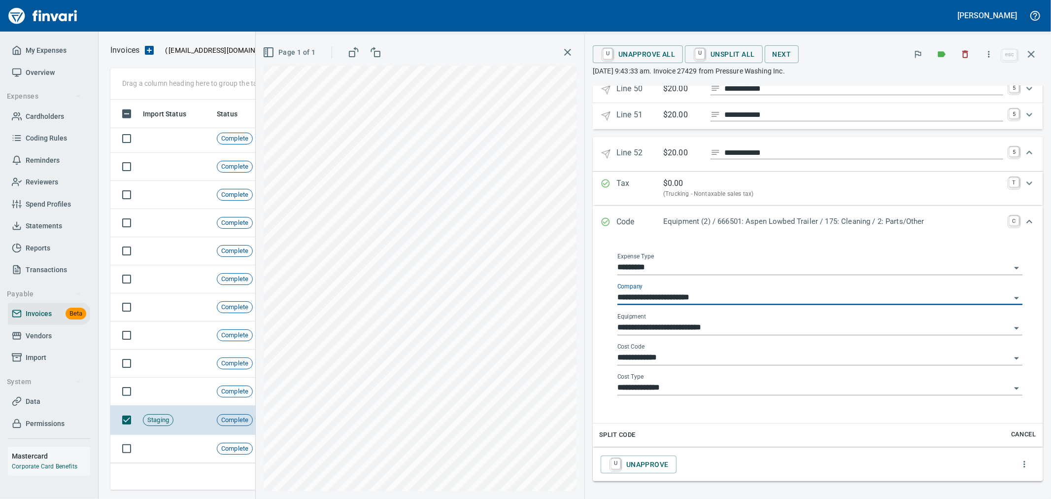
type input "**********"
click at [1027, 52] on icon "button" at bounding box center [1031, 54] width 12 height 12
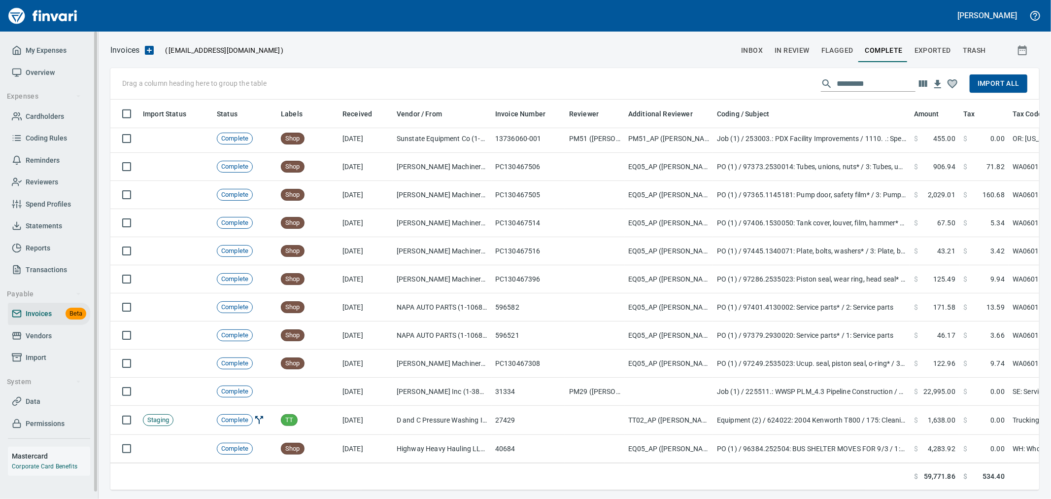
scroll to position [373, 913]
